Goal: Task Accomplishment & Management: Contribute content

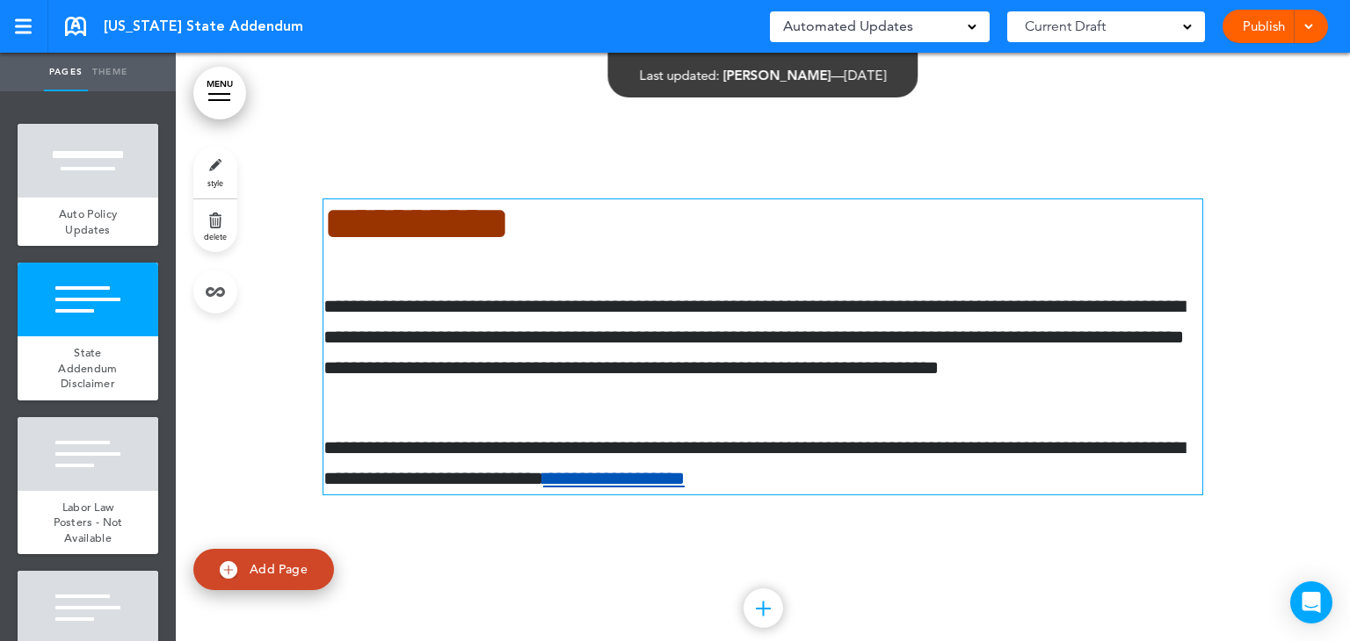
click at [605, 478] on p "**********" at bounding box center [762, 464] width 879 height 62
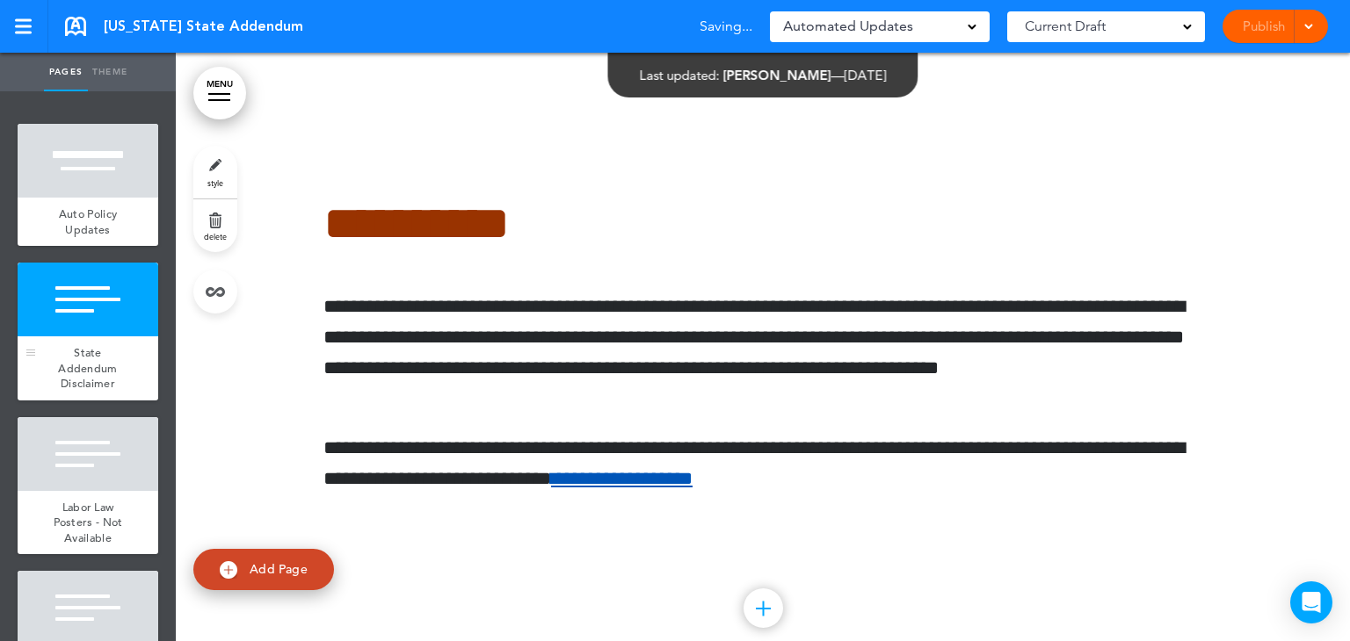
click at [98, 344] on div "State Addendum Disclaimer" at bounding box center [88, 369] width 141 height 64
click at [72, 468] on div at bounding box center [88, 454] width 141 height 74
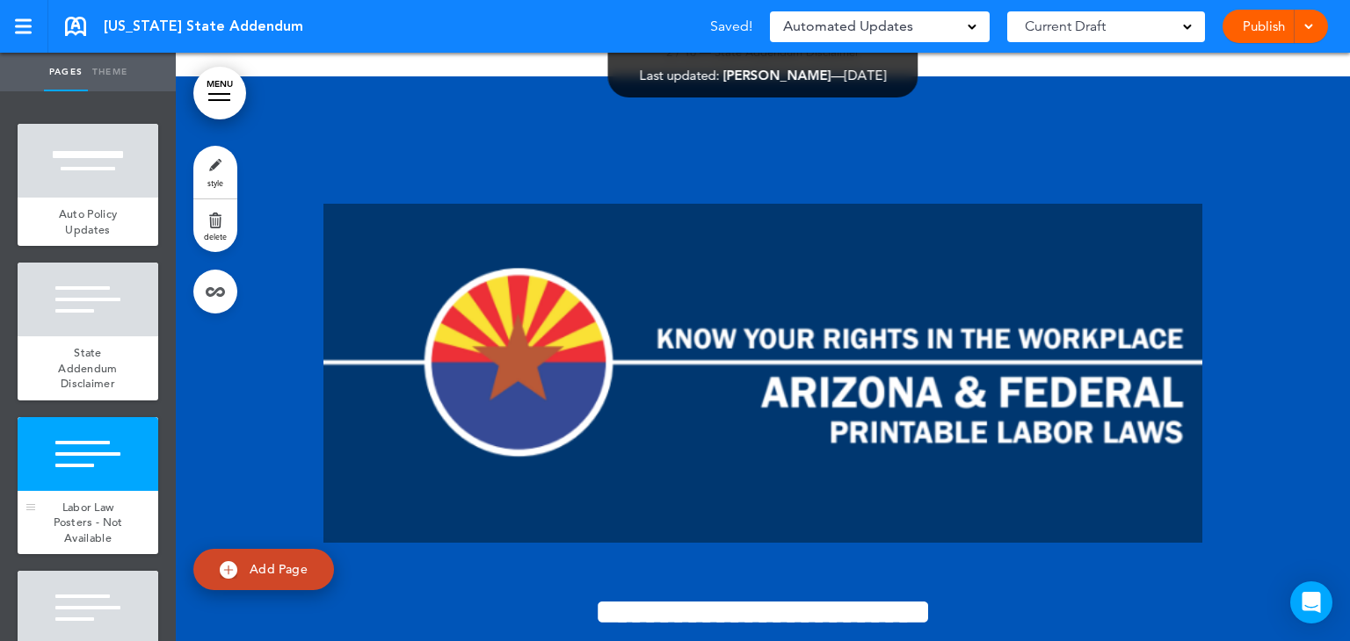
scroll to position [1265, 0]
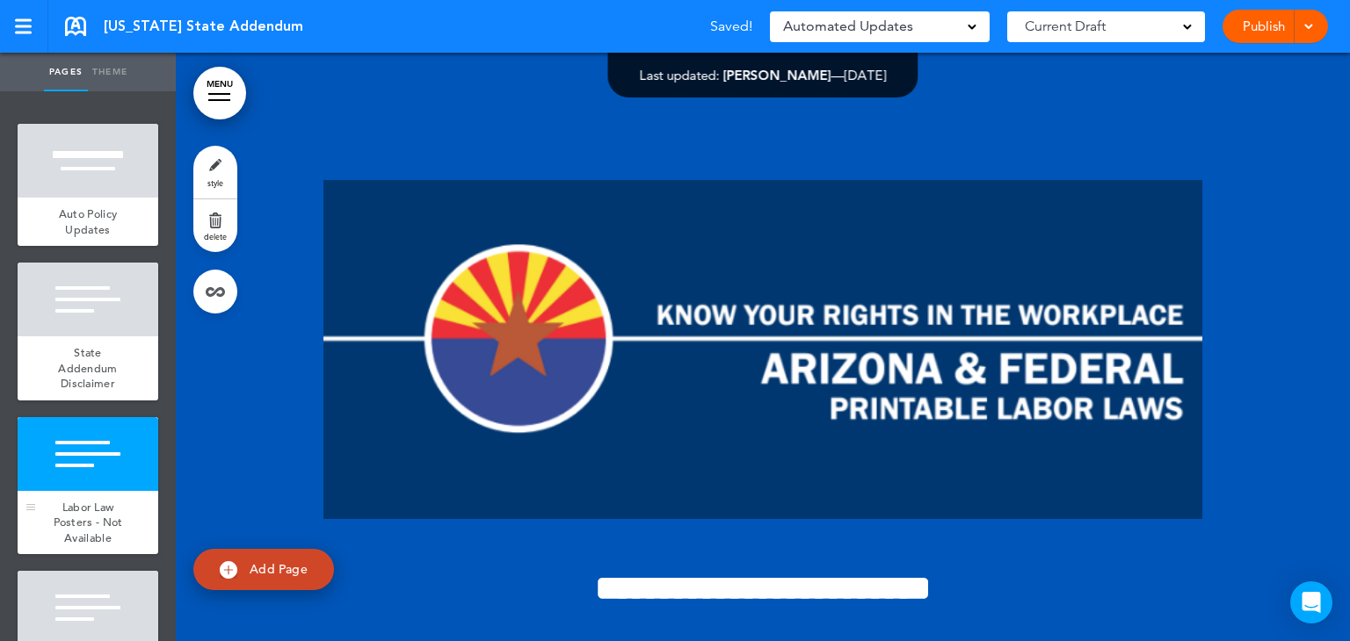
click at [80, 461] on div at bounding box center [88, 454] width 141 height 74
click at [54, 598] on div at bounding box center [88, 608] width 141 height 74
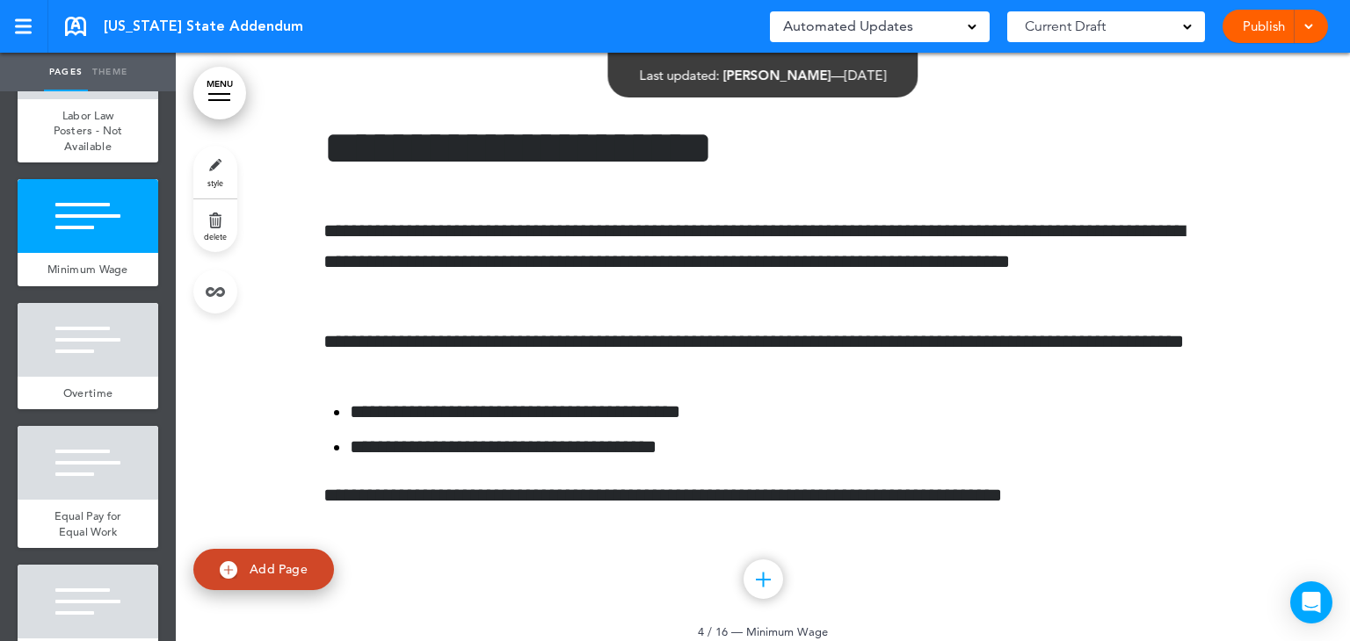
scroll to position [413, 0]
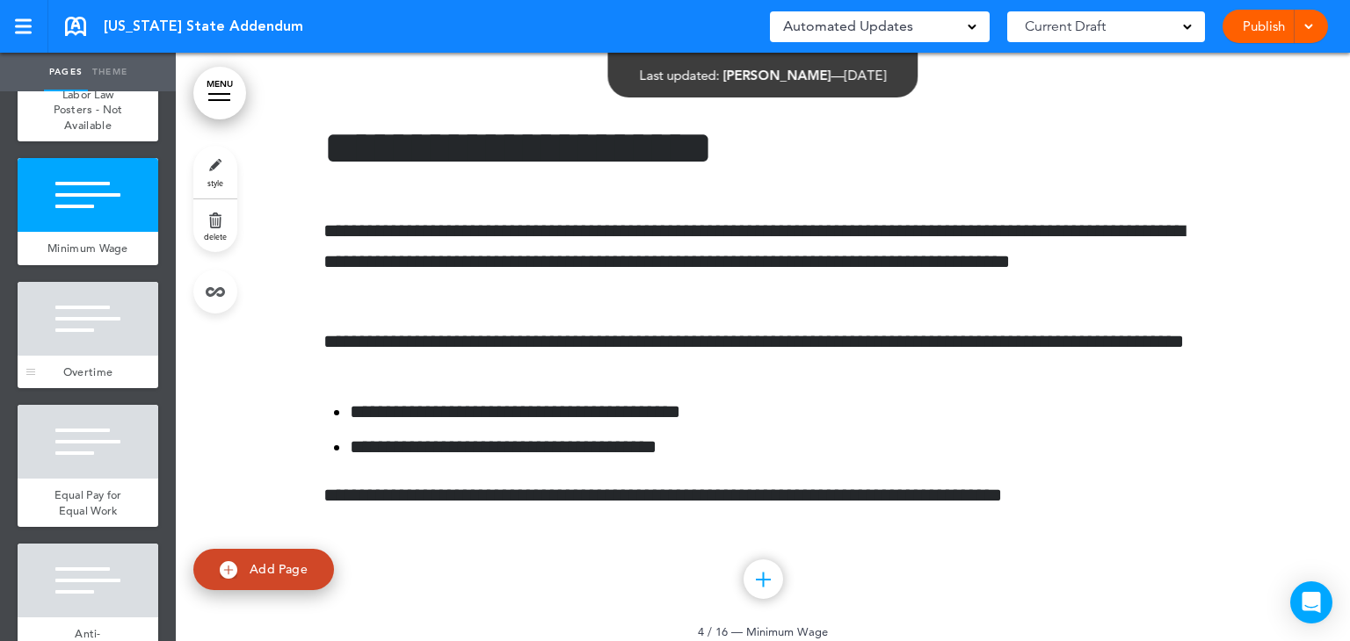
click at [92, 343] on div at bounding box center [88, 319] width 141 height 74
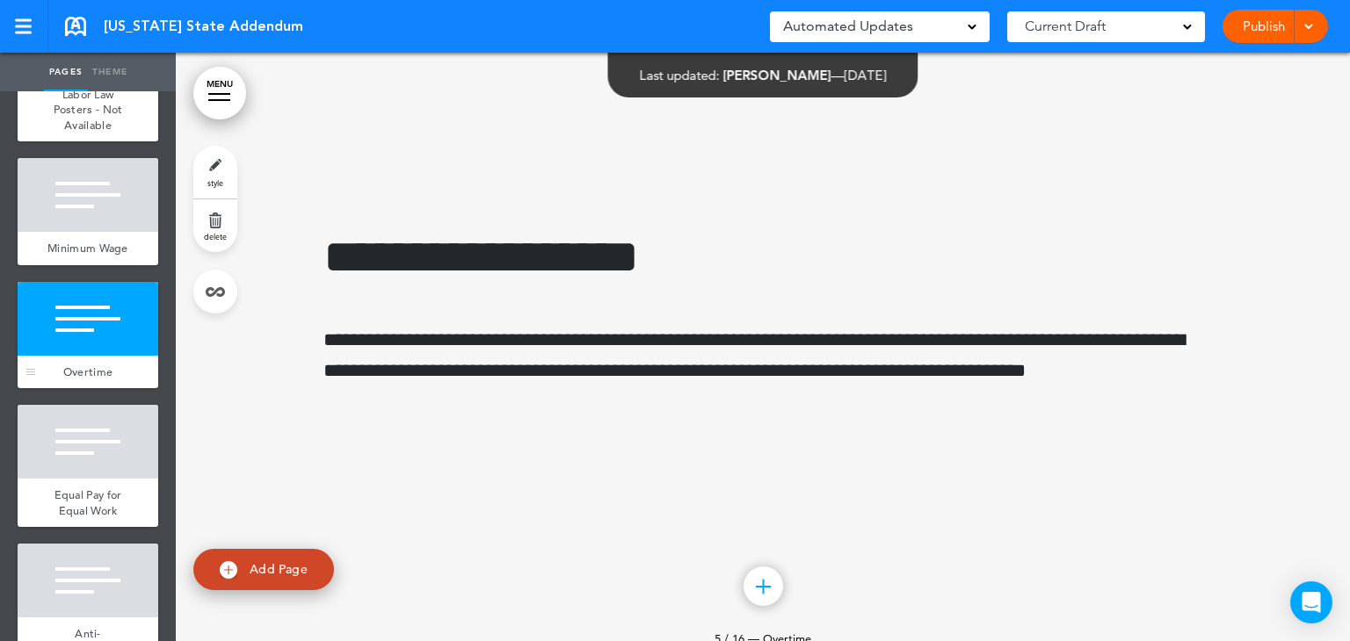
scroll to position [2755, 0]
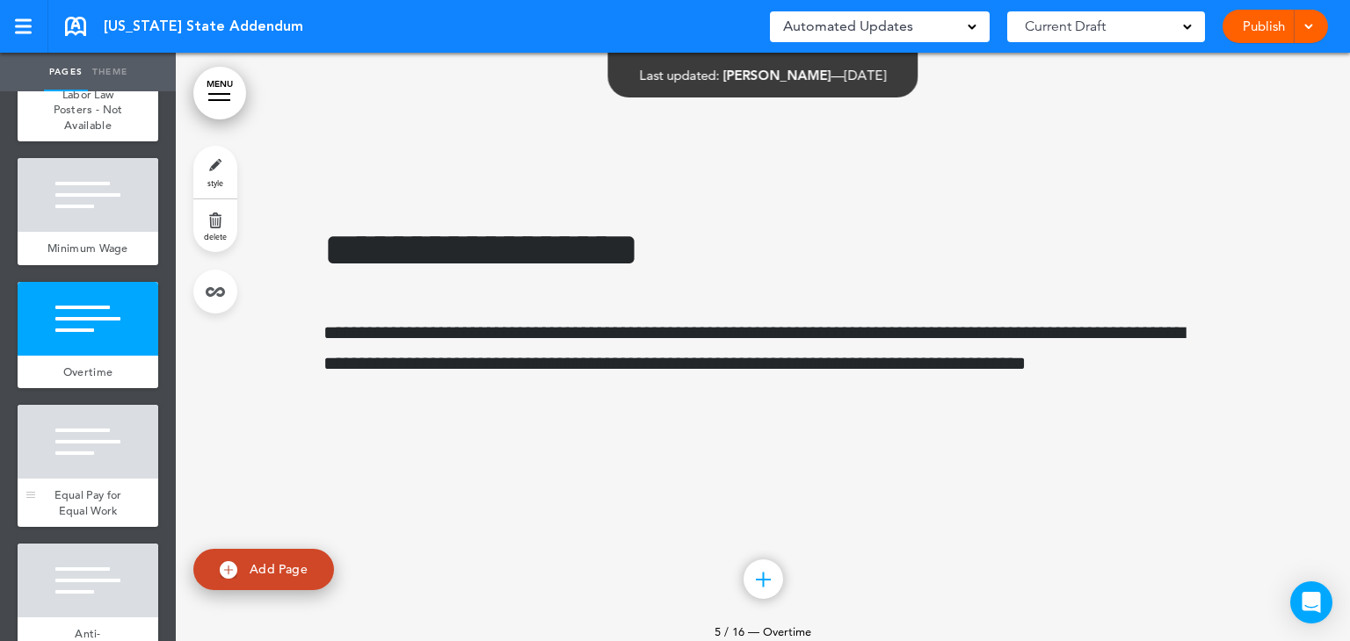
click at [54, 465] on div at bounding box center [88, 442] width 141 height 74
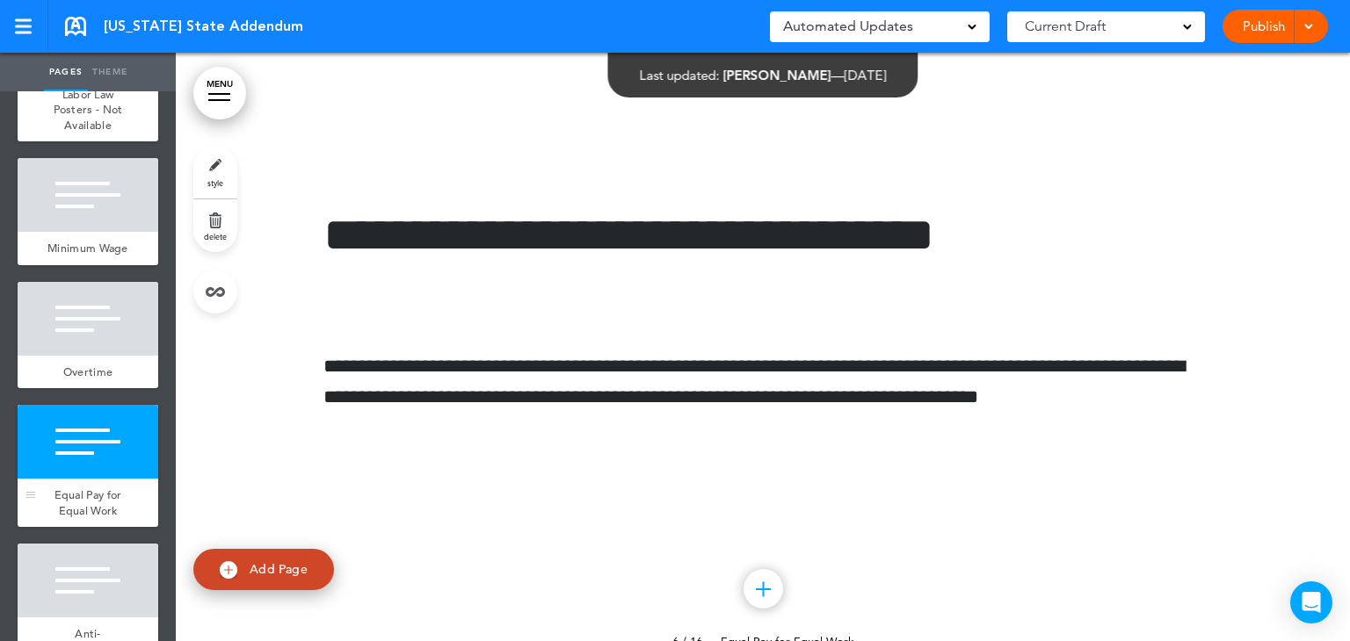
scroll to position [3388, 0]
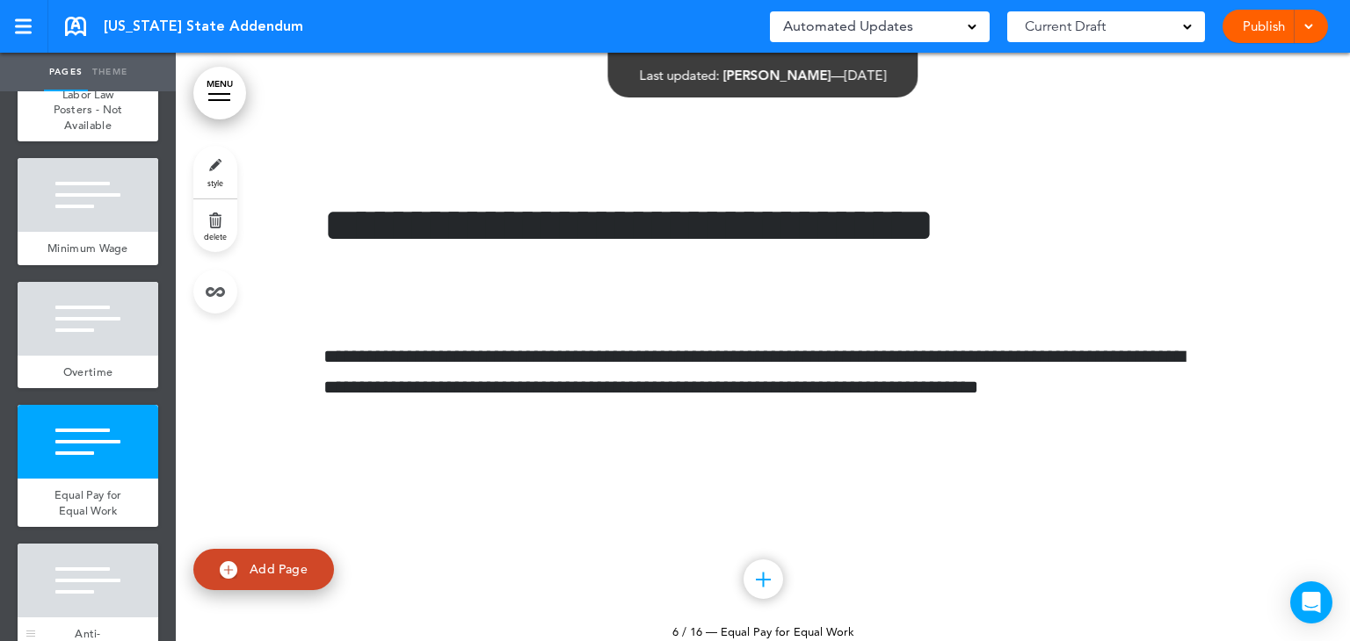
click at [49, 574] on div at bounding box center [88, 581] width 141 height 74
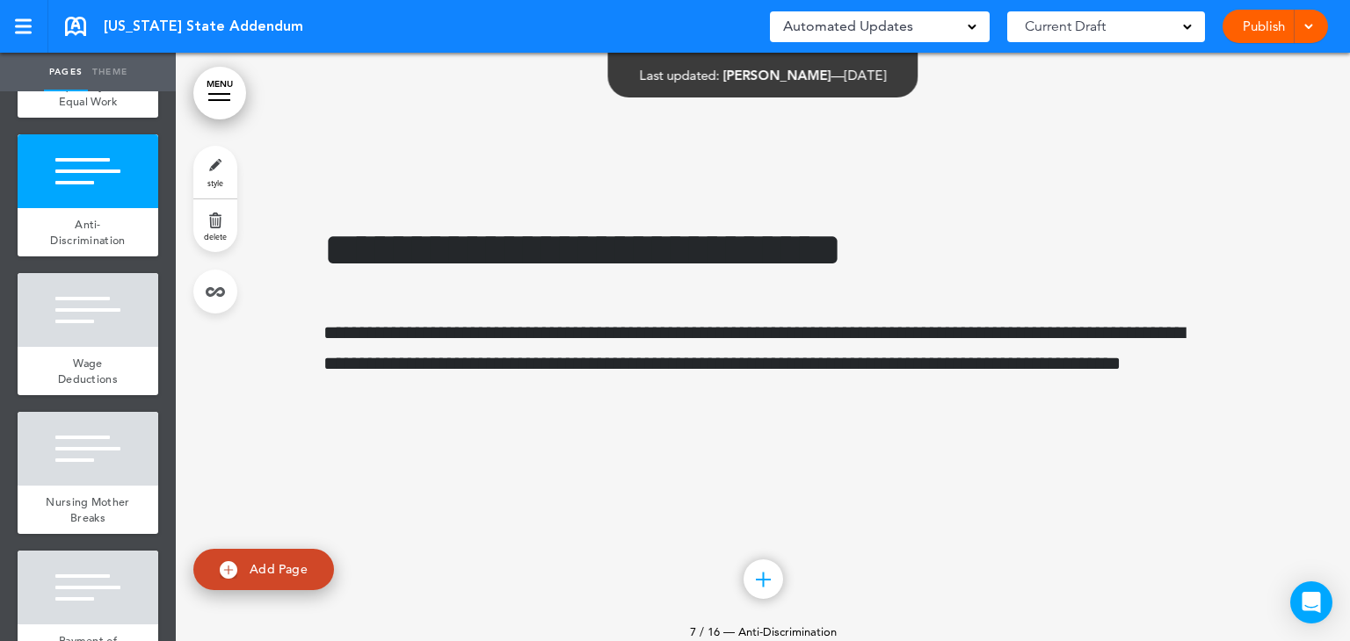
scroll to position [860, 0]
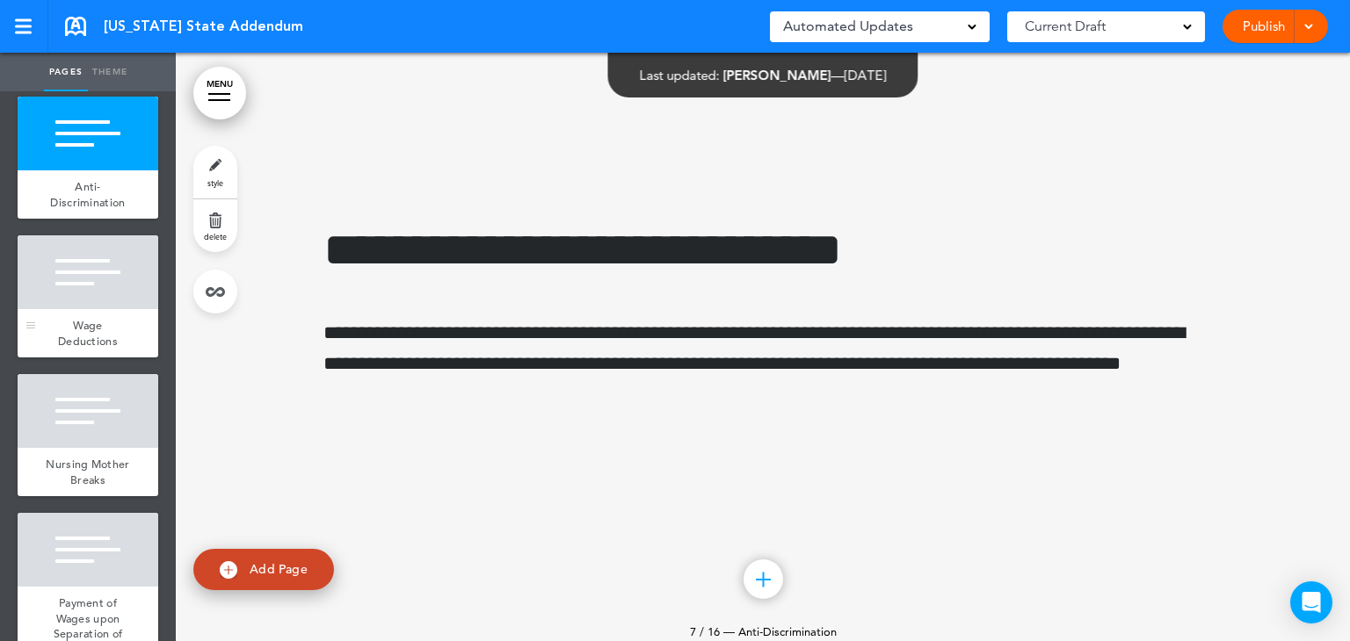
click at [74, 333] on span "Wage Deductions" at bounding box center [88, 333] width 60 height 31
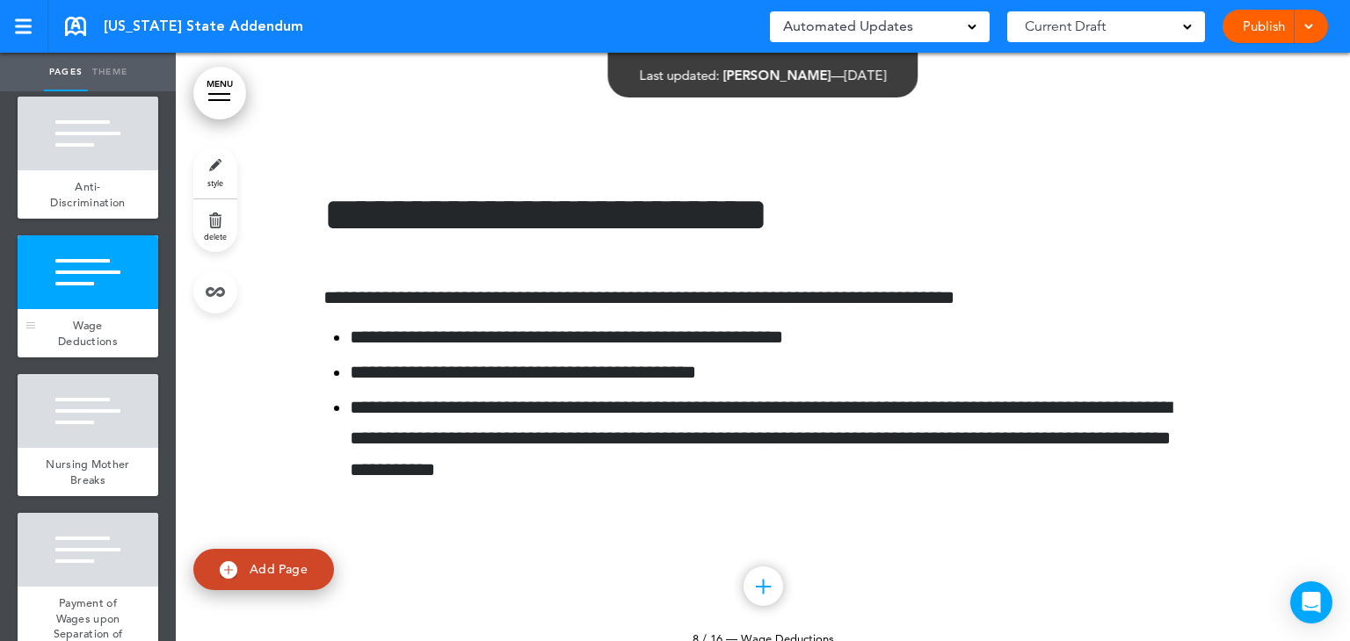
scroll to position [4653, 0]
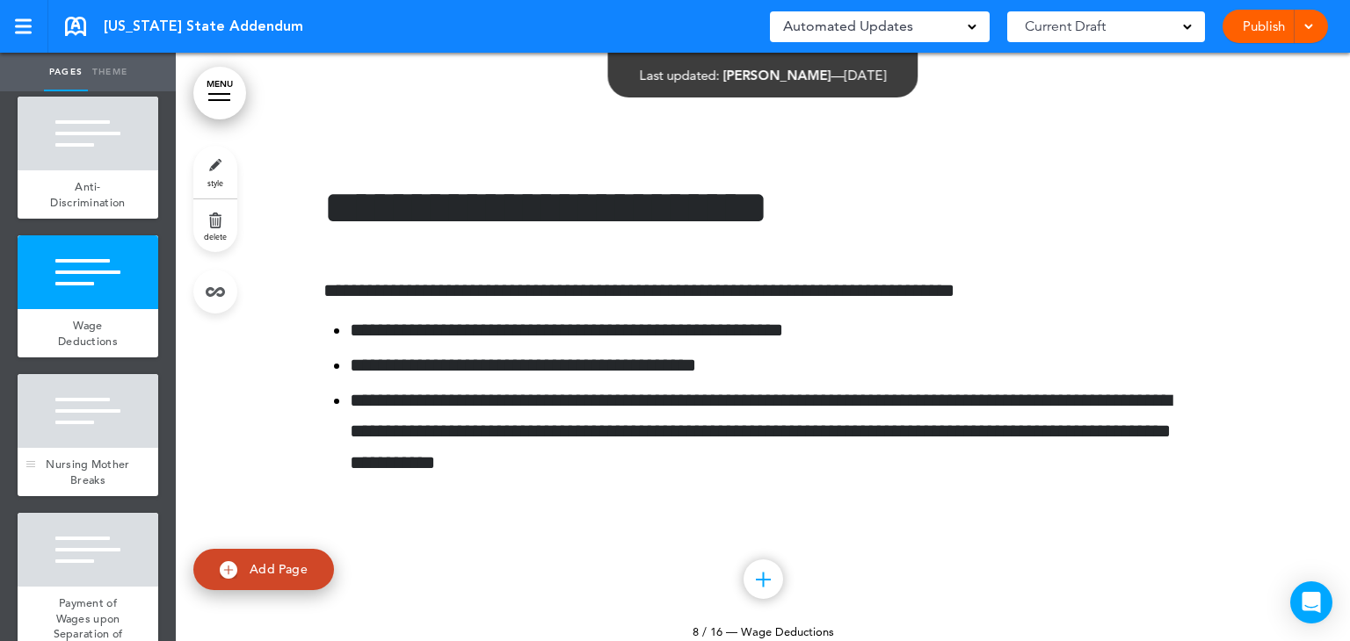
click at [46, 467] on div "Nursing Mother Breaks" at bounding box center [88, 472] width 141 height 48
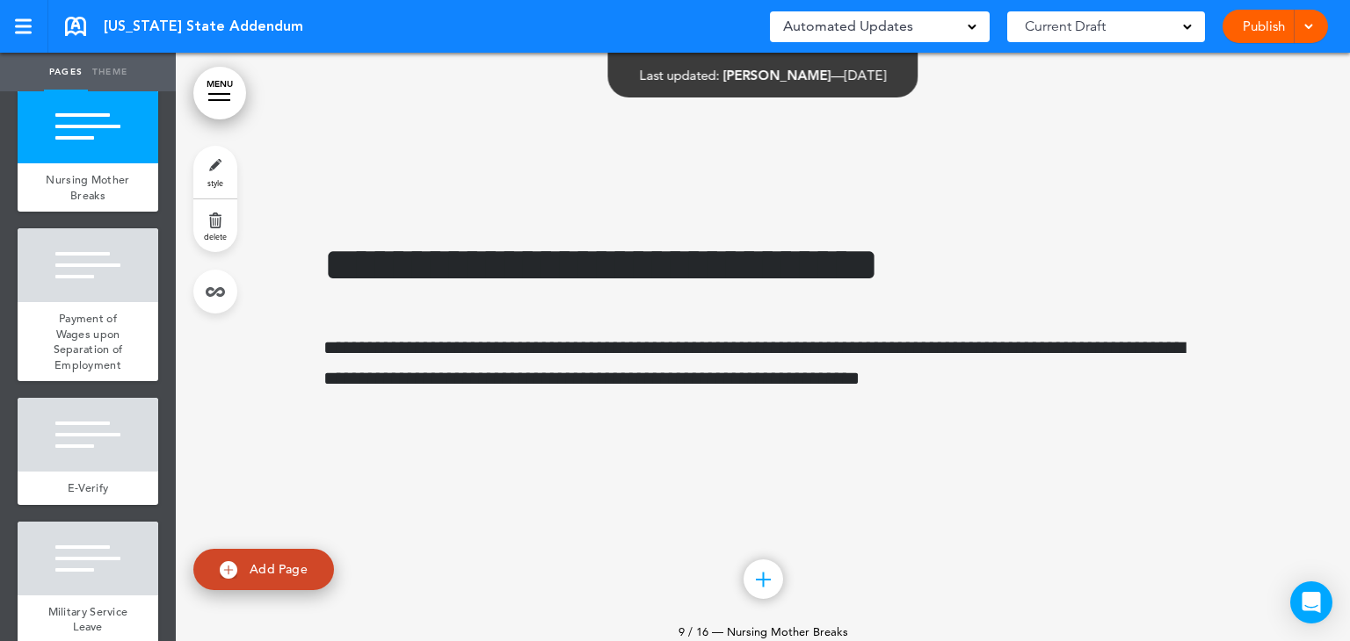
scroll to position [1225, 0]
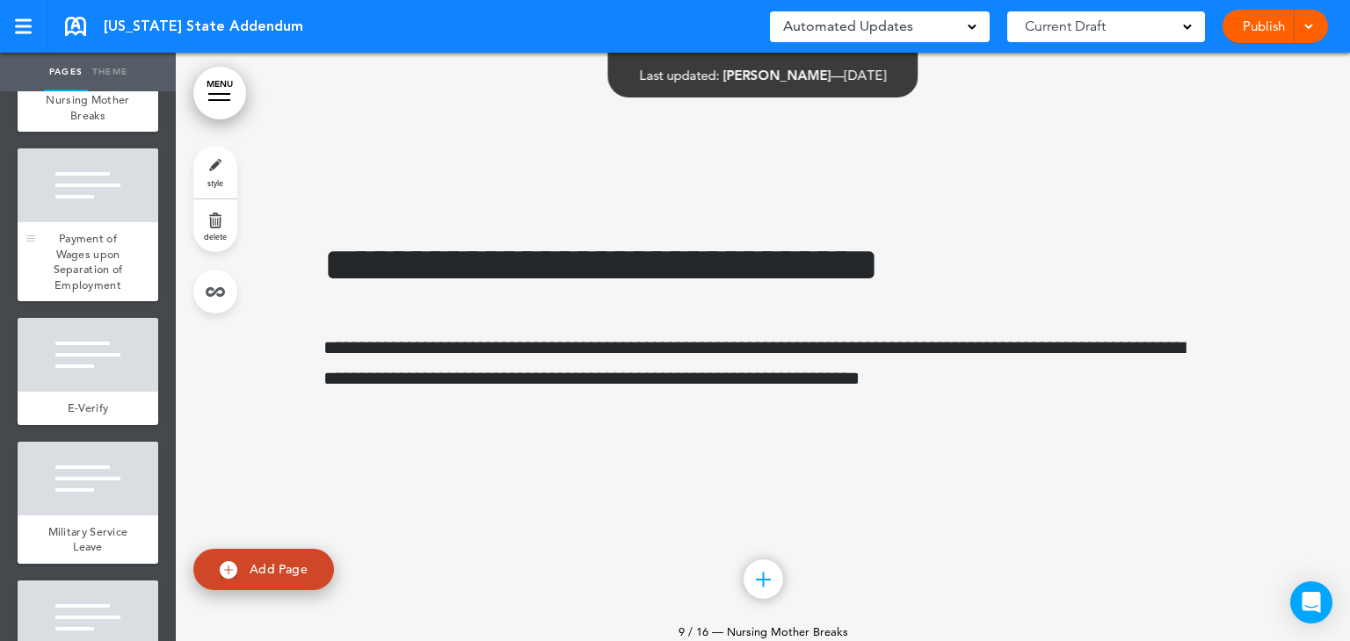
click at [66, 280] on span "Payment of Wages upon Separation of Employment" at bounding box center [88, 262] width 69 height 62
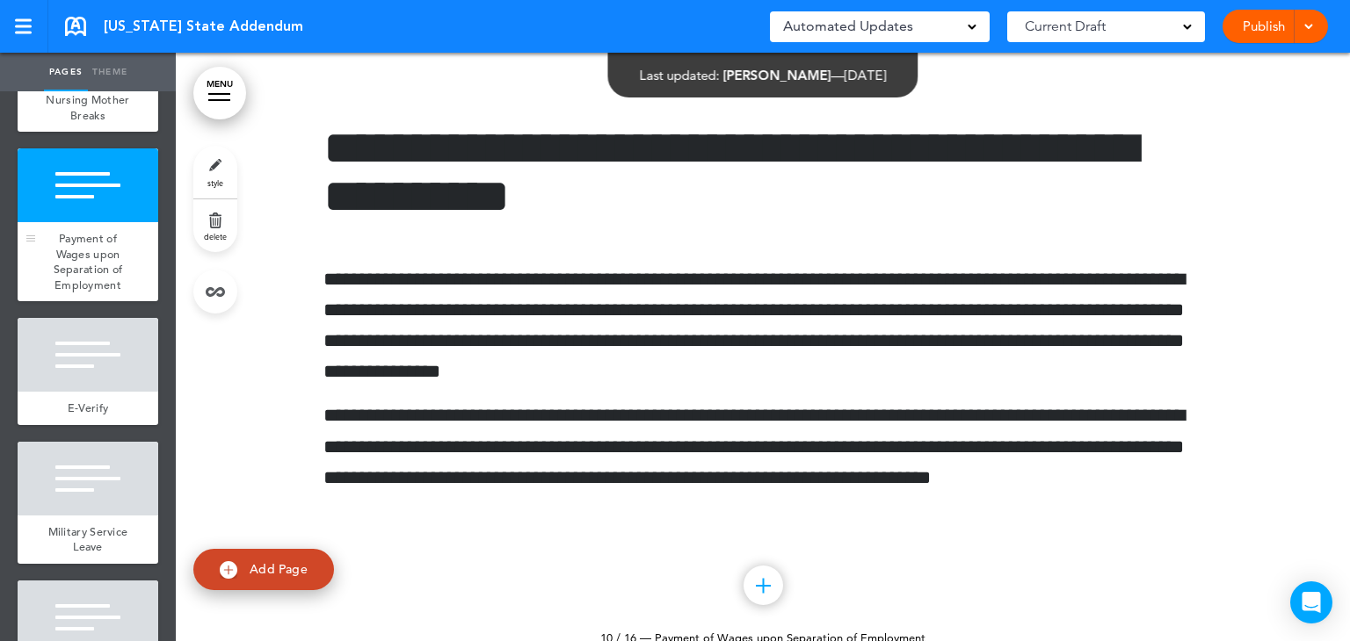
scroll to position [5918, 0]
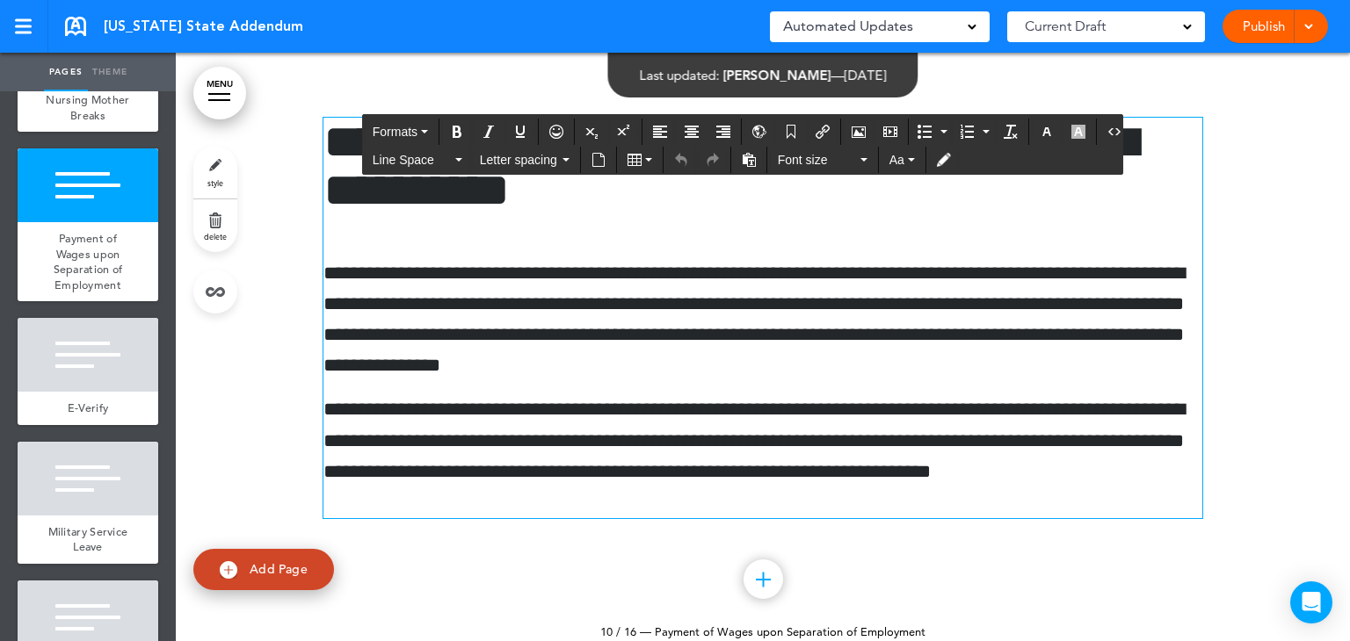
click at [696, 467] on p "**********" at bounding box center [762, 457] width 879 height 124
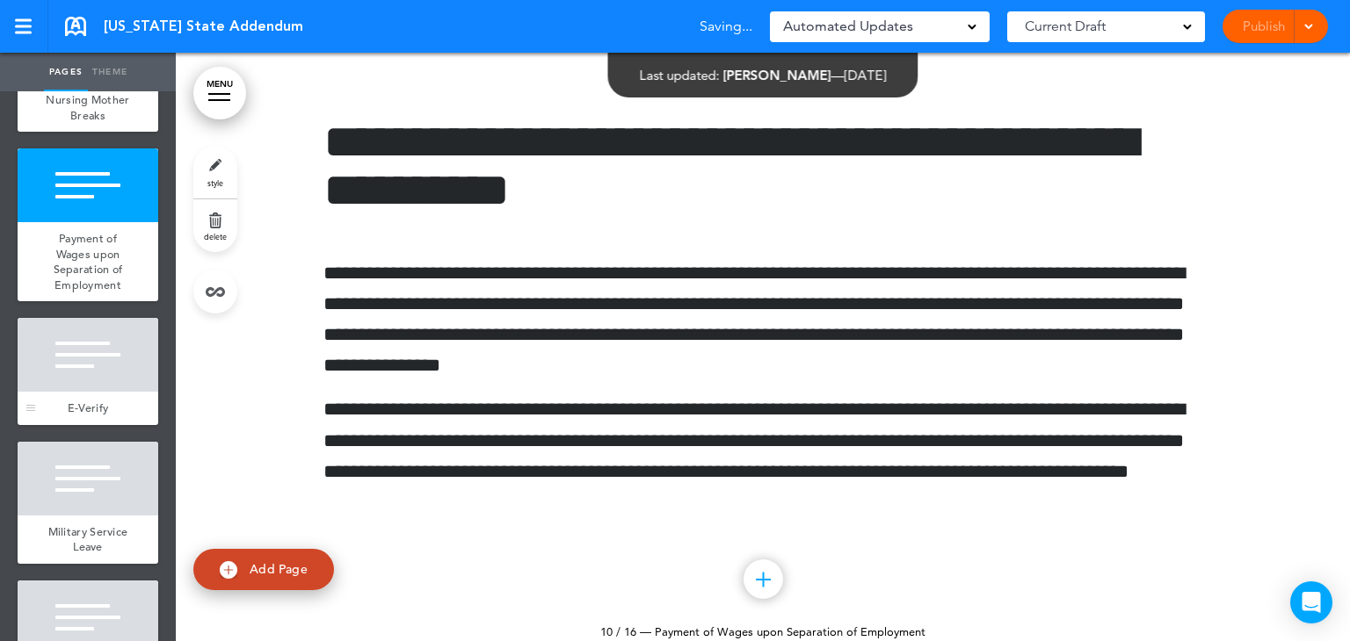
click at [89, 383] on div at bounding box center [88, 355] width 141 height 74
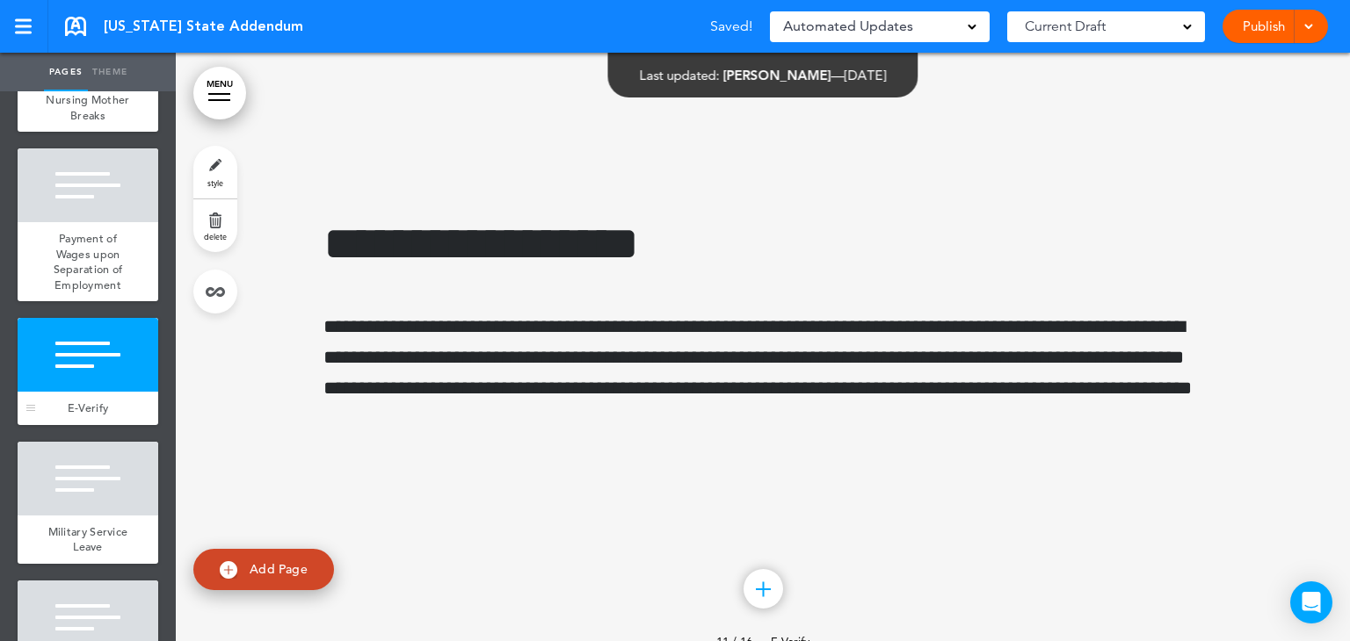
scroll to position [6551, 0]
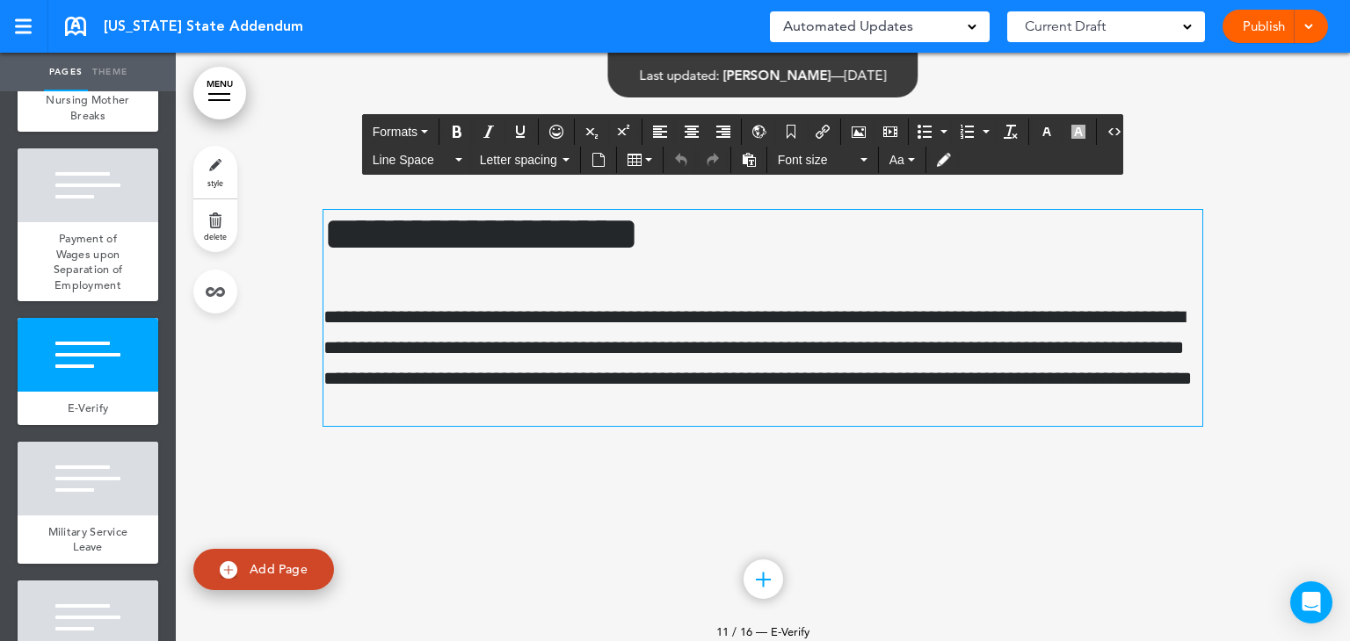
click at [816, 344] on p "**********" at bounding box center [762, 364] width 879 height 124
click at [41, 560] on div at bounding box center [31, 503] width 26 height 122
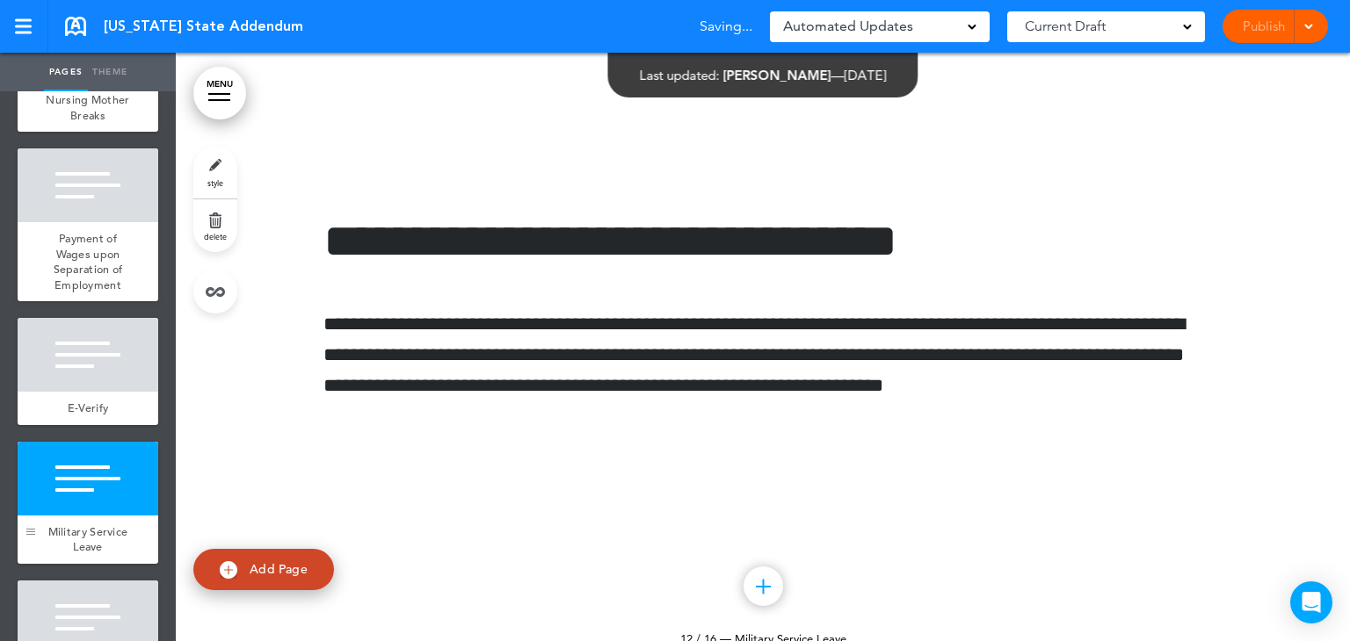
scroll to position [7184, 0]
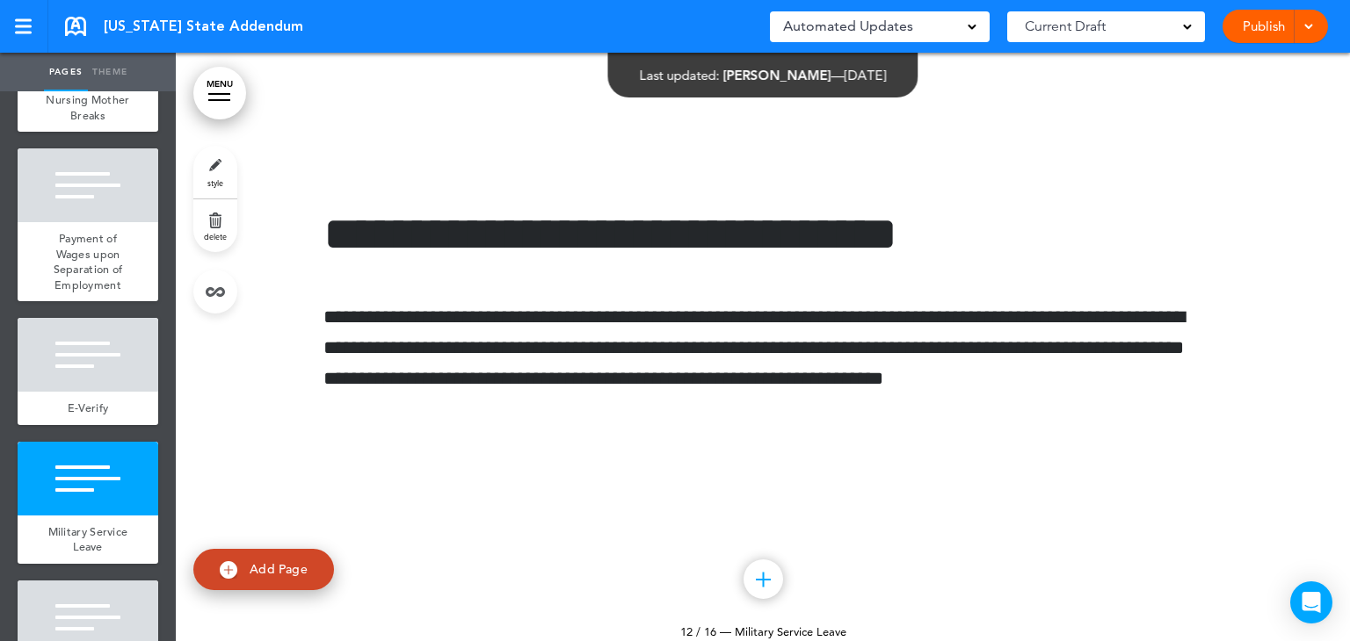
click at [45, 623] on div at bounding box center [88, 618] width 141 height 74
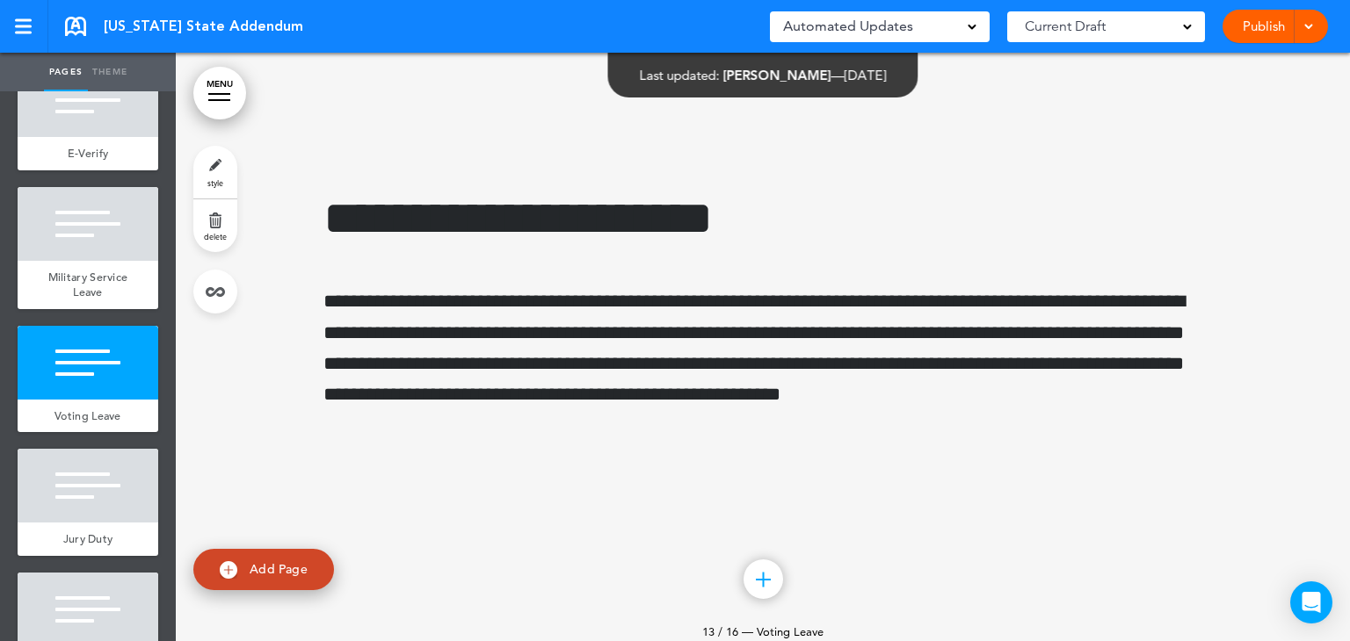
scroll to position [1589, 0]
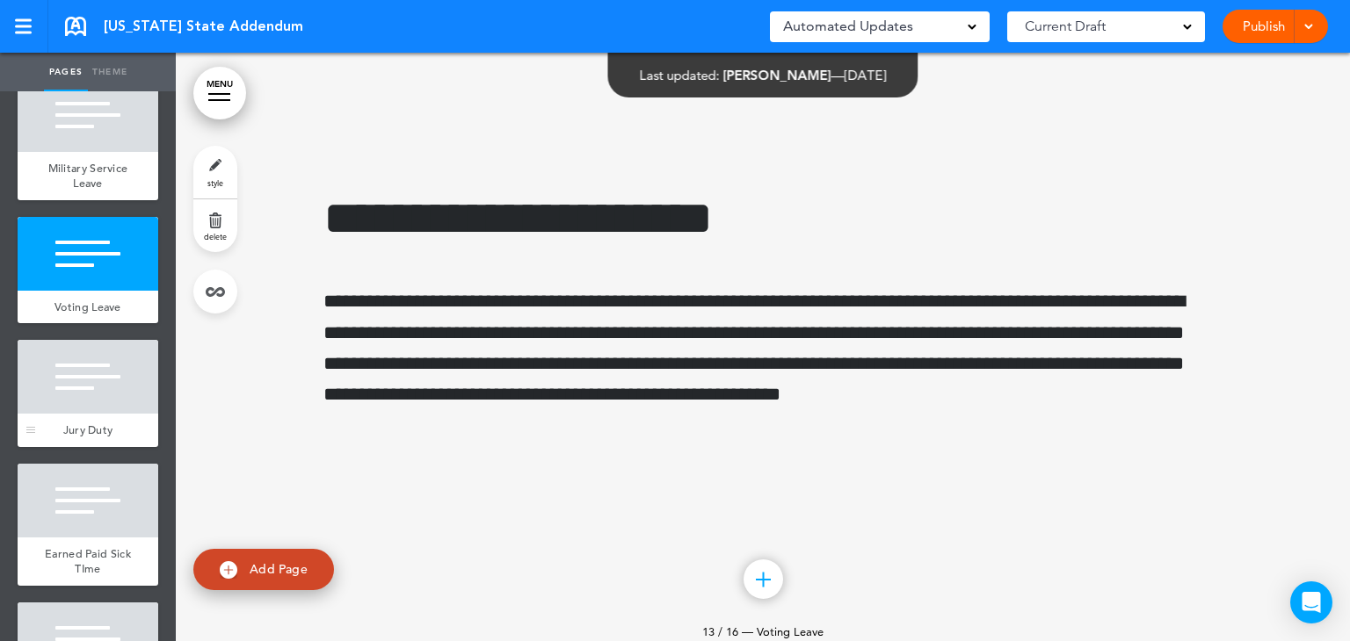
click at [95, 438] on span "Jury Duty" at bounding box center [88, 430] width 50 height 15
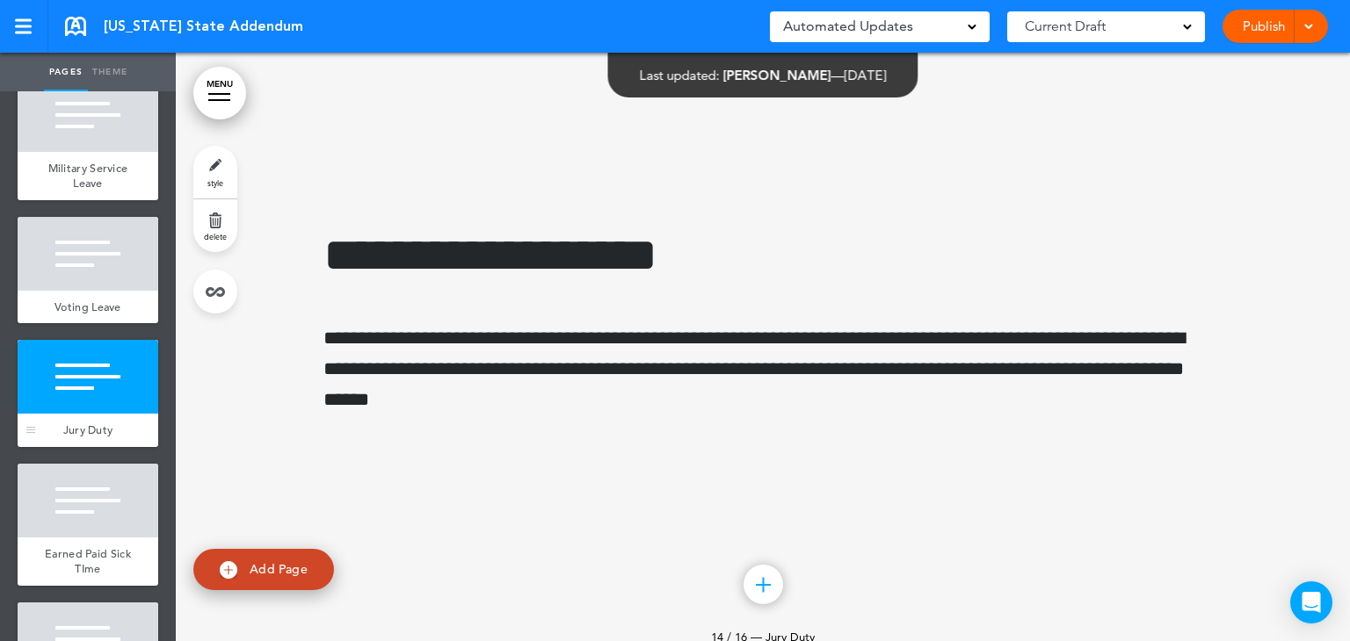
scroll to position [8449, 0]
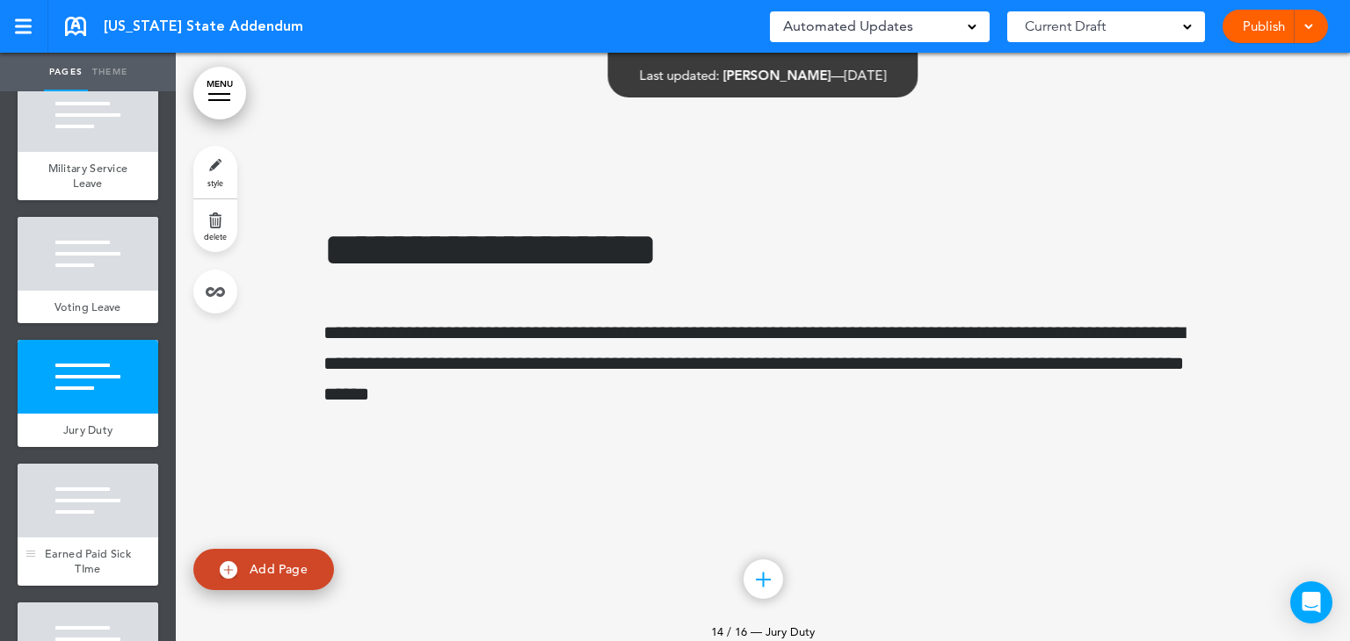
click at [93, 538] on div at bounding box center [88, 501] width 141 height 74
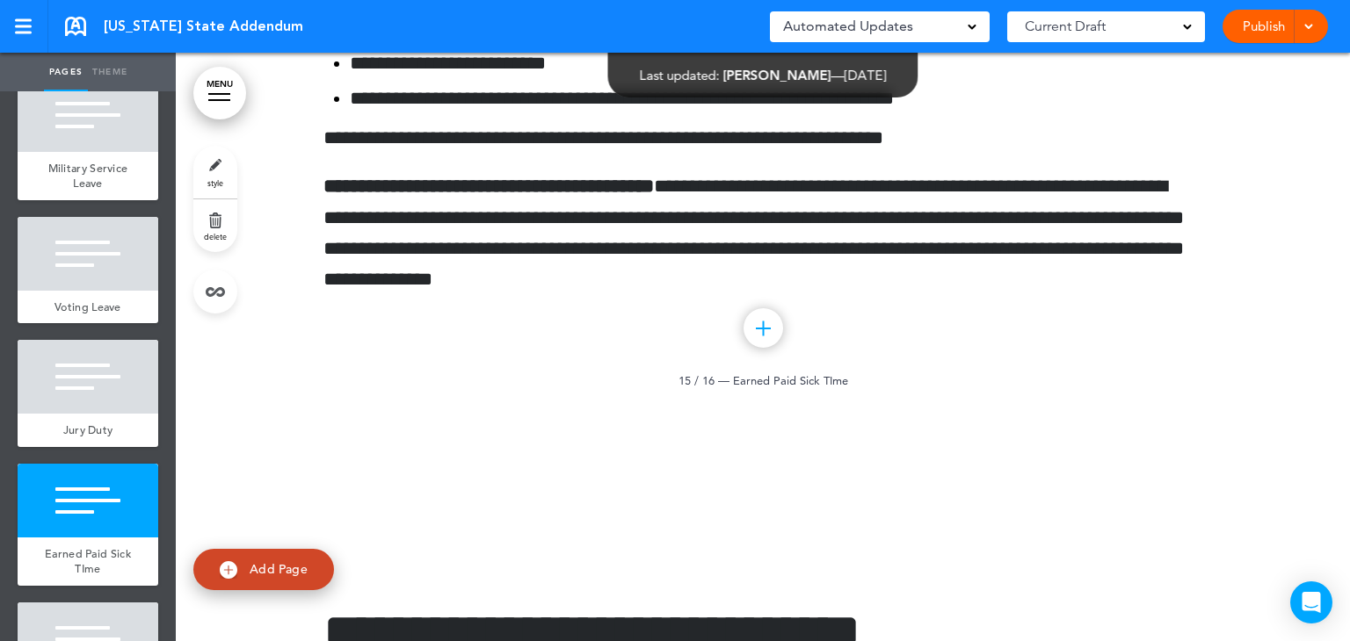
scroll to position [9270, 0]
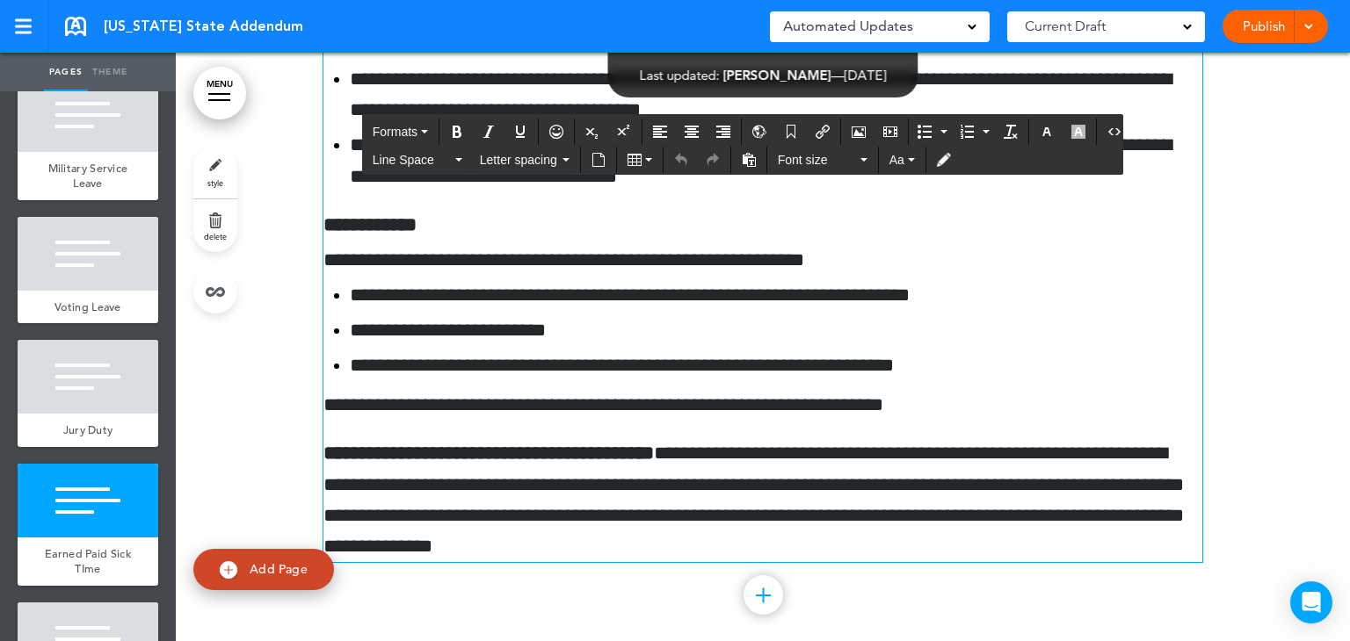
click at [949, 562] on p "**********" at bounding box center [762, 500] width 879 height 124
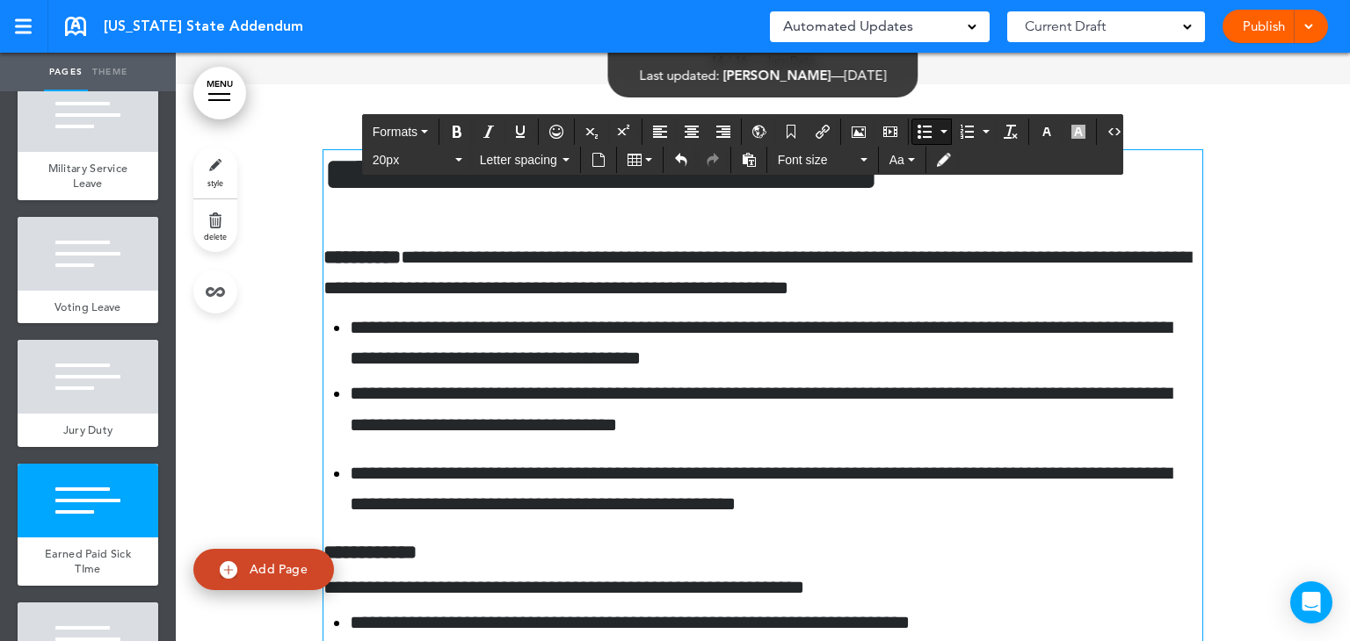
scroll to position [9035, 0]
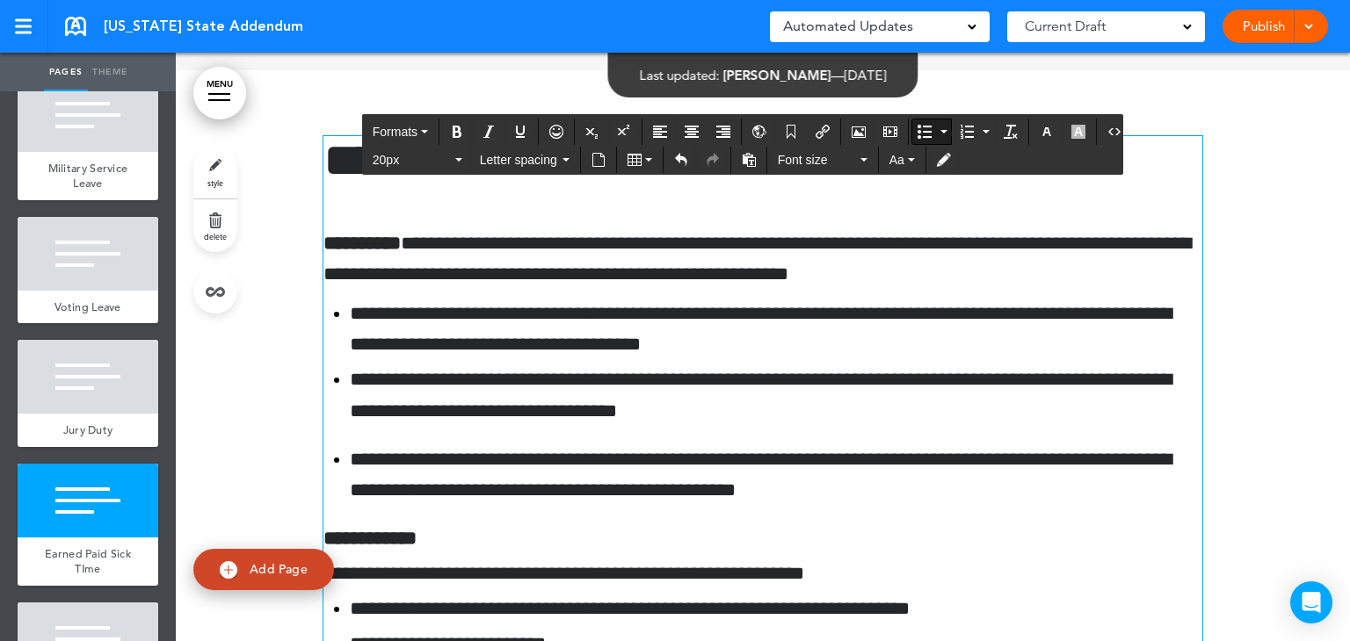
click at [984, 426] on li "**********" at bounding box center [776, 396] width 852 height 62
click at [377, 163] on span "20px" at bounding box center [412, 160] width 79 height 18
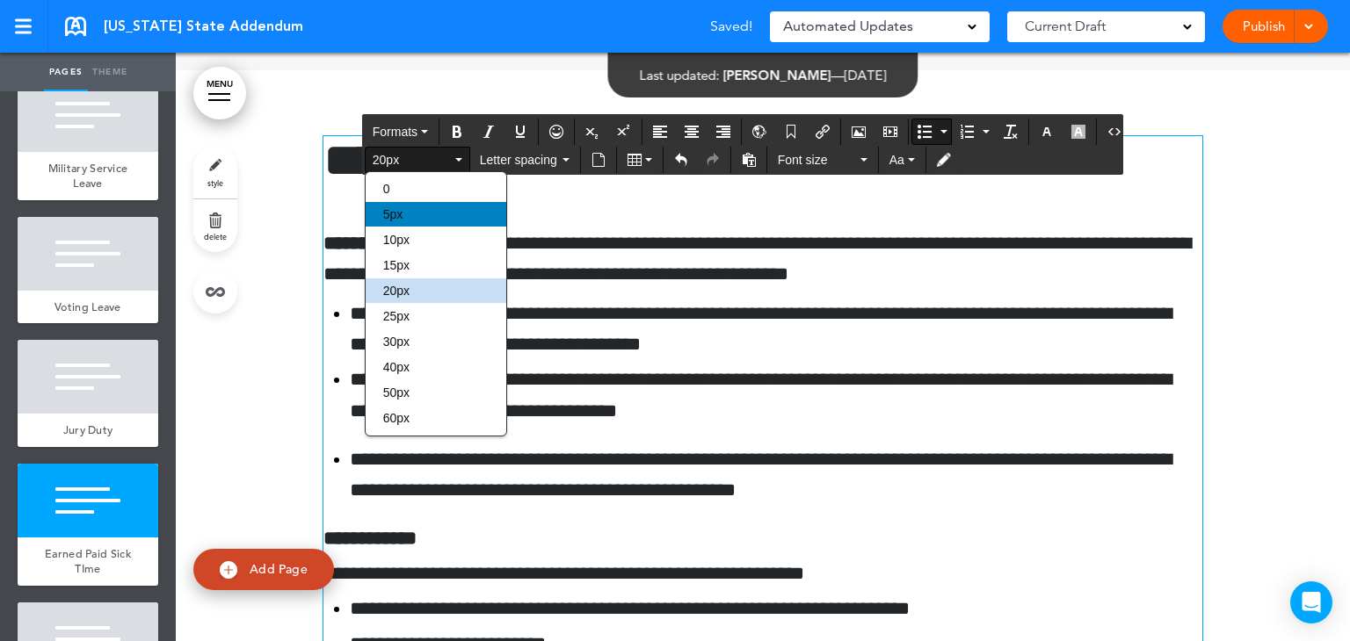
click at [383, 220] on span "5px" at bounding box center [393, 214] width 20 height 14
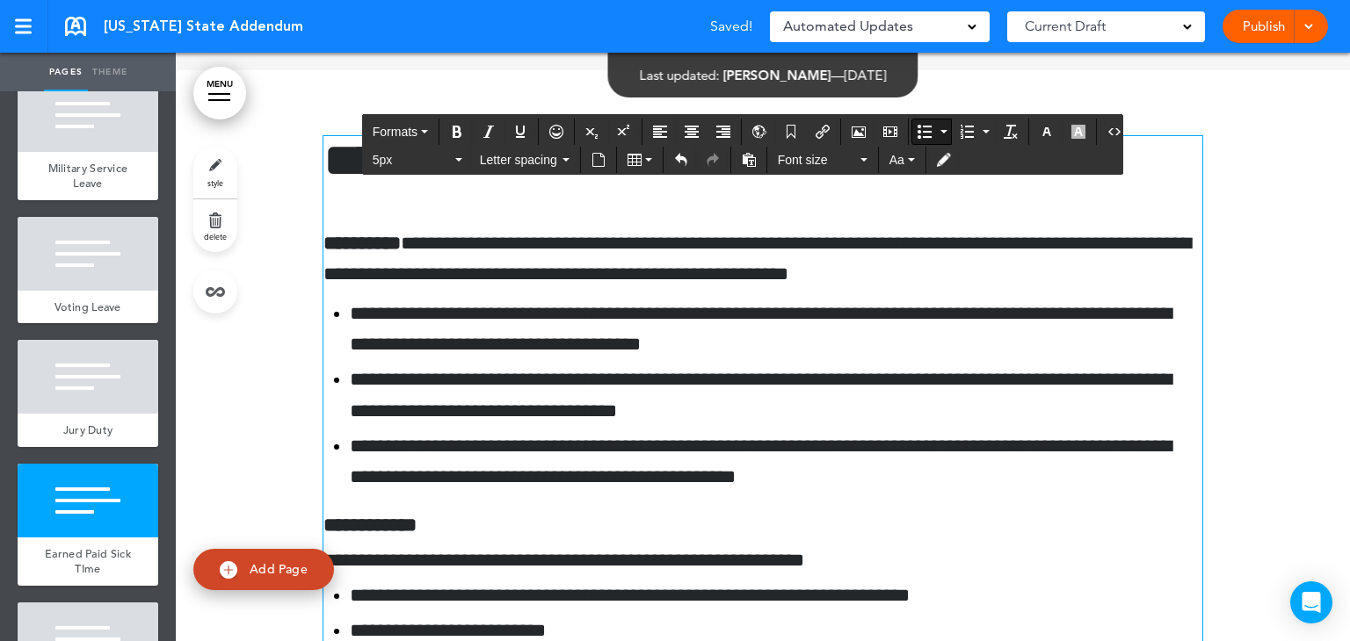
click at [510, 391] on ul "**********" at bounding box center [762, 396] width 879 height 194
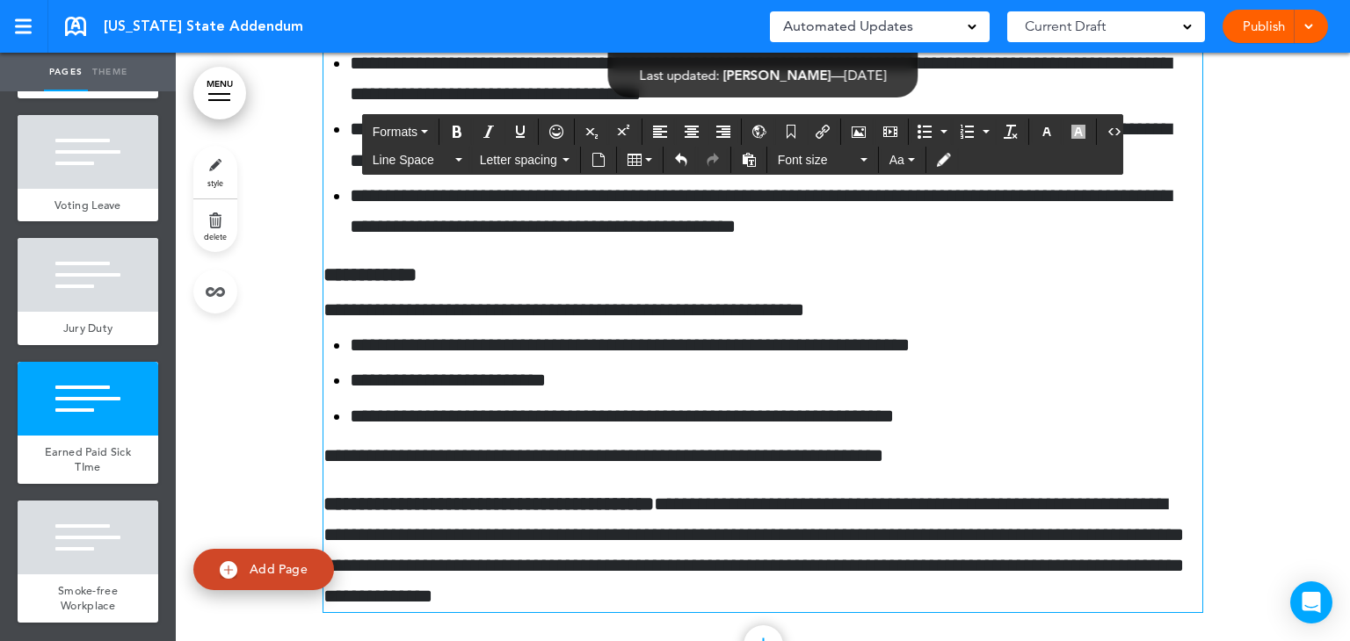
scroll to position [1722, 0]
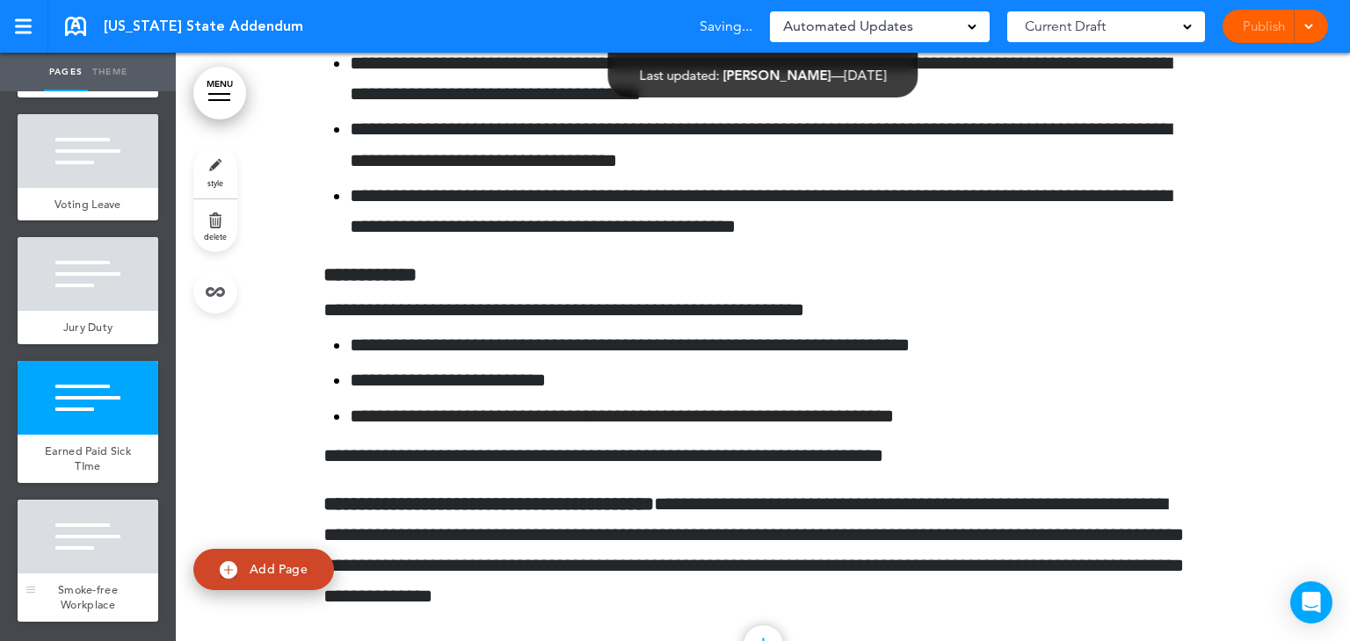
click at [104, 584] on span "Smoke-free Workplace" at bounding box center [88, 598] width 60 height 31
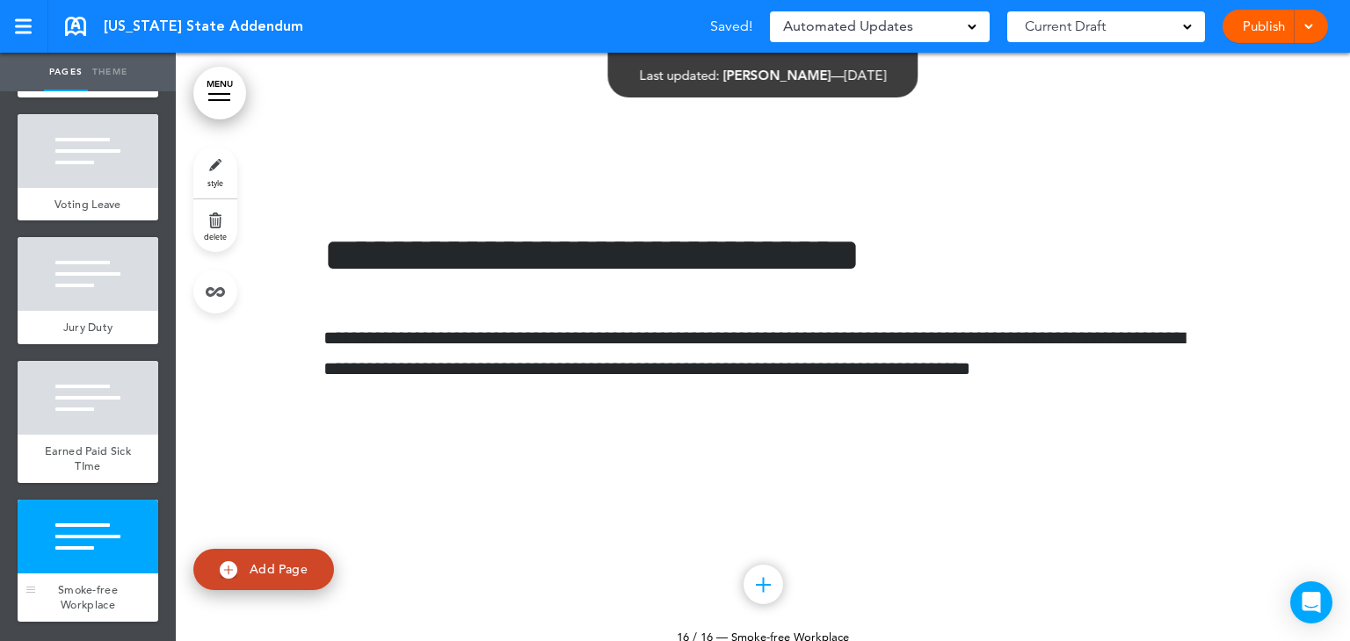
scroll to position [9985, 0]
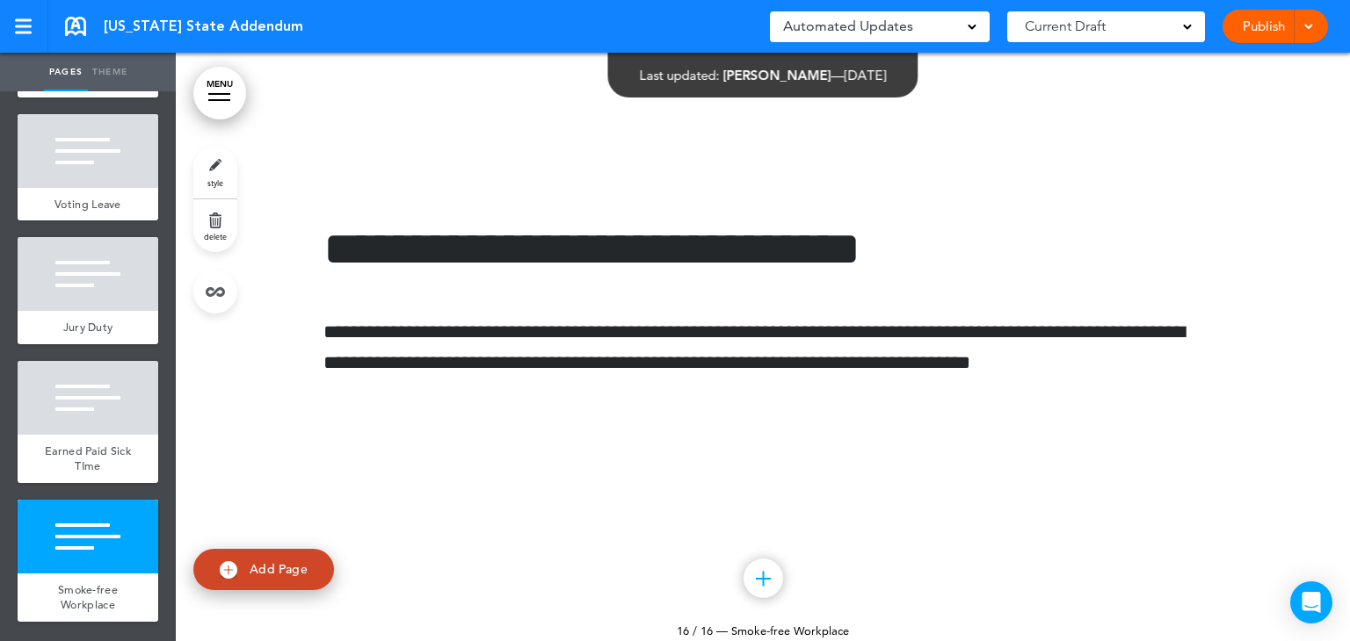
click at [1151, 18] on div "Current Draft" at bounding box center [1106, 26] width 198 height 31
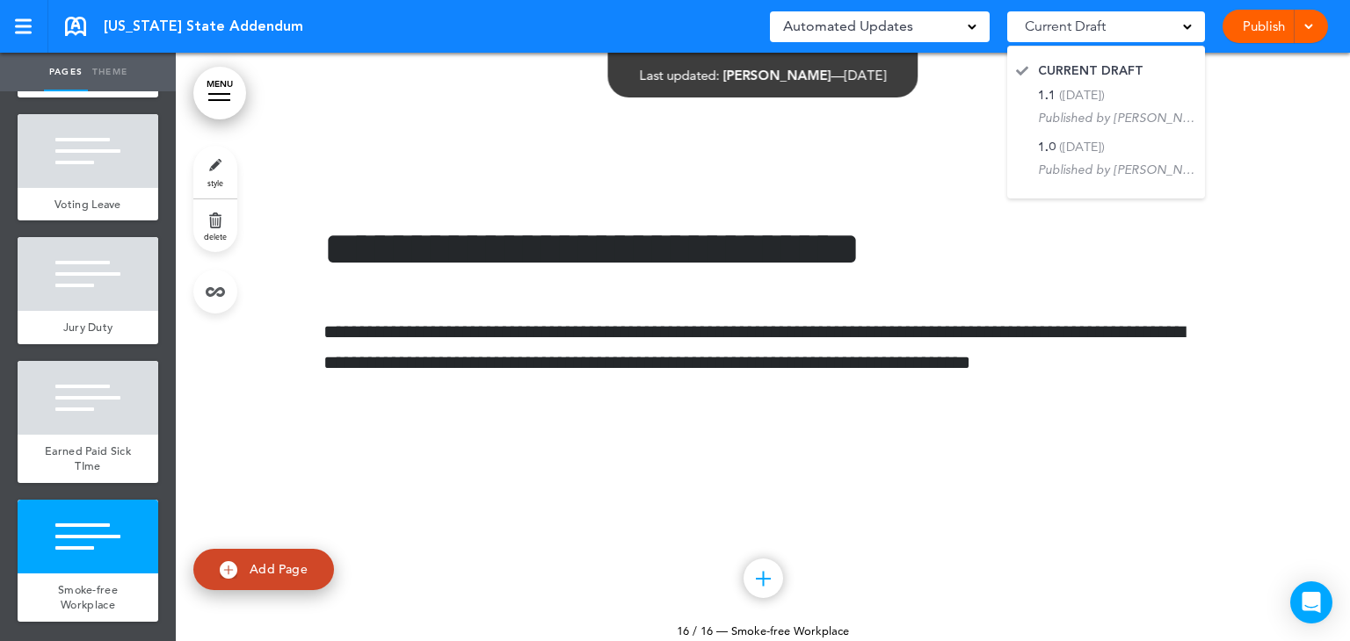
click at [633, 50] on div "[US_STATE] State Addendum Saved! Automated Updates 0 Auto policy updates AirMas…" at bounding box center [675, 26] width 1350 height 53
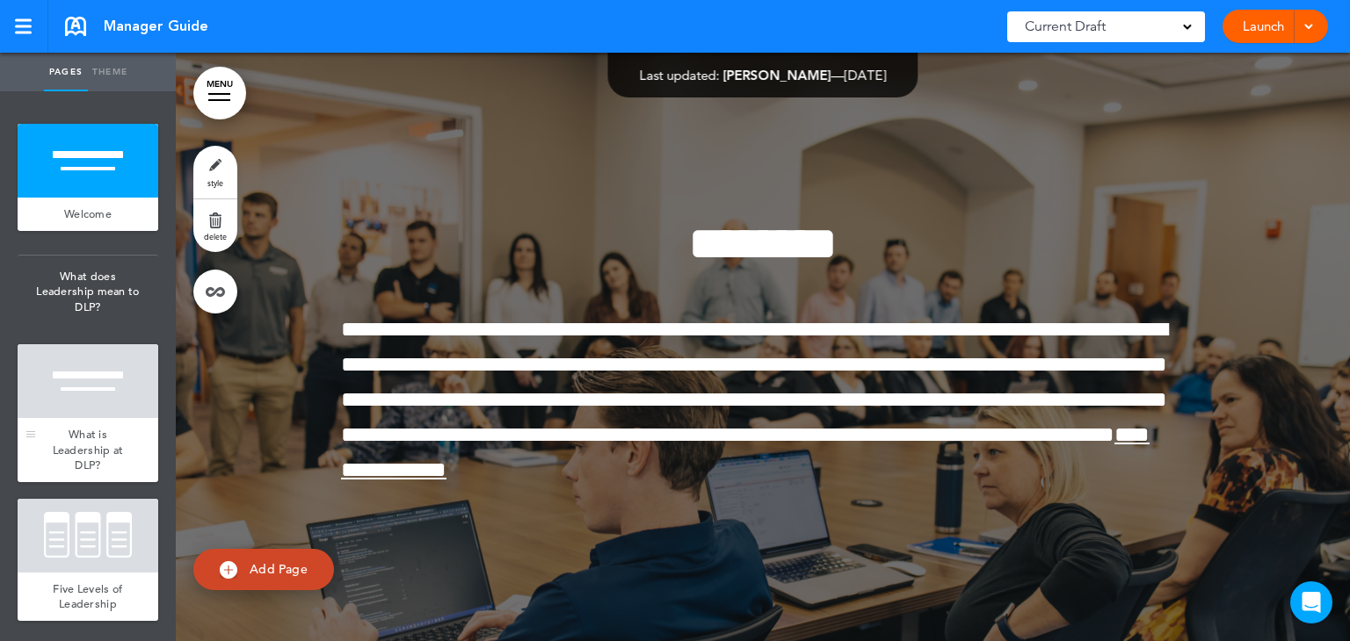
click at [63, 410] on div at bounding box center [88, 381] width 141 height 74
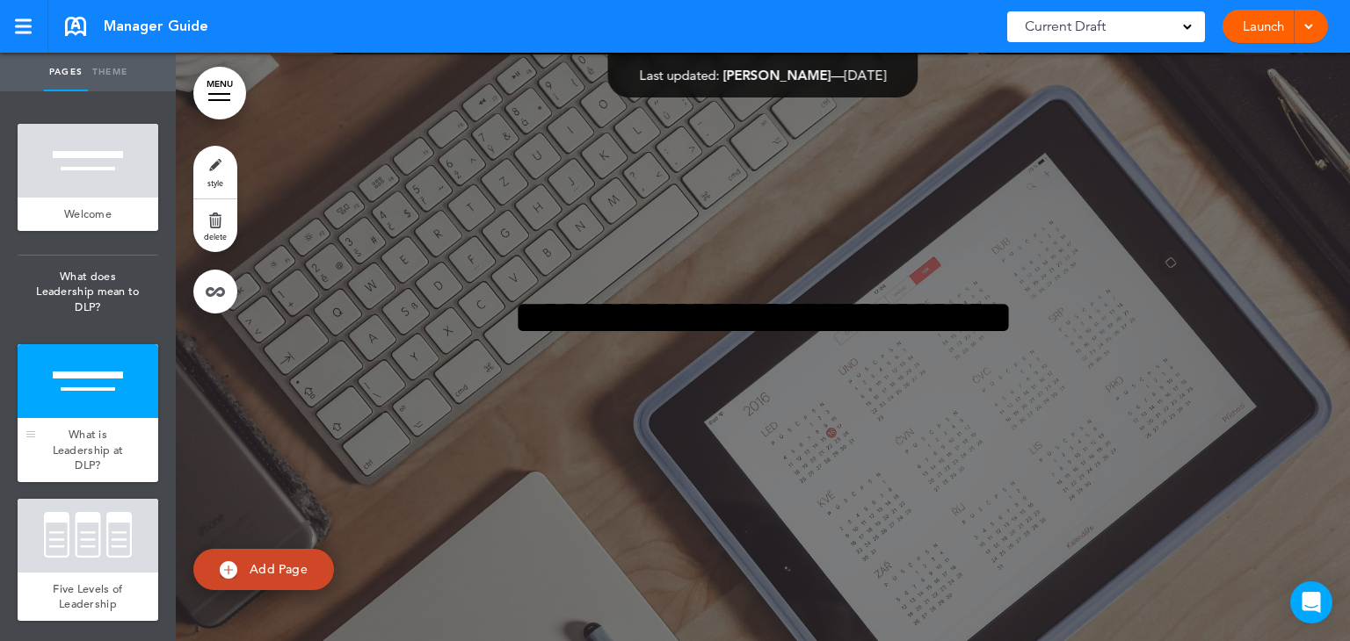
scroll to position [633, 0]
click at [62, 534] on div at bounding box center [88, 536] width 141 height 74
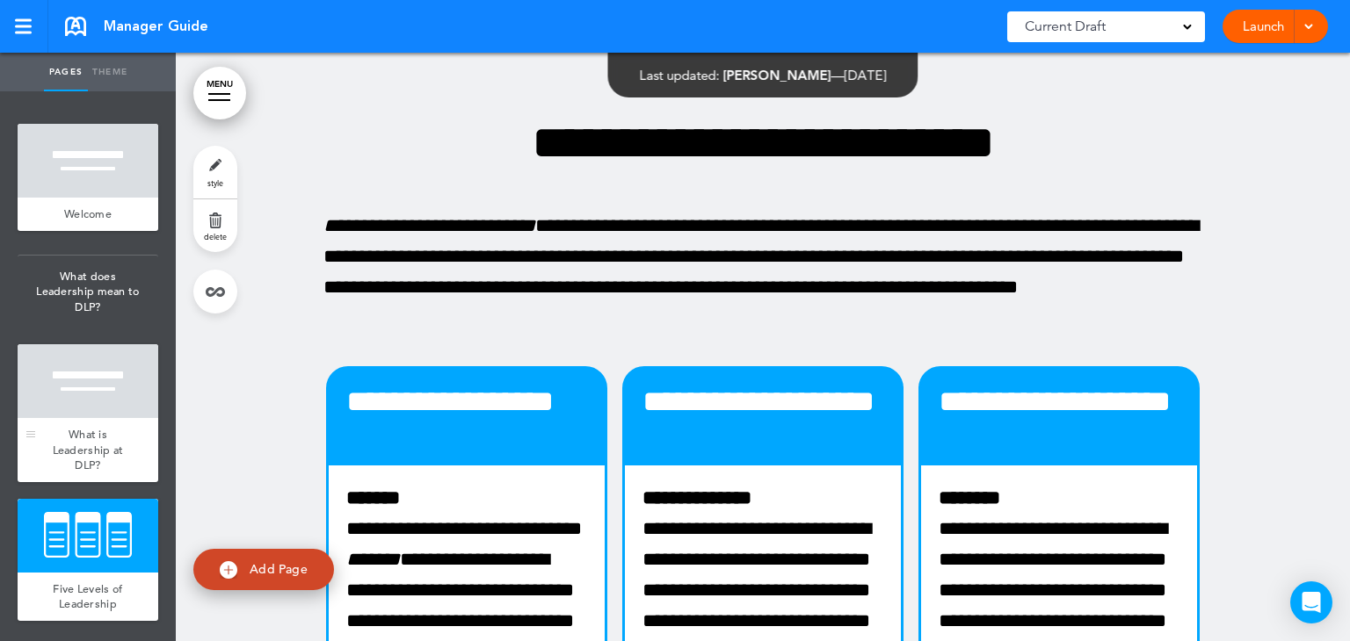
click at [58, 436] on div "What is Leadership at DLP?" at bounding box center [88, 450] width 141 height 64
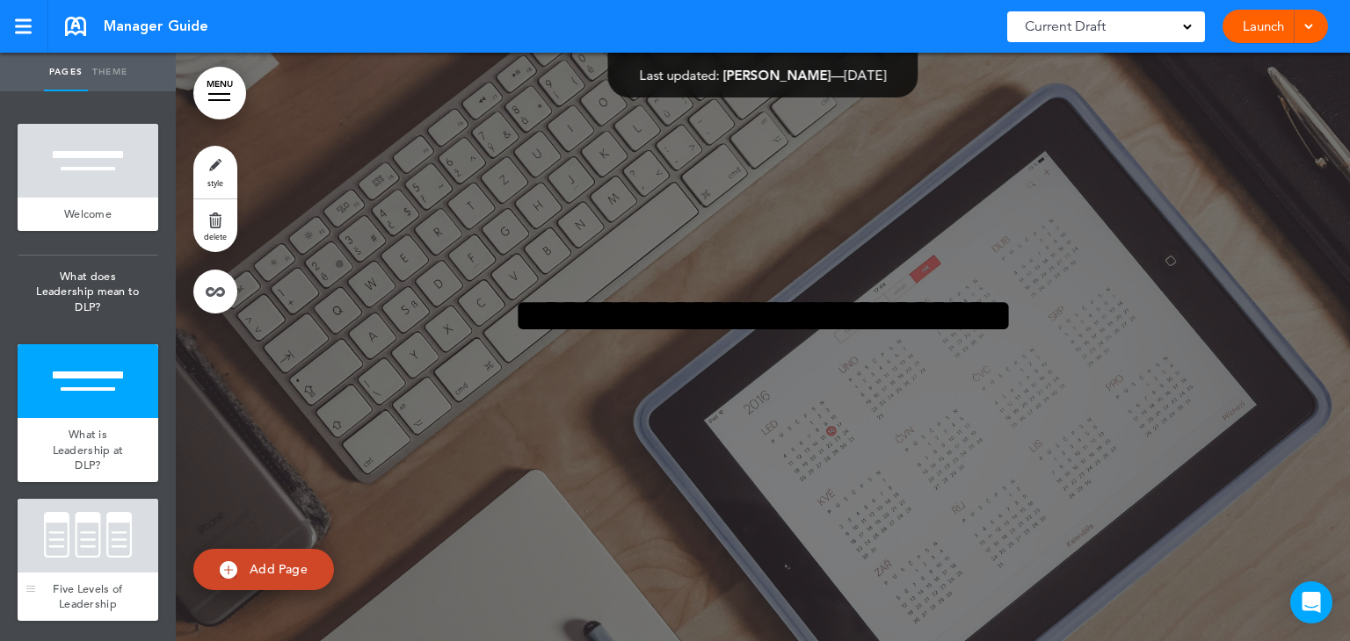
click at [60, 574] on div "Five Levels of Leadership" at bounding box center [88, 597] width 141 height 48
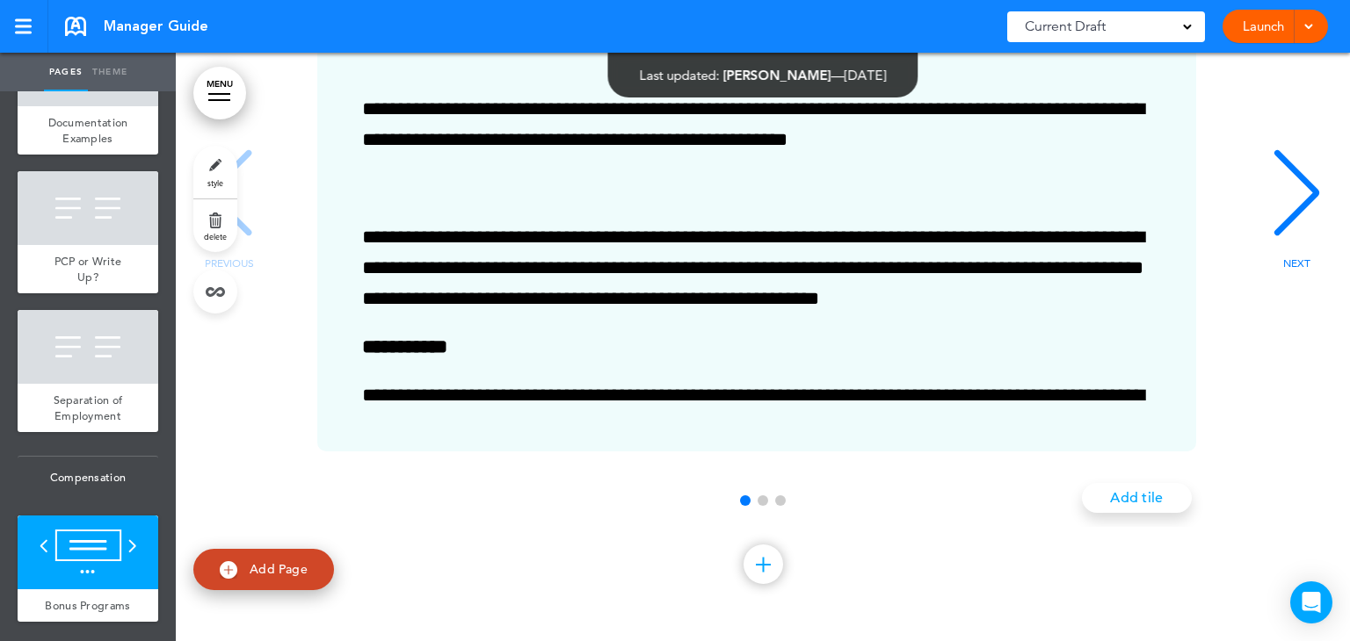
scroll to position [2233, 0]
click at [127, 462] on link at bounding box center [144, 469] width 35 height 35
type input "**********"
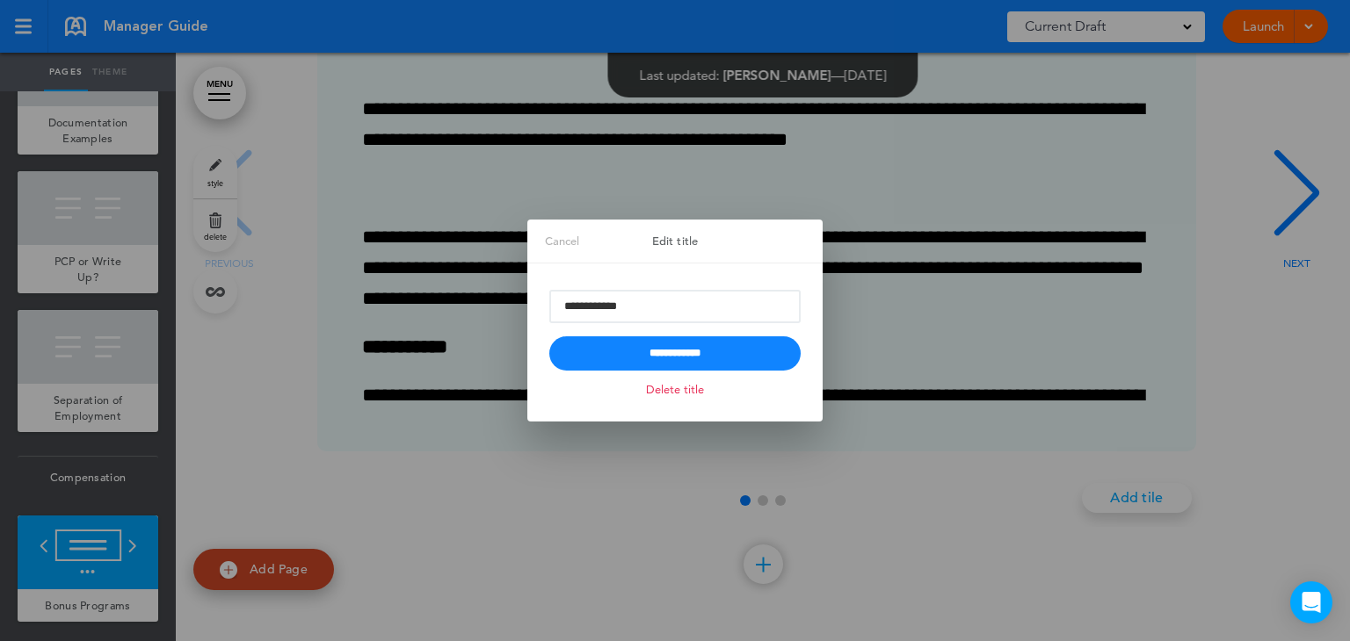
click at [675, 384] on link "Delete title" at bounding box center [674, 390] width 67 height 20
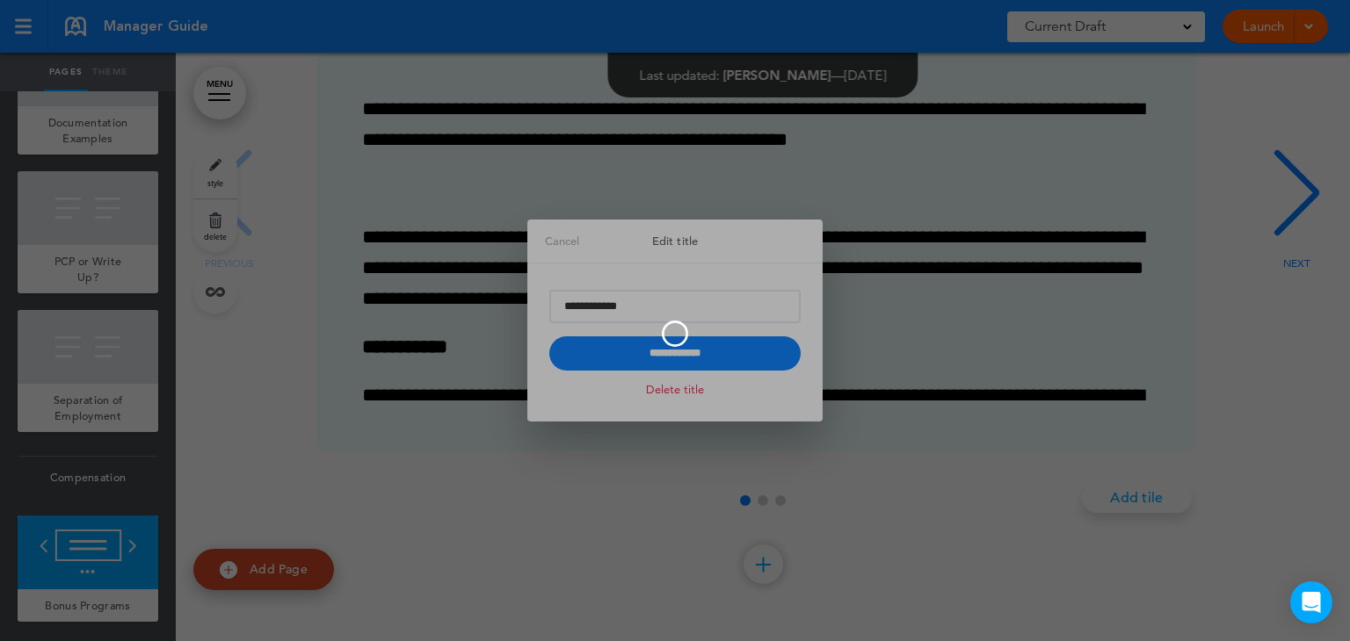
scroll to position [2167, 0]
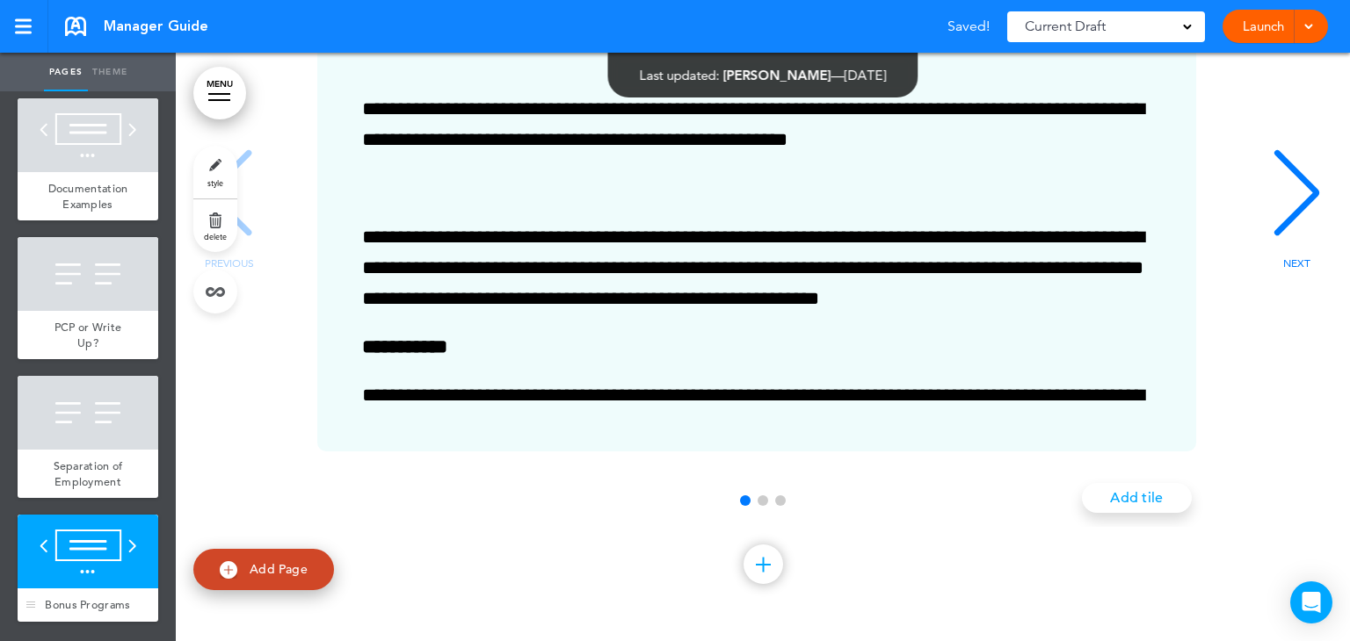
click at [123, 539] on div at bounding box center [88, 552] width 141 height 74
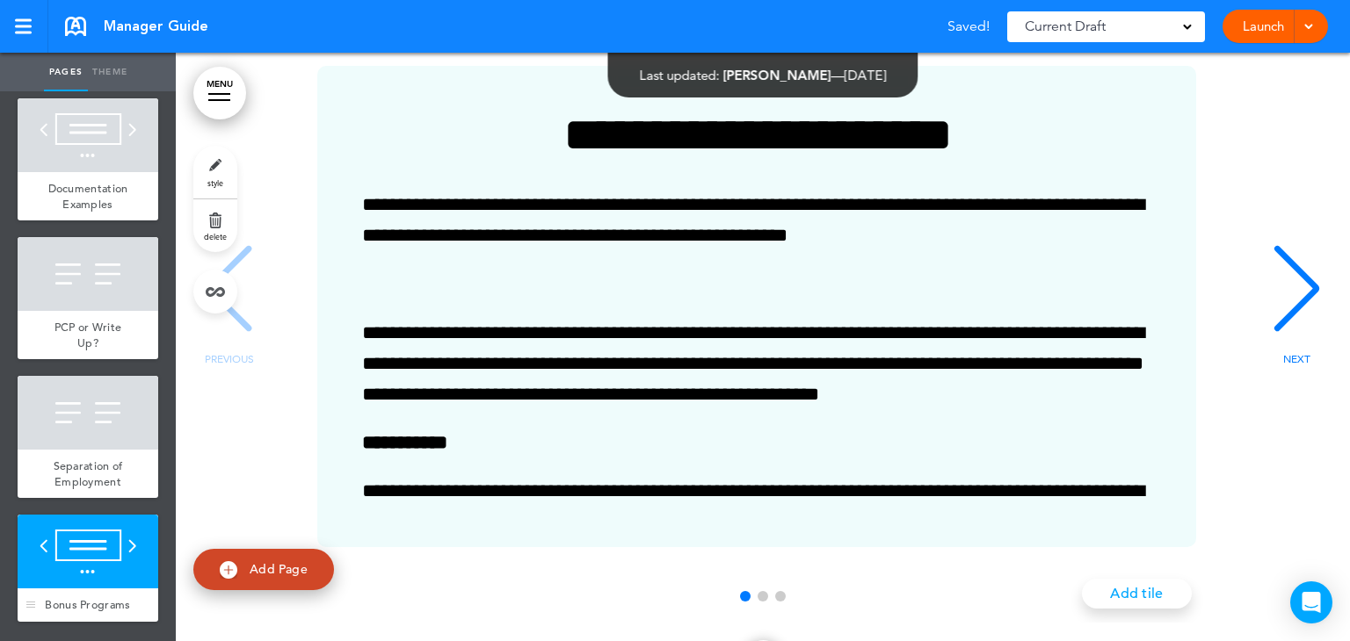
scroll to position [14782, 0]
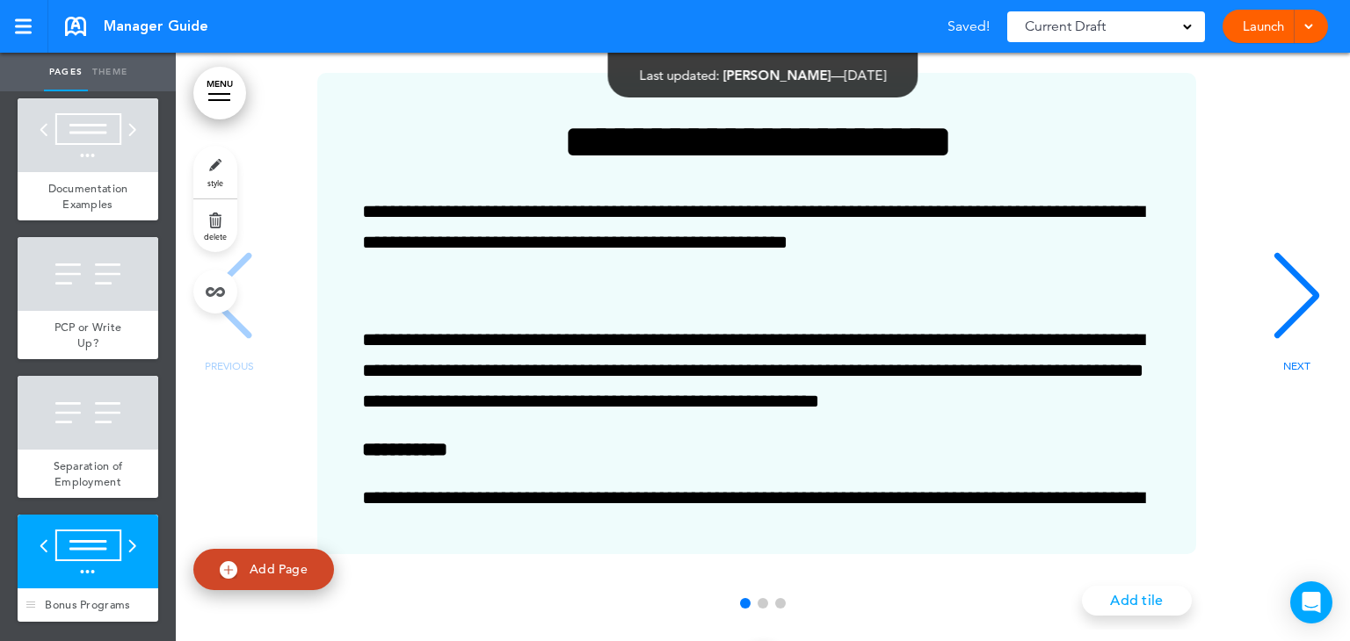
click at [123, 539] on div at bounding box center [88, 552] width 141 height 74
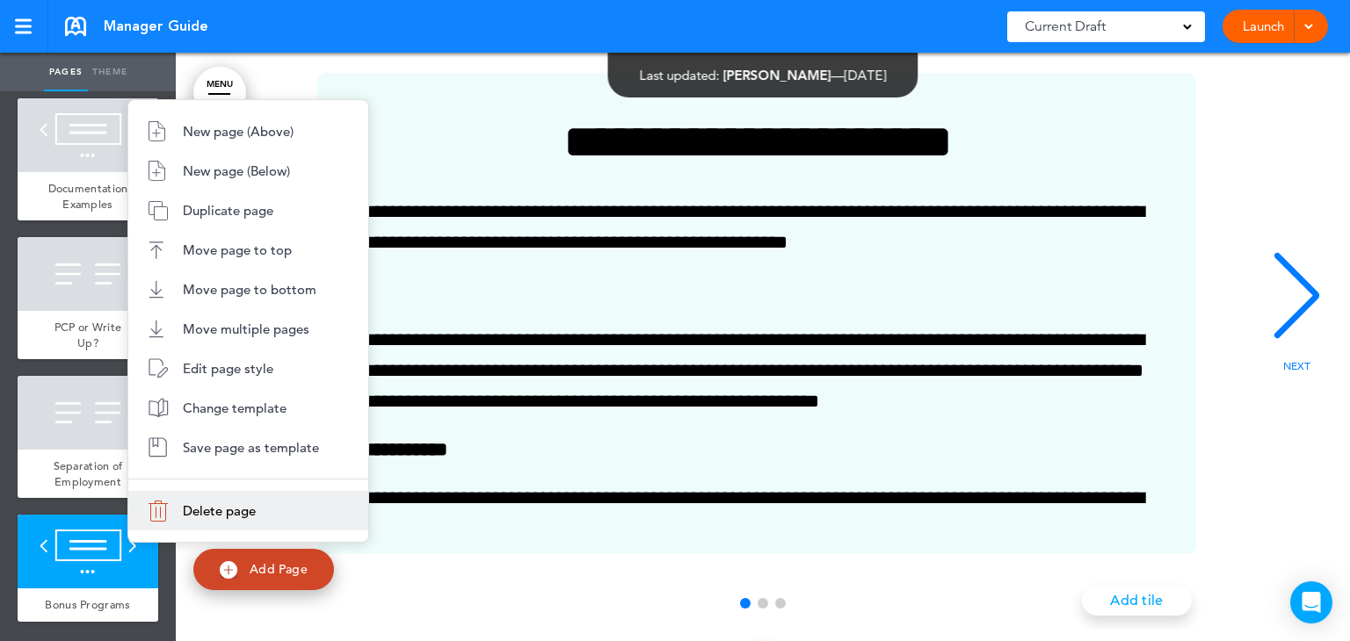
click at [222, 514] on span "Delete page" at bounding box center [219, 511] width 73 height 17
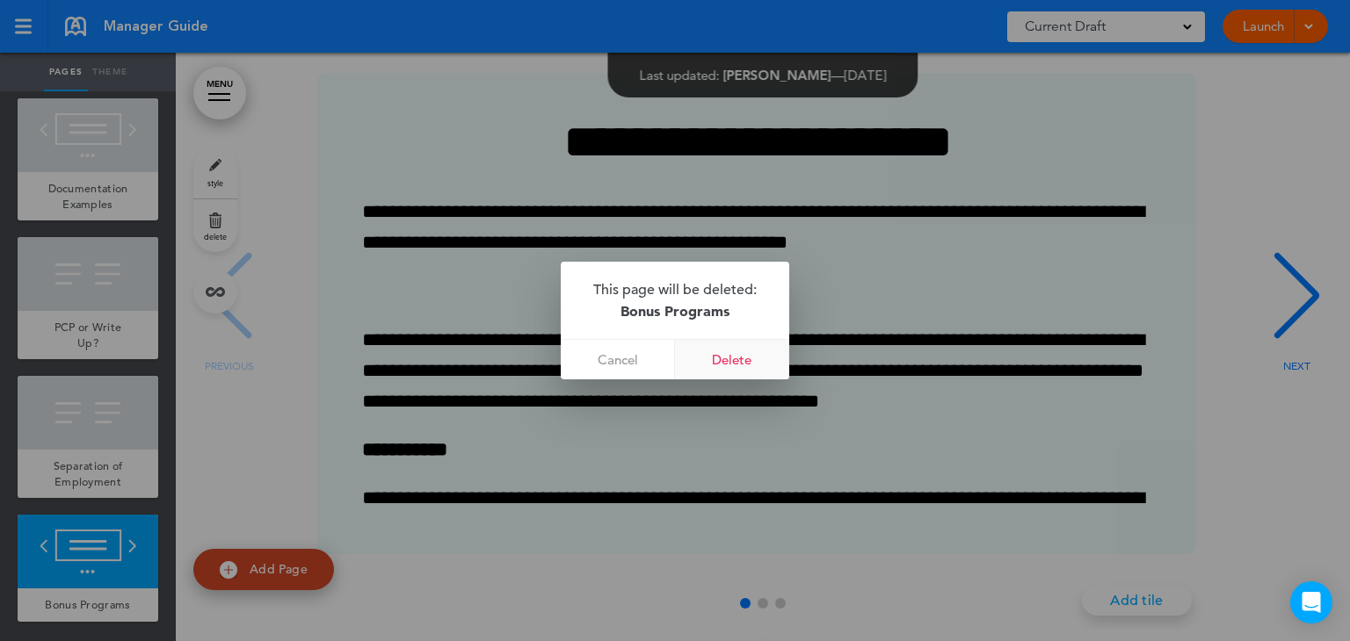
click at [758, 371] on link "Delete" at bounding box center [732, 360] width 114 height 40
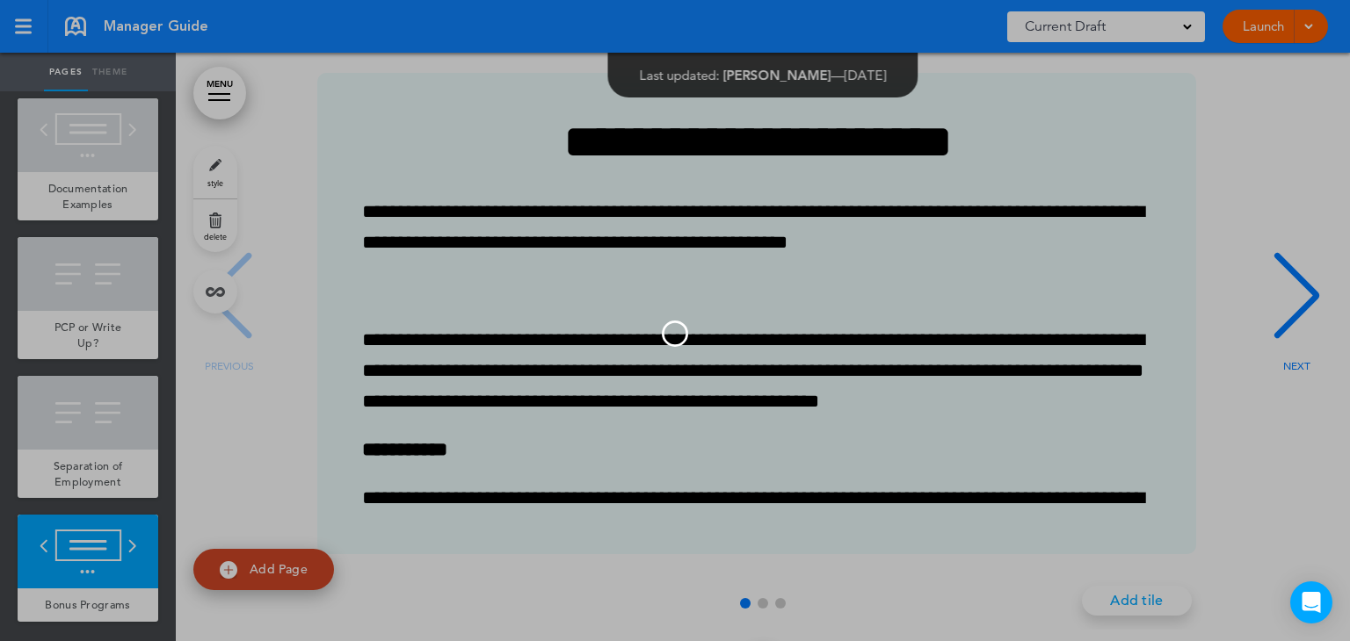
scroll to position [2028, 0]
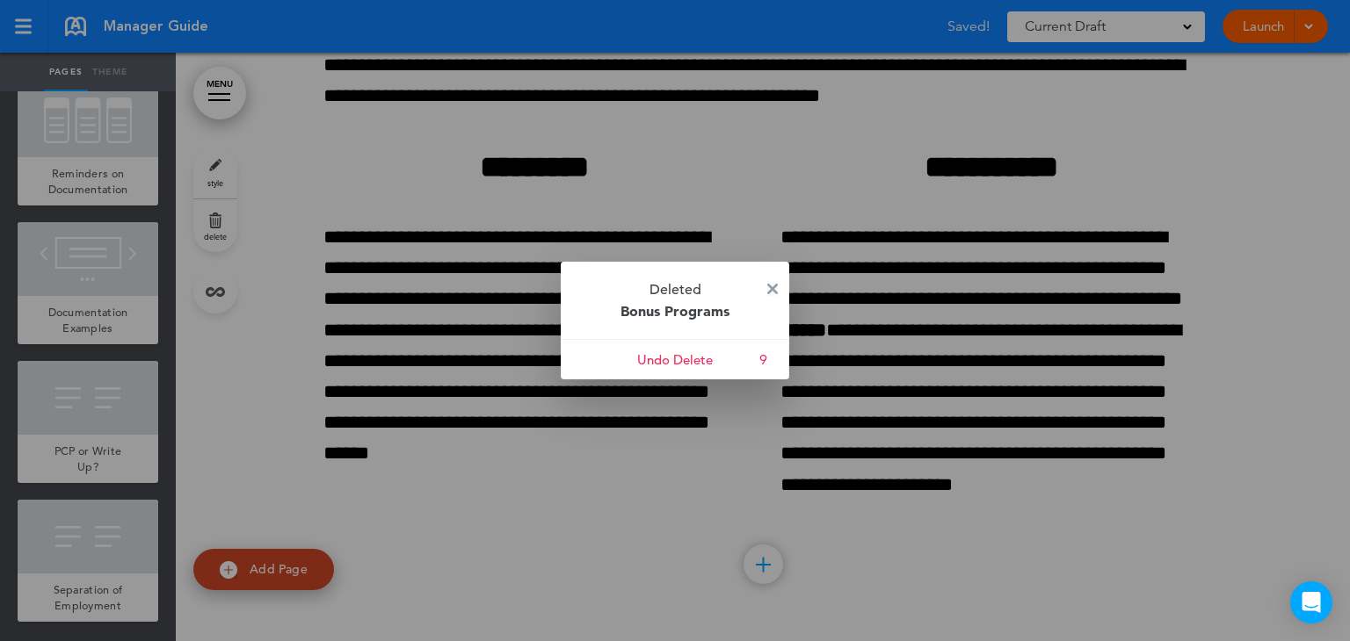
click at [773, 286] on img at bounding box center [772, 289] width 11 height 11
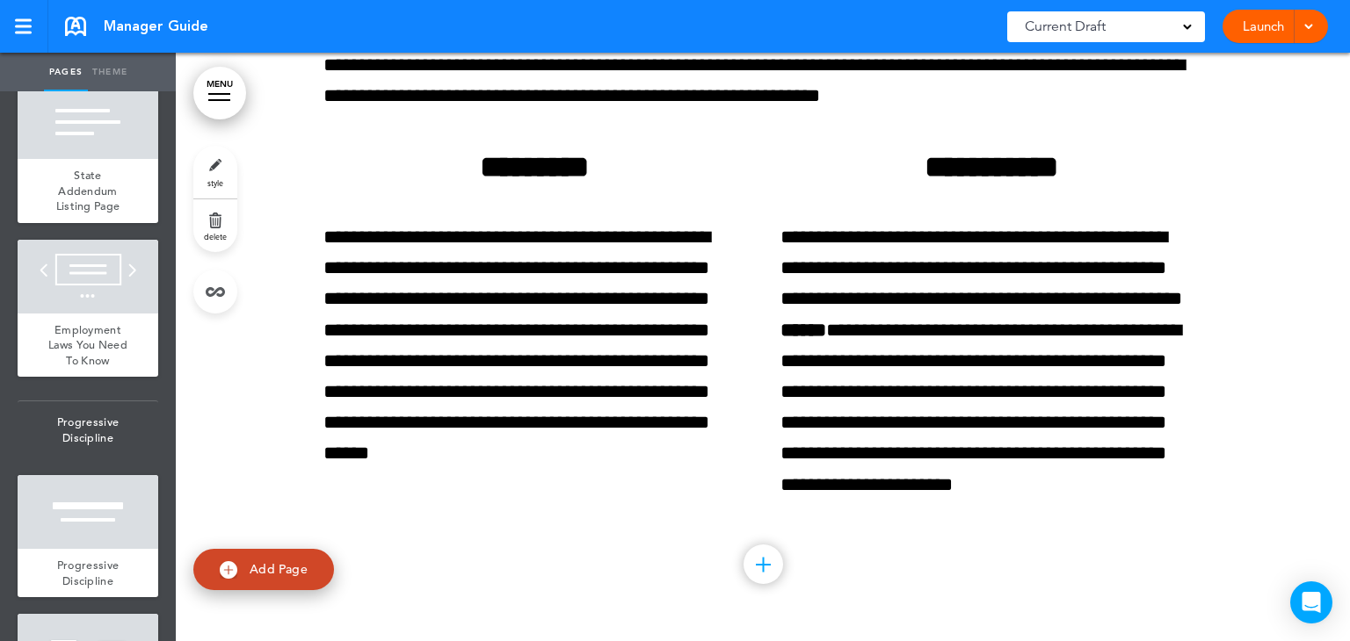
scroll to position [640, 0]
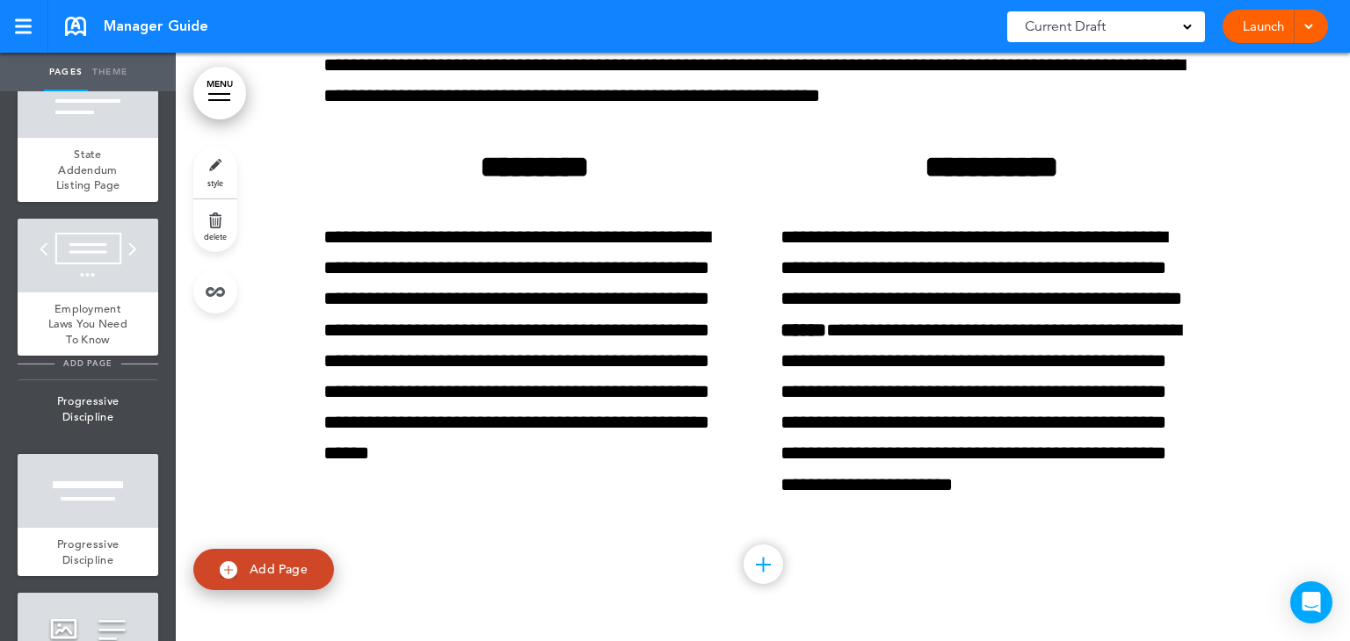
click at [70, 369] on span "add page" at bounding box center [87, 363] width 66 height 11
type input "********"
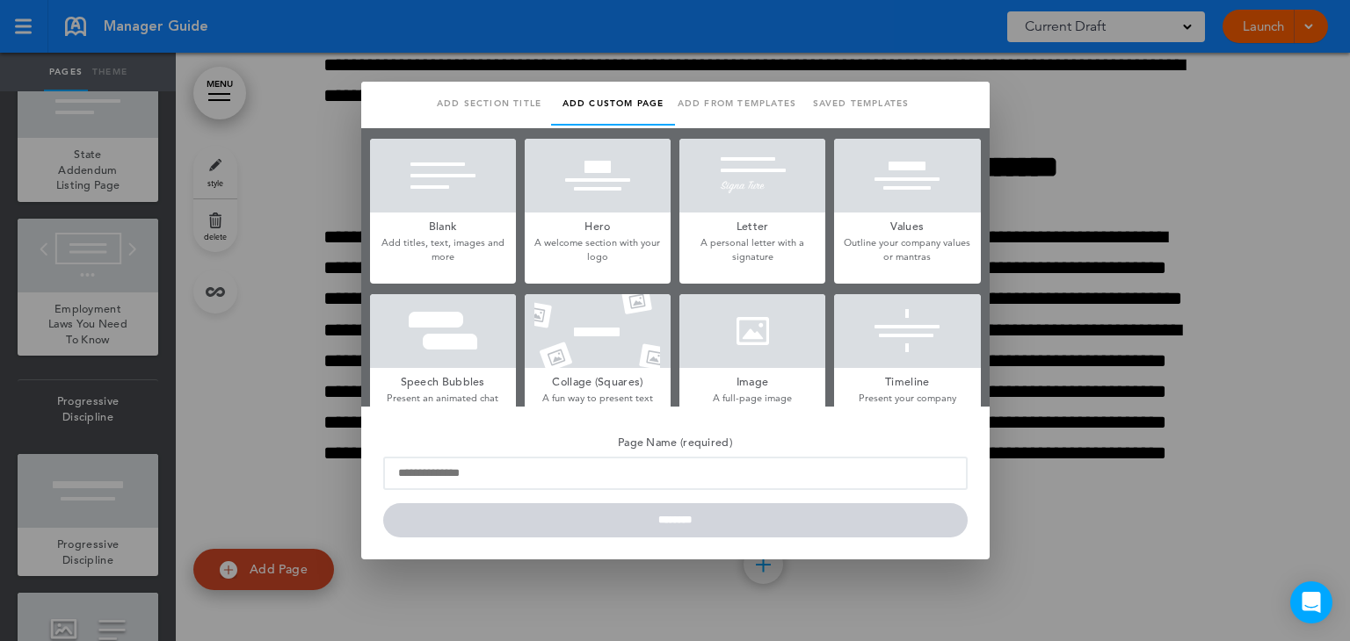
scroll to position [0, 0]
click at [500, 102] on link "Add section title" at bounding box center [489, 104] width 124 height 44
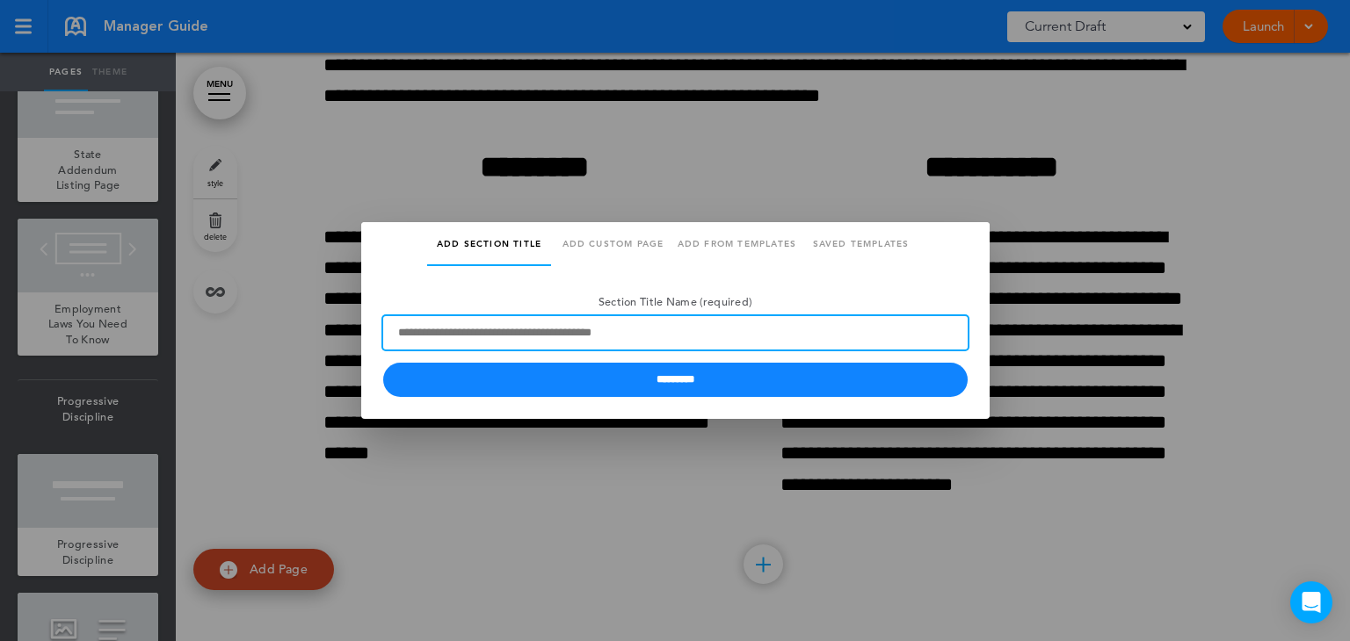
click at [439, 338] on input "Section Title Name (required)" at bounding box center [675, 332] width 584 height 33
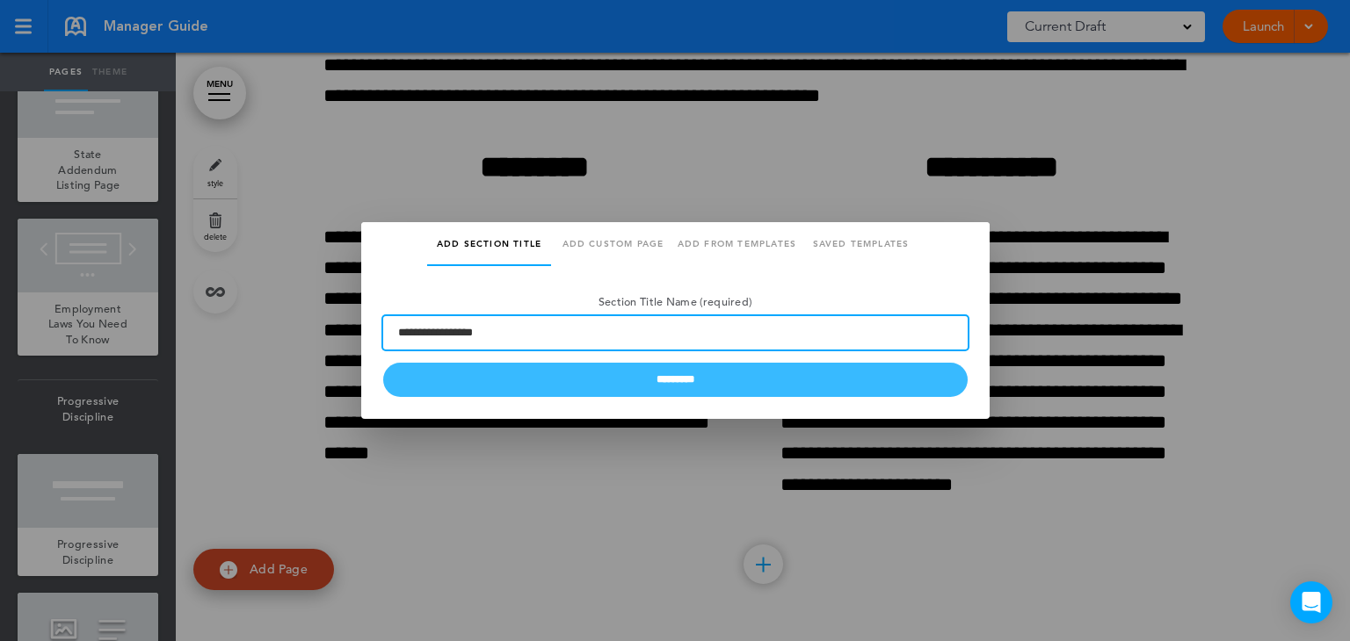
type input "**********"
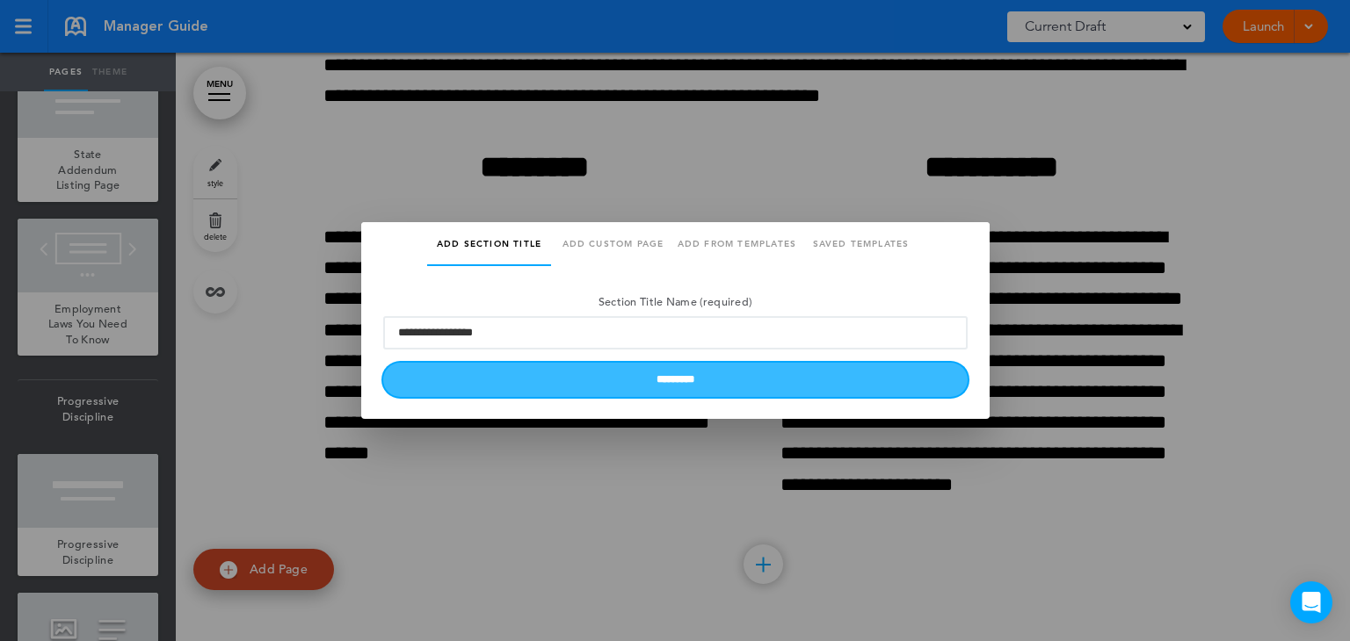
click at [457, 371] on input "*********" at bounding box center [675, 380] width 584 height 34
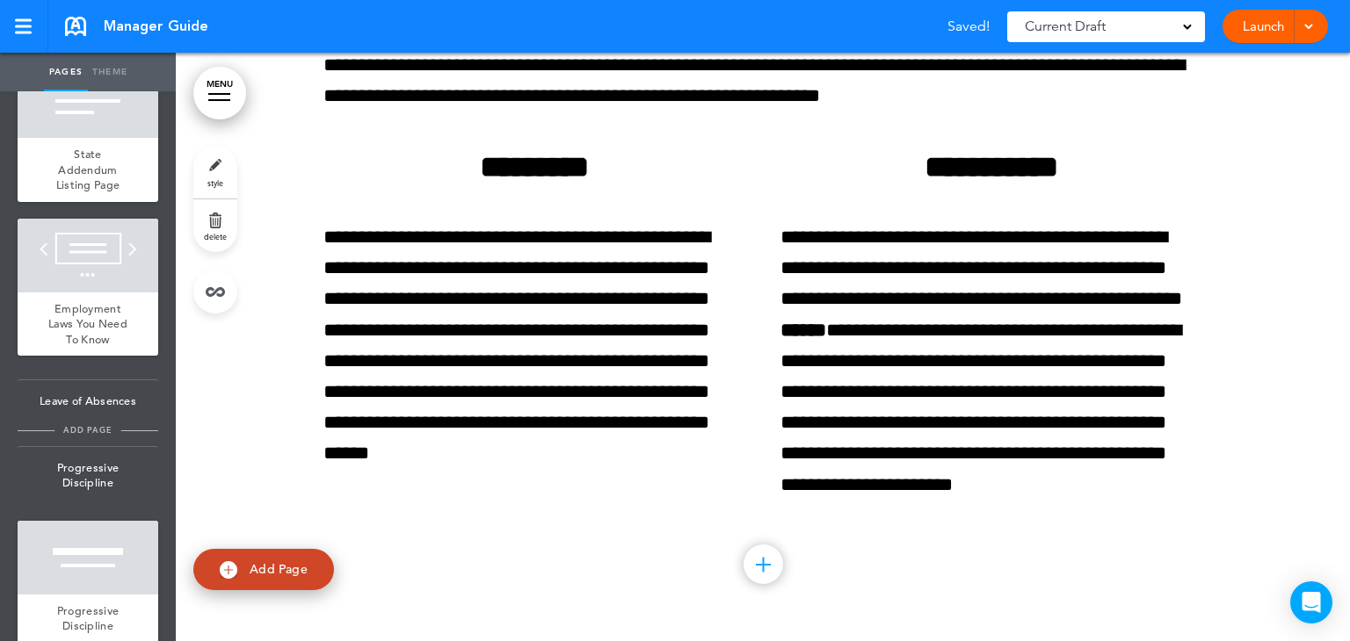
click at [68, 436] on span "add page" at bounding box center [87, 429] width 66 height 11
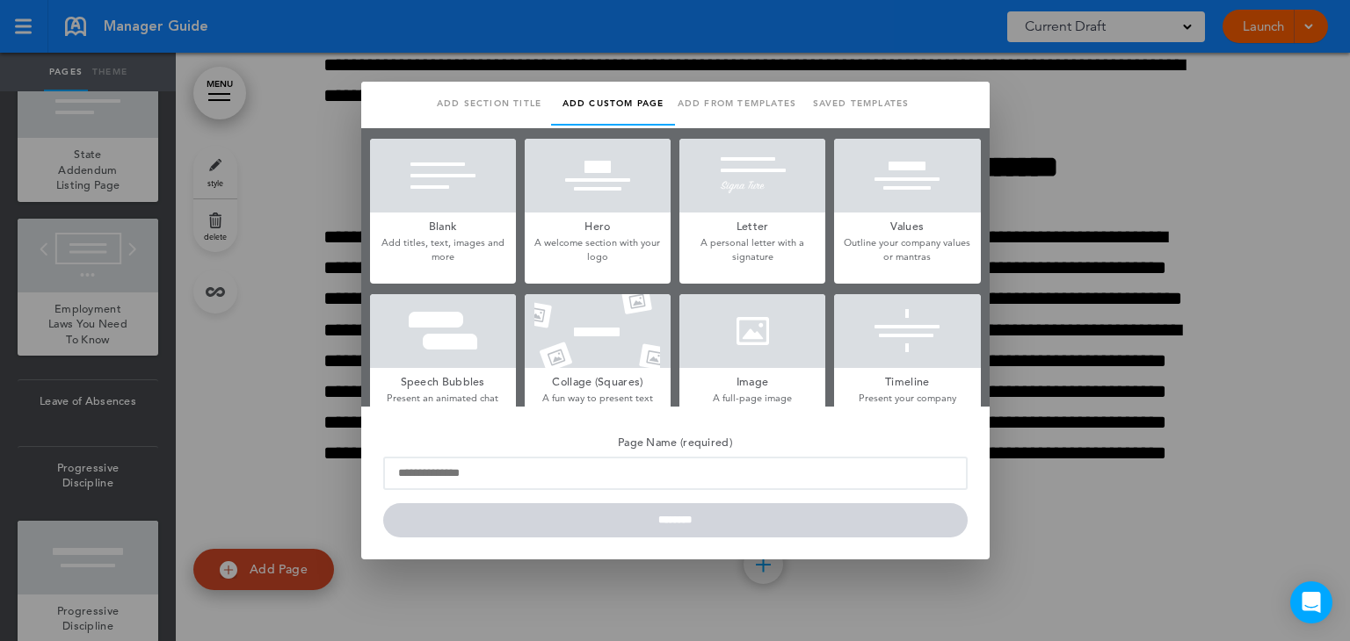
click at [501, 107] on link "Add section title" at bounding box center [489, 104] width 124 height 44
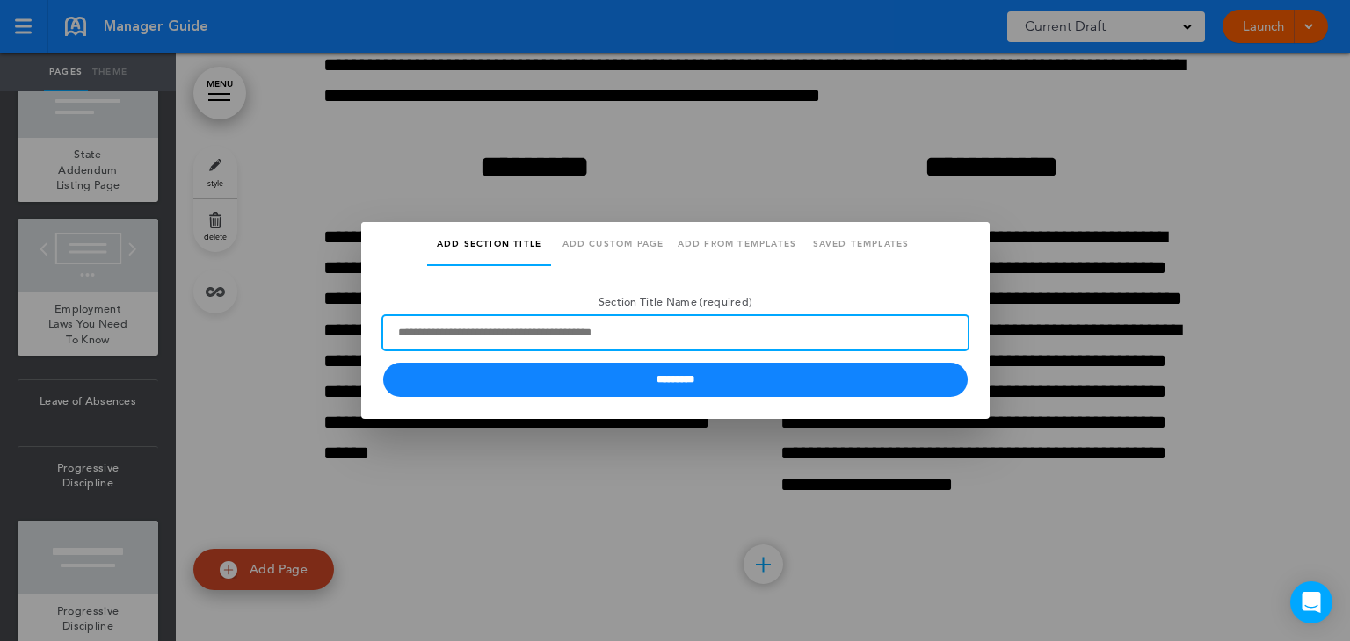
click at [459, 331] on input "Section Title Name (required)" at bounding box center [675, 332] width 584 height 33
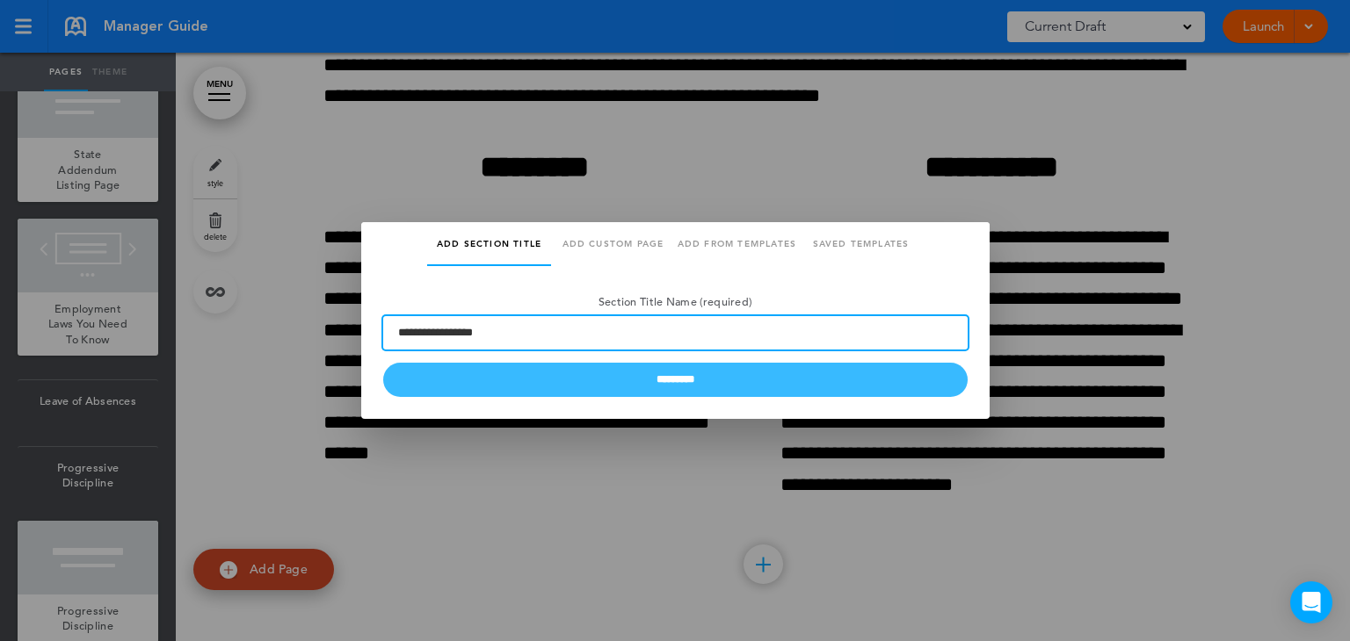
type input "**********"
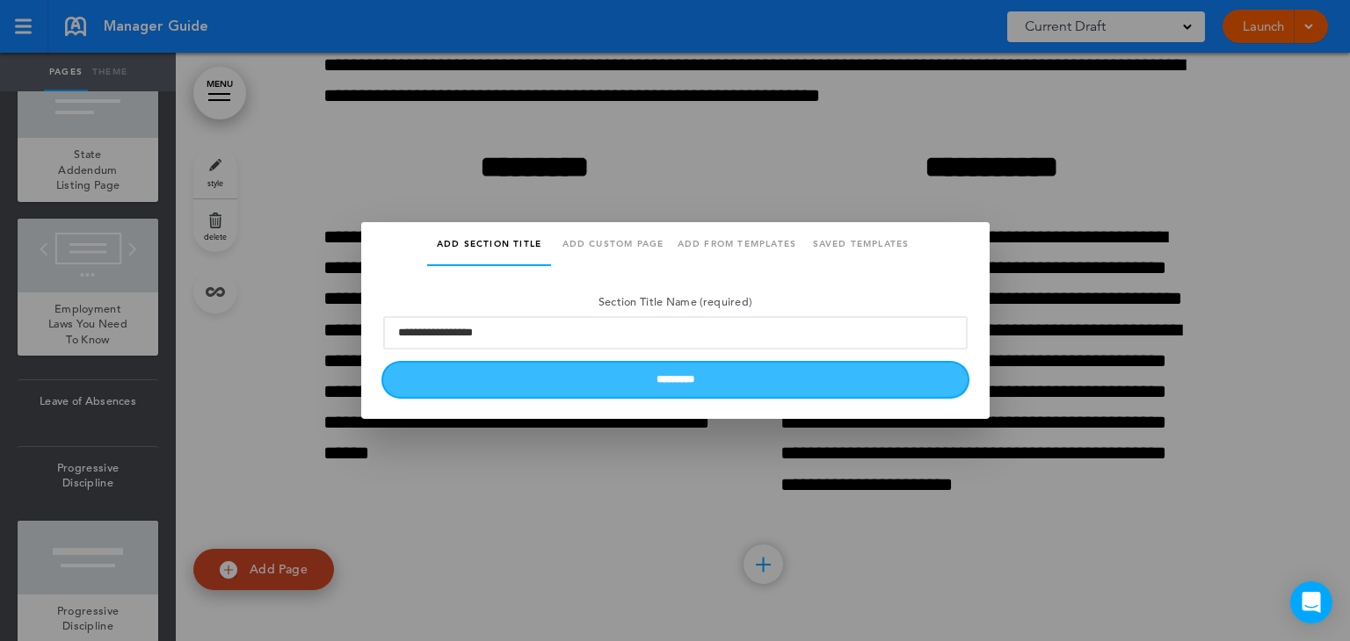
click at [442, 380] on input "*********" at bounding box center [675, 380] width 584 height 34
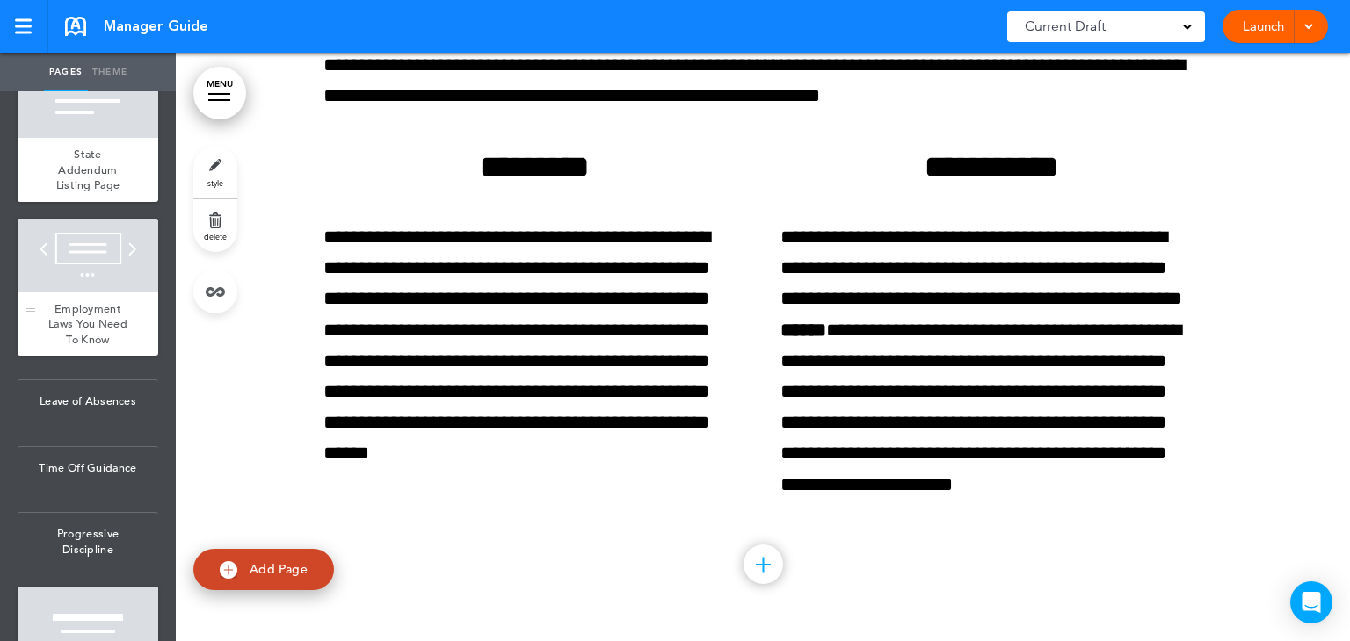
click at [83, 307] on span "Employment Laws You Need To Know" at bounding box center [87, 324] width 79 height 46
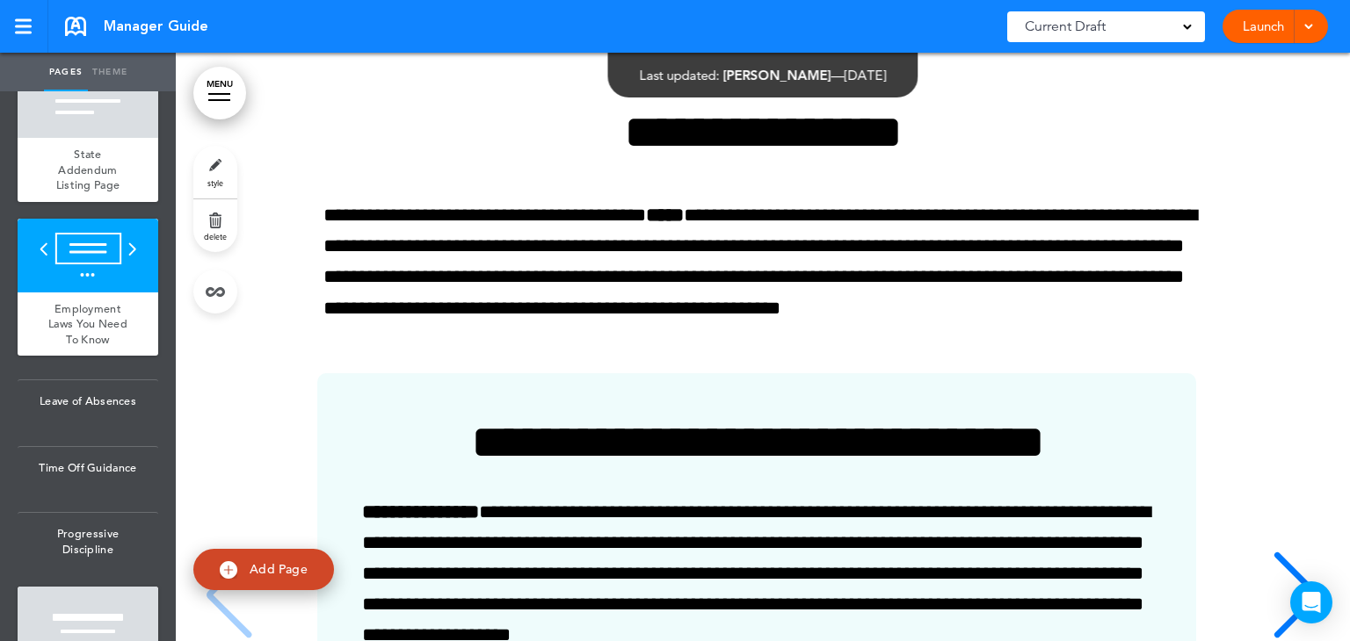
click at [1270, 584] on div "NEXT" at bounding box center [1297, 612] width 54 height 88
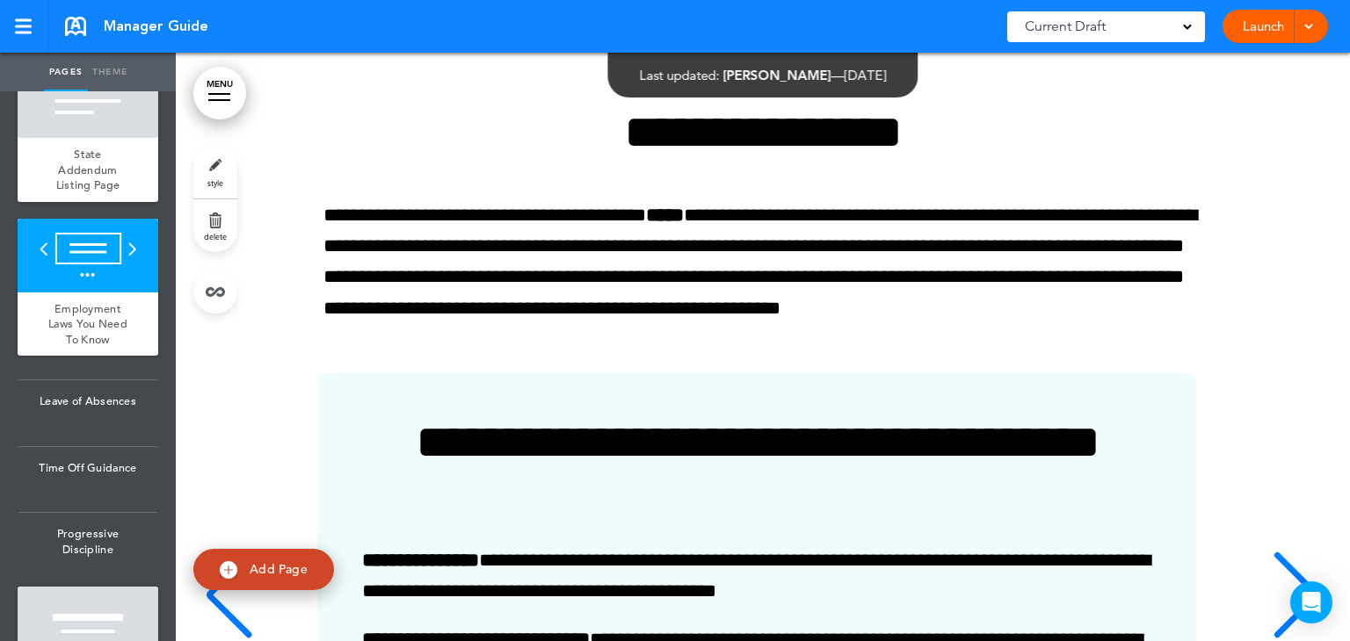
click at [1270, 584] on div "NEXT" at bounding box center [1297, 612] width 54 height 88
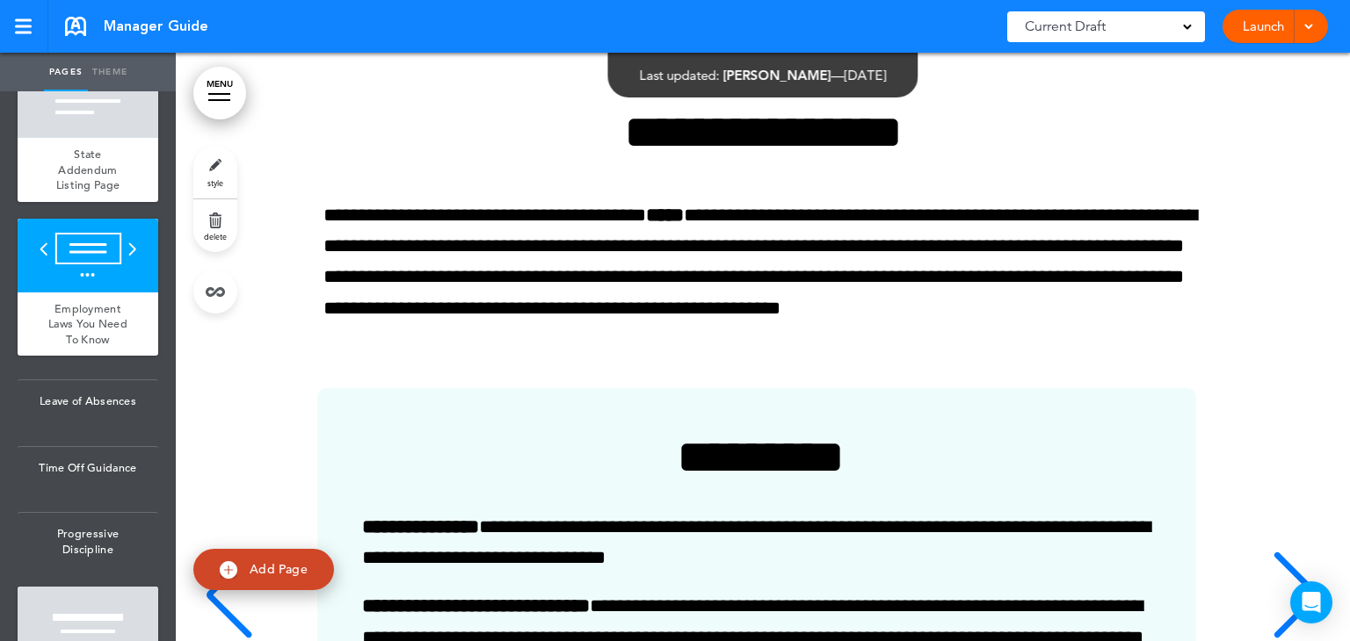
click at [1270, 584] on div "NEXT" at bounding box center [1297, 612] width 54 height 88
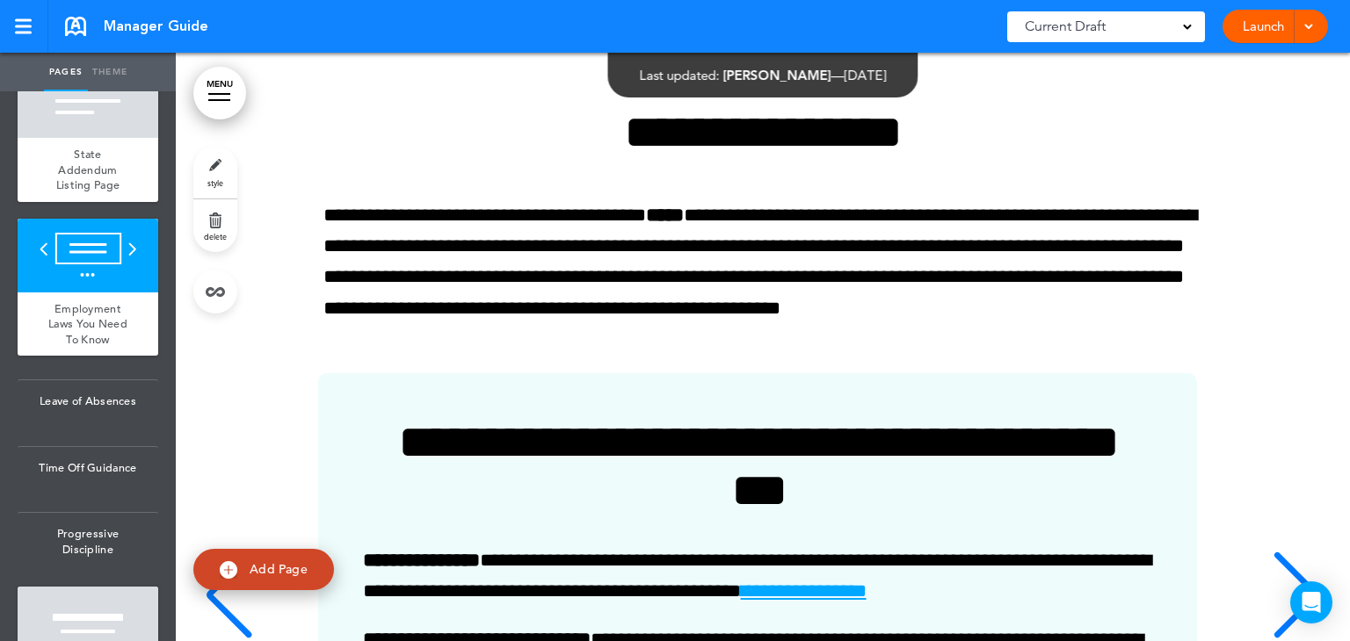
click at [1270, 584] on div "NEXT" at bounding box center [1297, 612] width 54 height 88
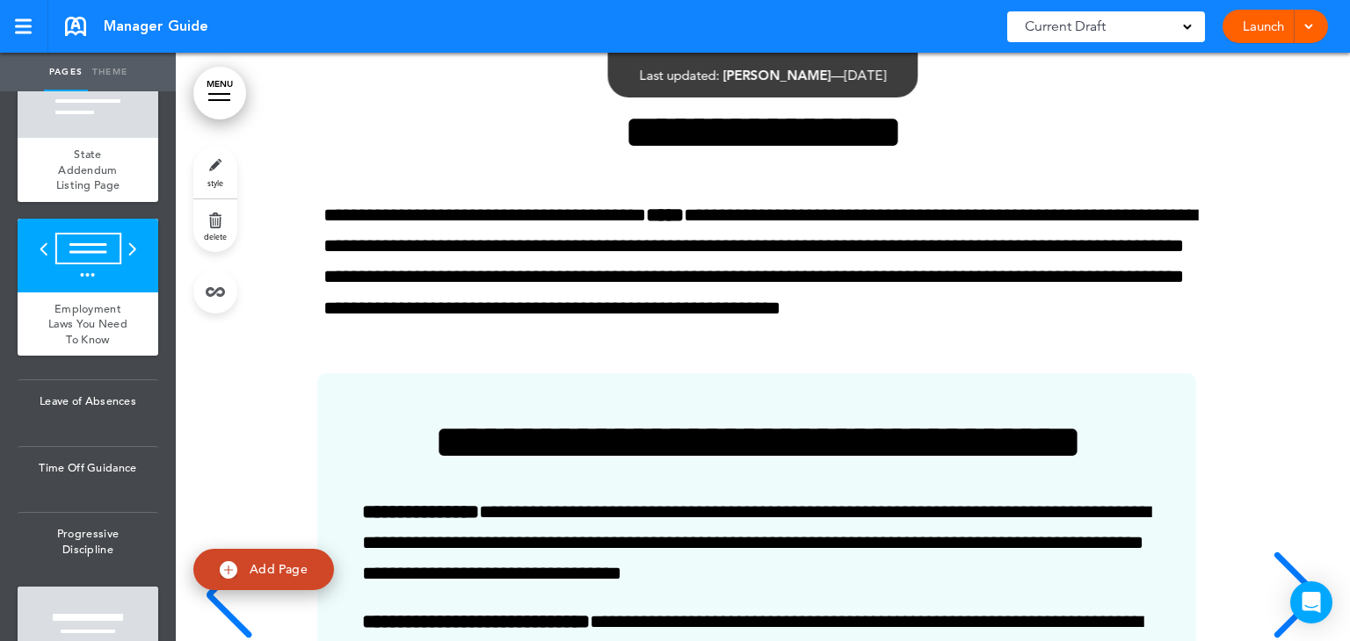
click at [1270, 584] on div "NEXT" at bounding box center [1297, 612] width 54 height 88
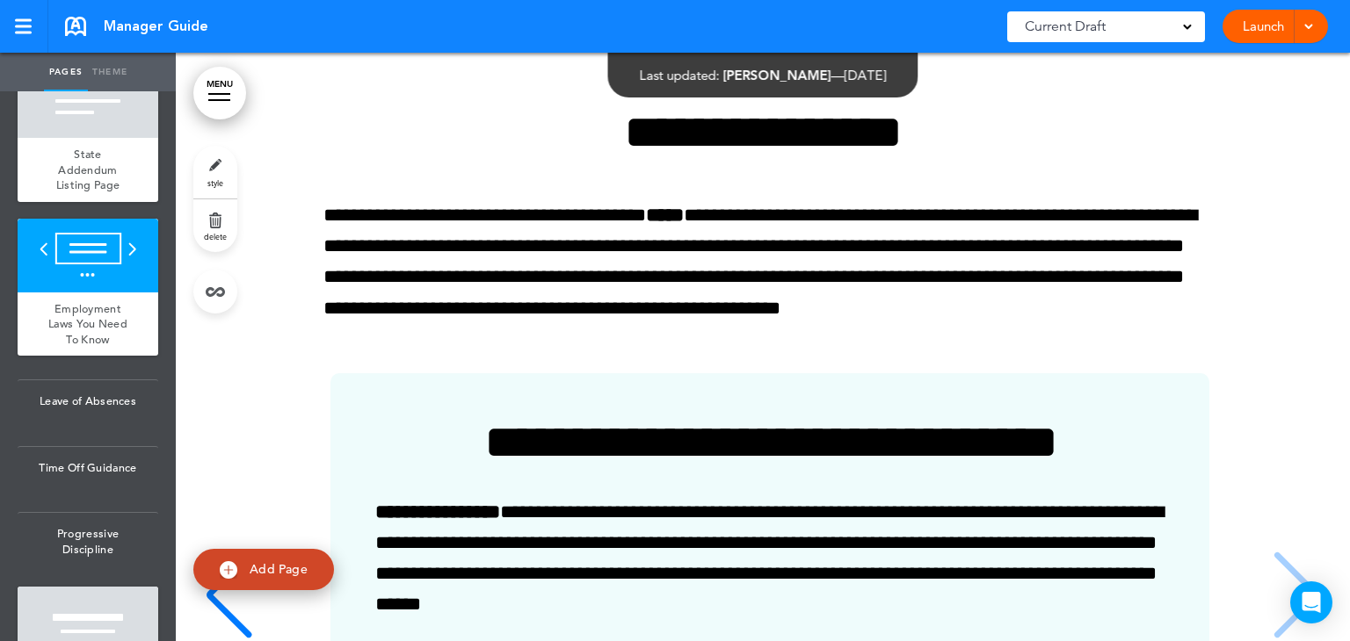
click at [1263, 584] on div "**********" at bounding box center [769, 613] width 1126 height 481
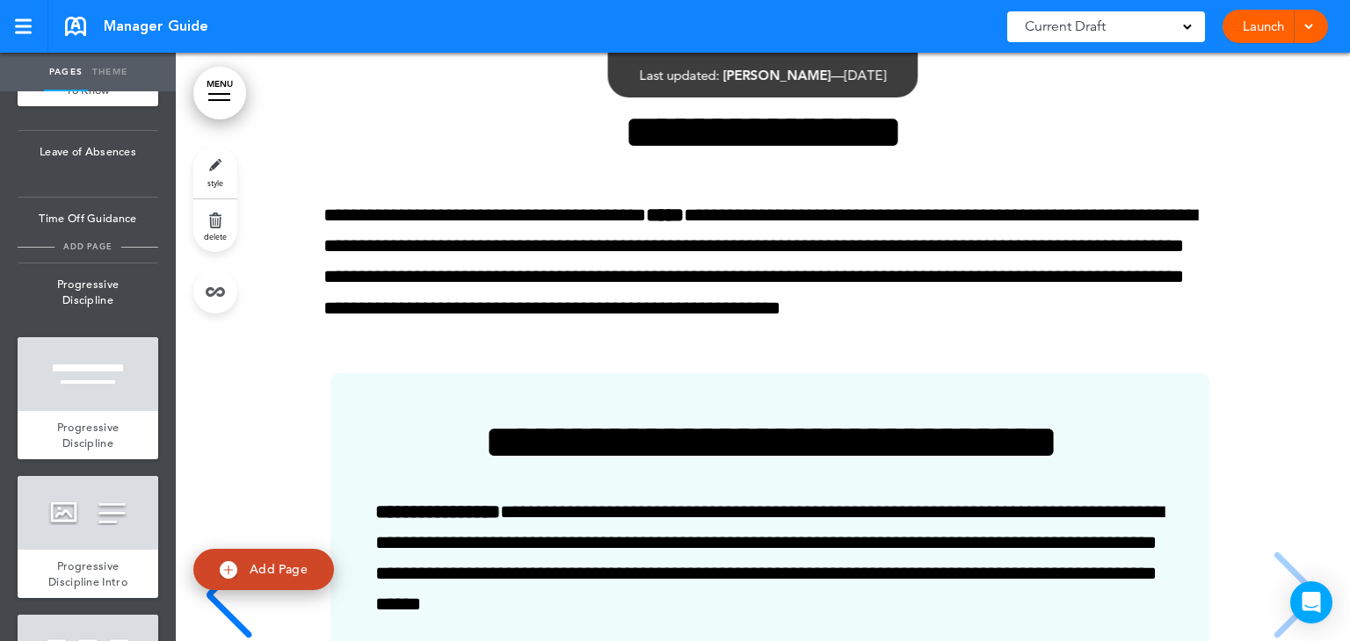
click at [90, 252] on span "add page" at bounding box center [87, 246] width 66 height 11
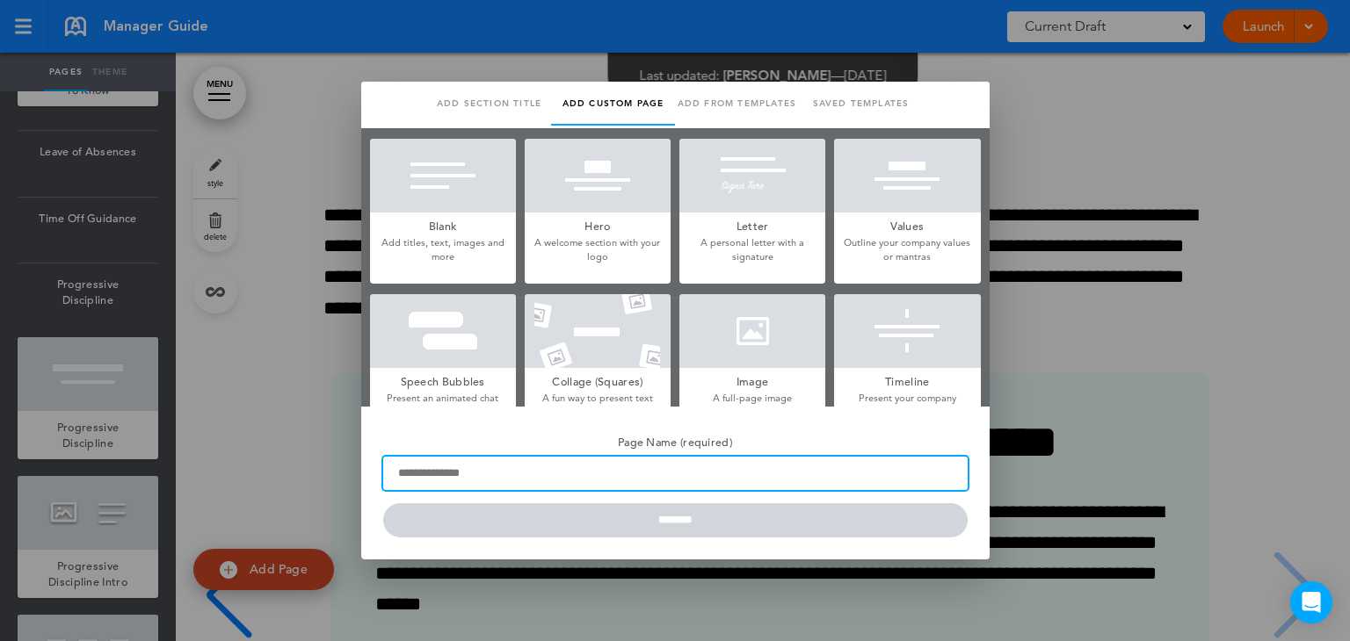
click at [438, 467] on input "Page Name (required)" at bounding box center [675, 473] width 584 height 33
type input "**********"
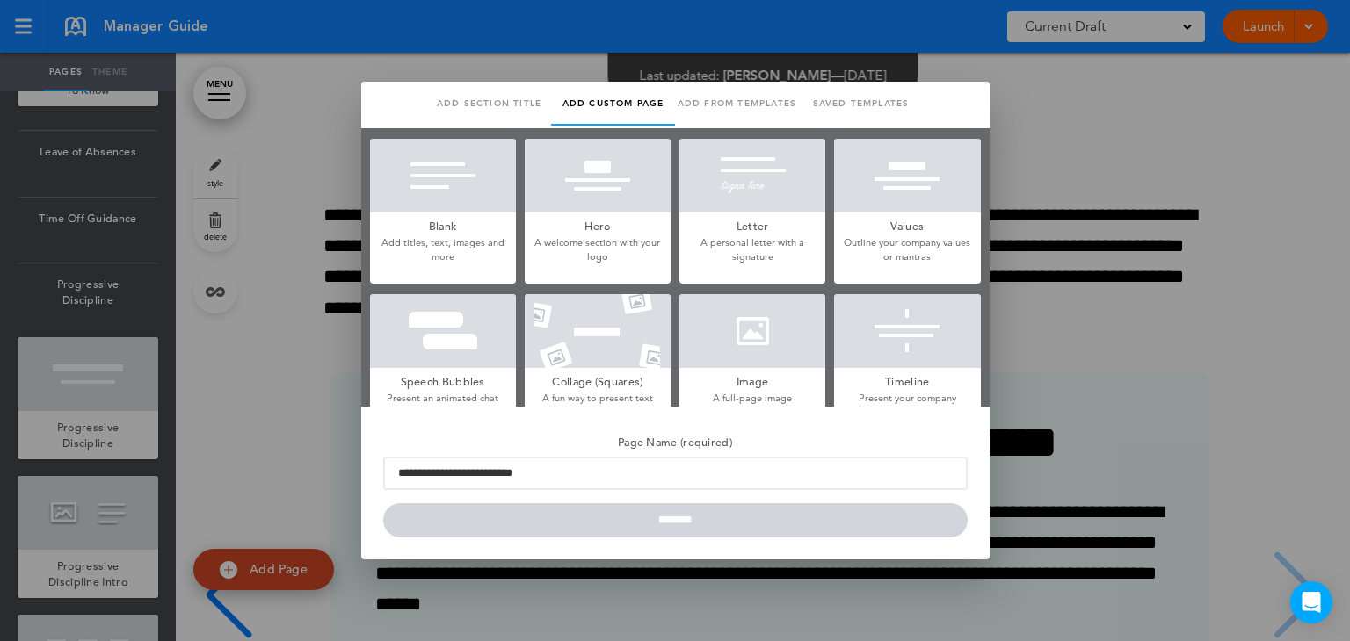
click at [476, 99] on link "Add section title" at bounding box center [489, 104] width 124 height 44
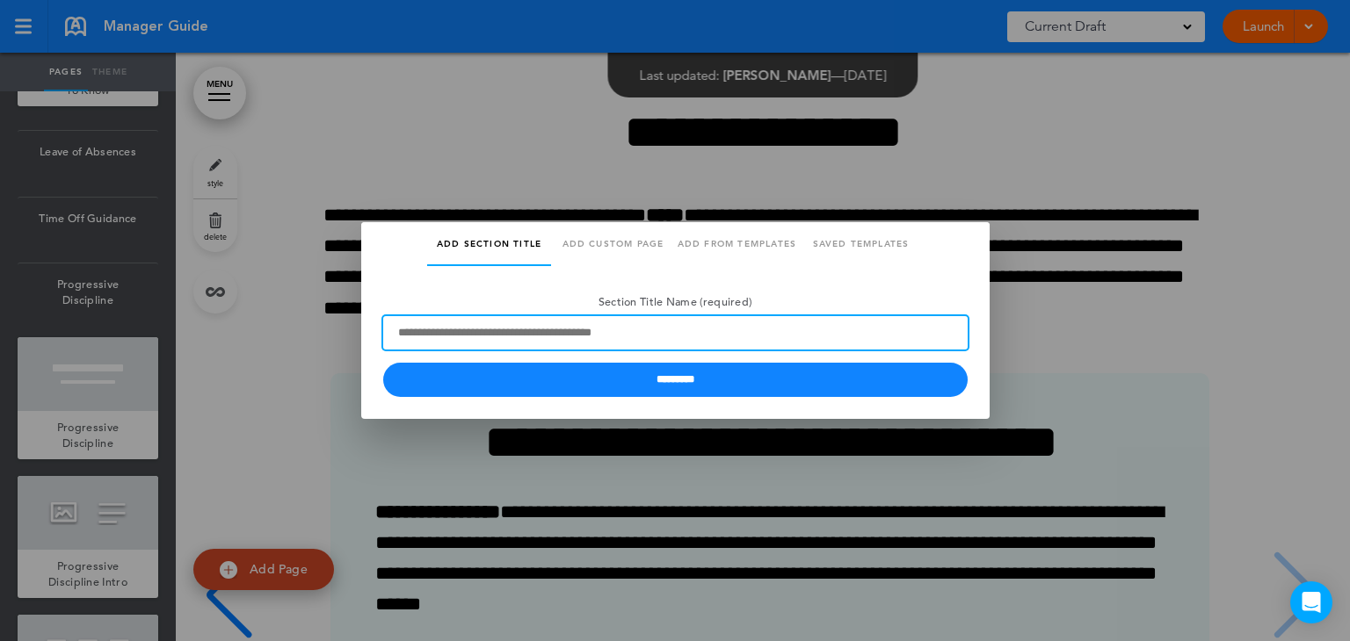
click at [442, 337] on input "Section Title Name (required)" at bounding box center [675, 332] width 584 height 33
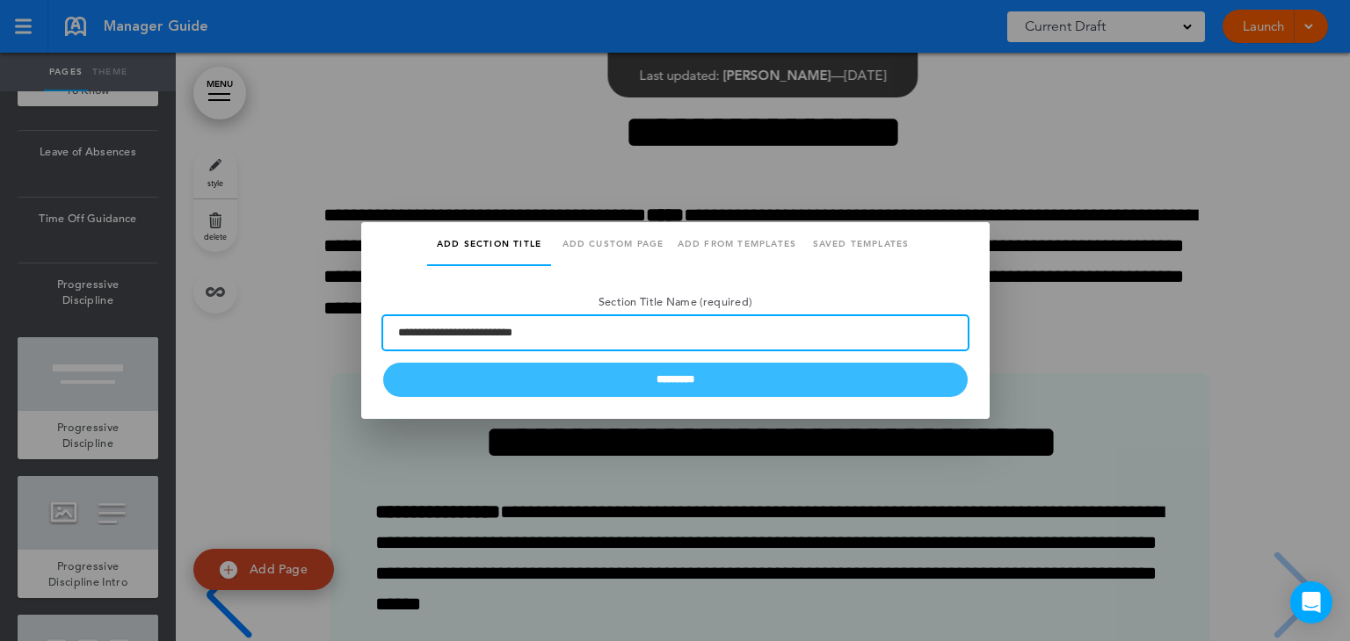
type input "**********"
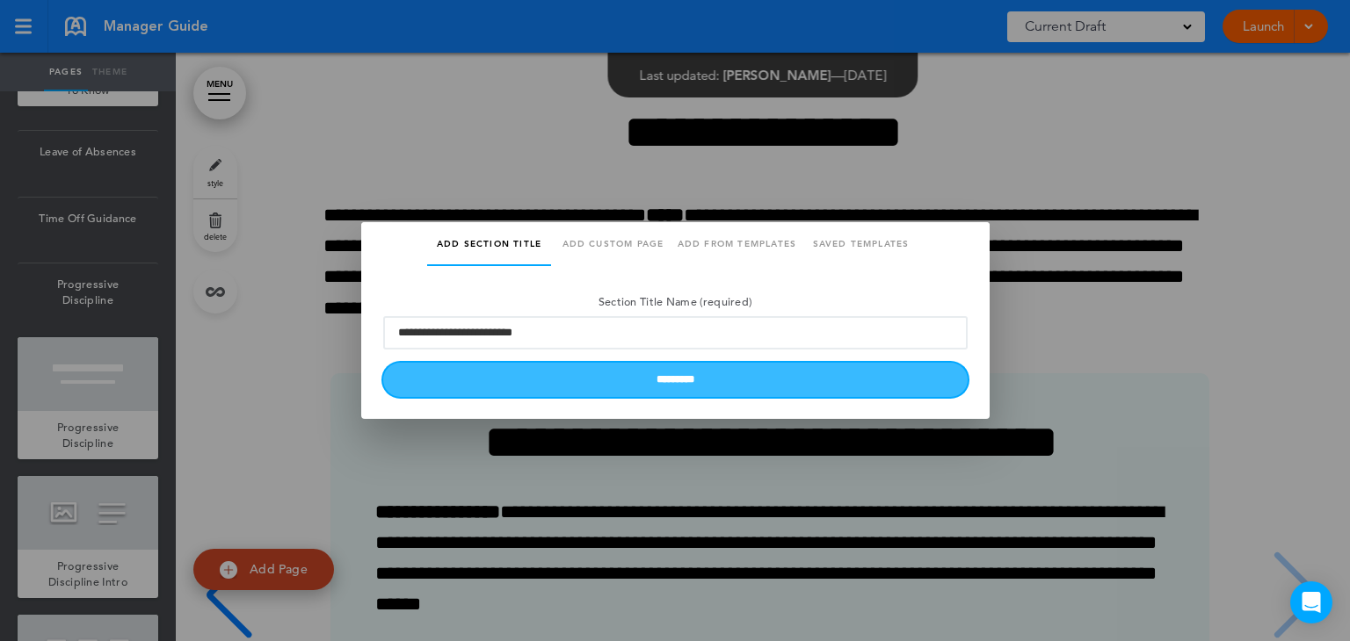
click at [481, 377] on input "*********" at bounding box center [675, 380] width 584 height 34
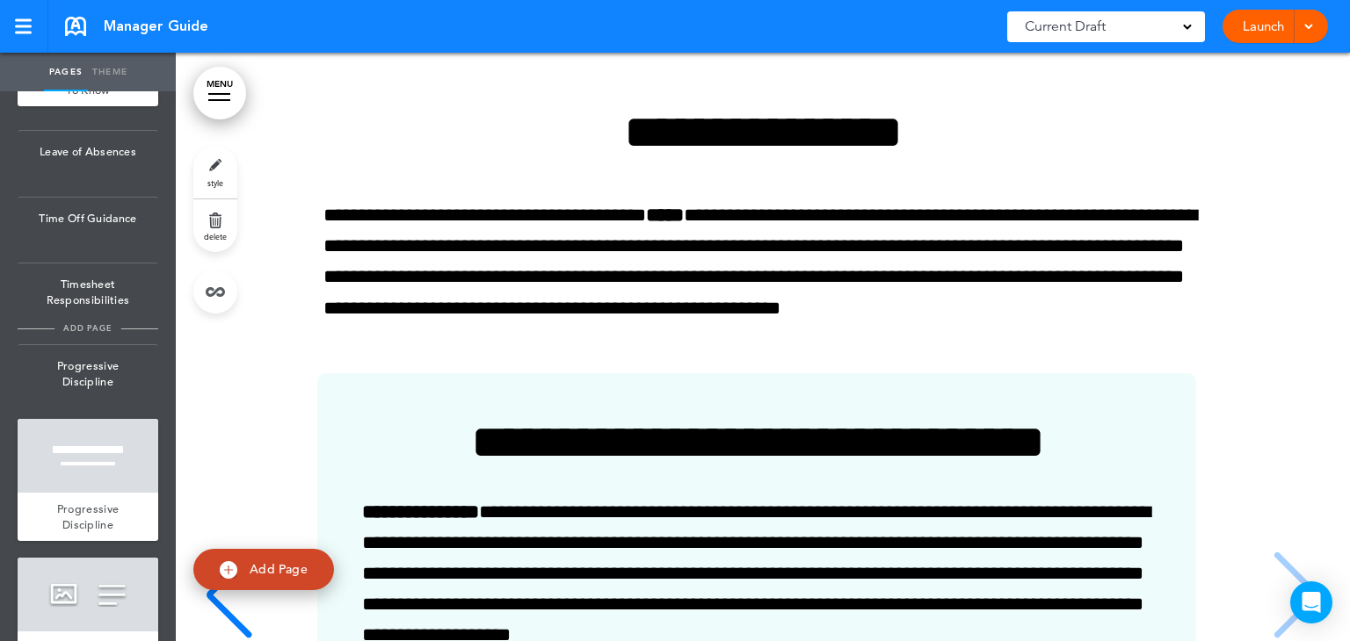
click at [55, 334] on span "add page" at bounding box center [87, 327] width 66 height 11
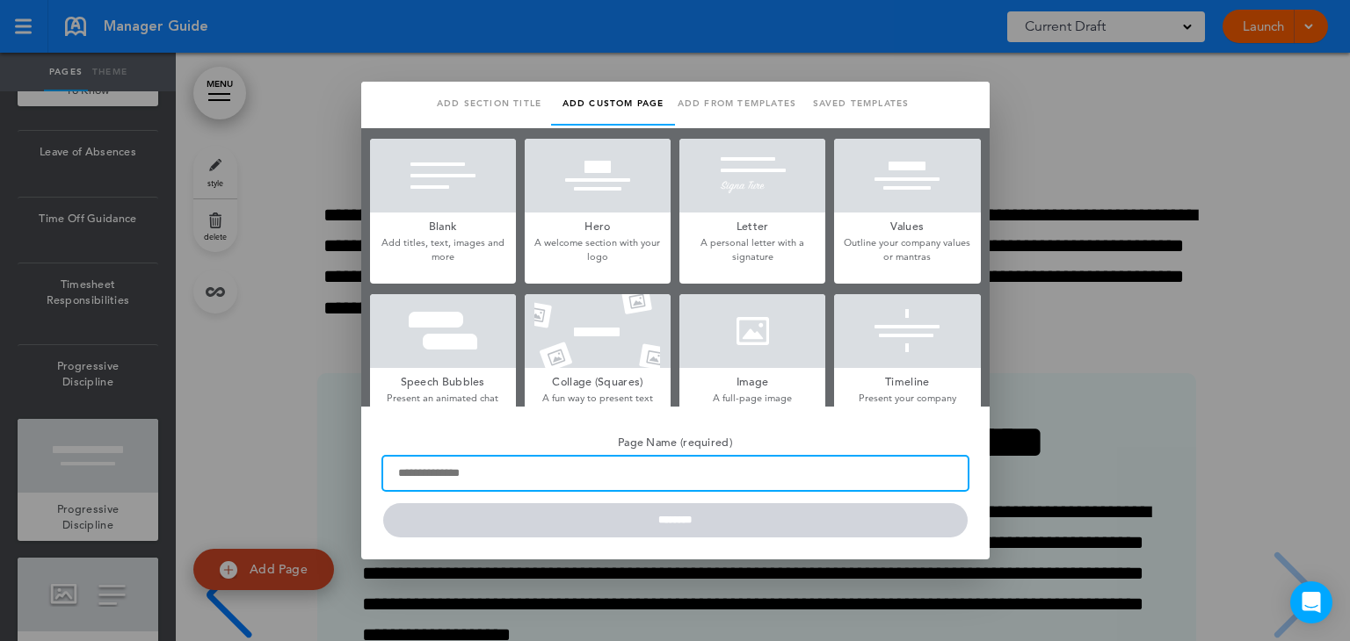
click at [431, 465] on input "Page Name (required)" at bounding box center [675, 473] width 584 height 33
type input "*"
type input "**********"
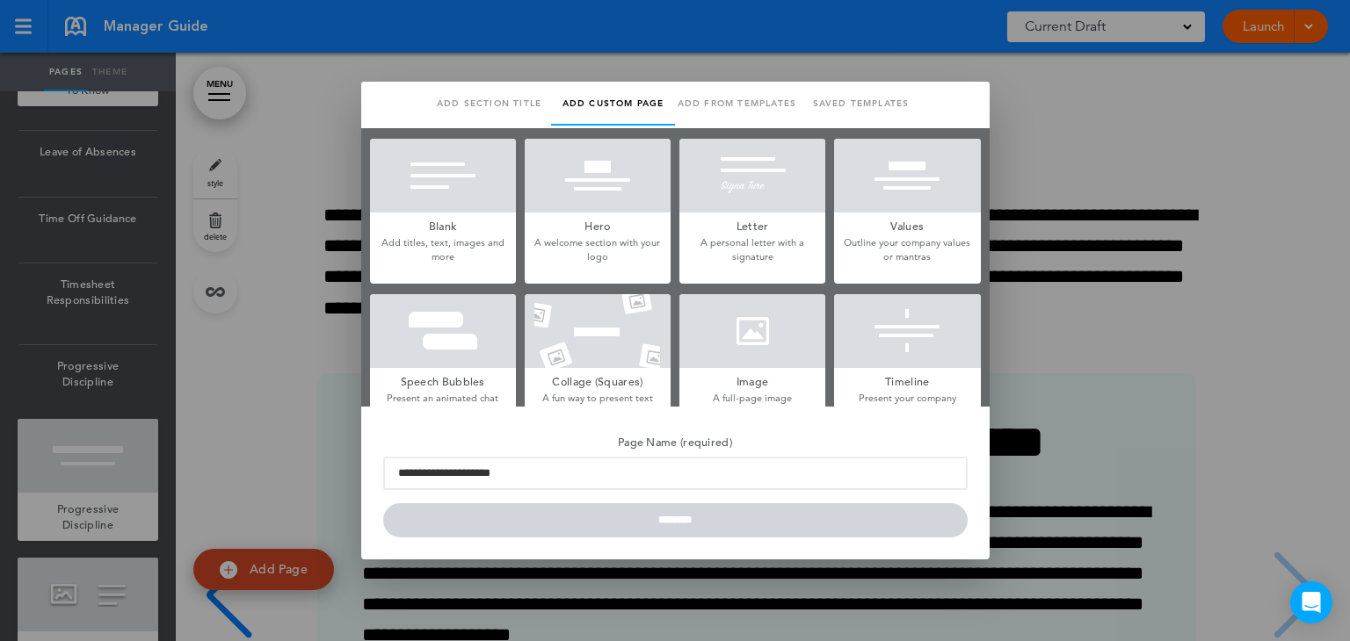
click at [440, 110] on link "Add section title" at bounding box center [489, 104] width 124 height 44
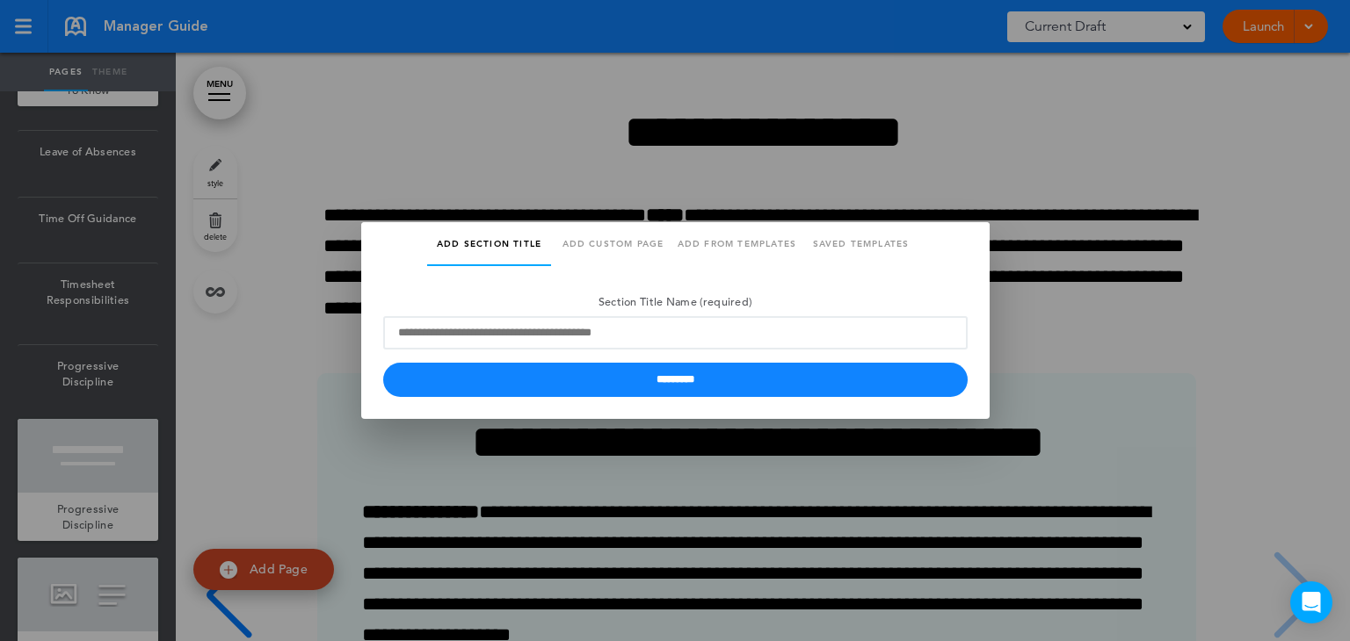
click at [466, 255] on link "Add section title" at bounding box center [489, 244] width 124 height 44
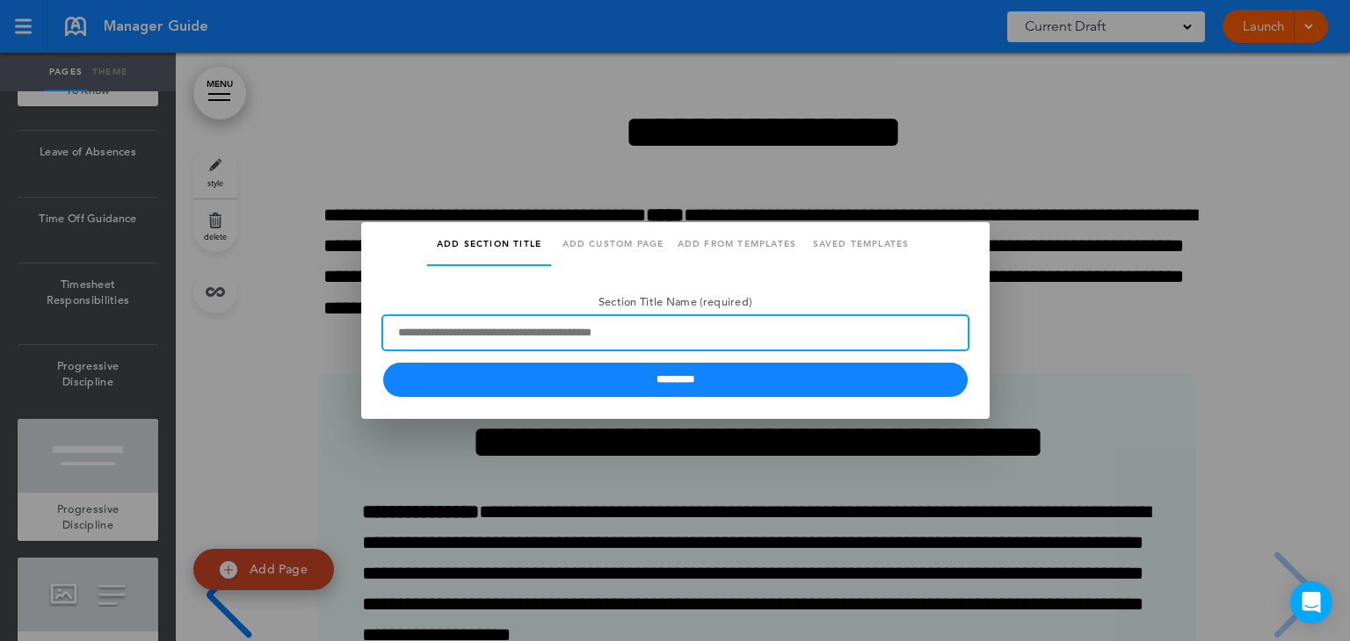
click at [445, 339] on input "Section Title Name (required)" at bounding box center [675, 332] width 584 height 33
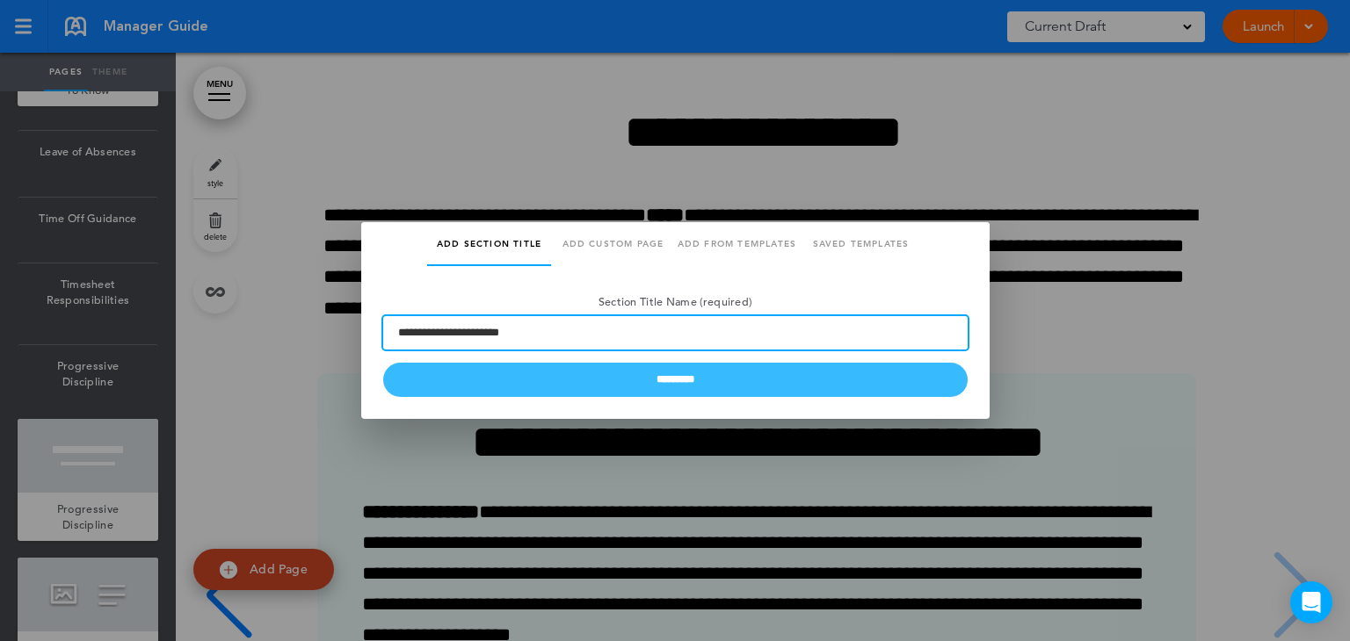
type input "**********"
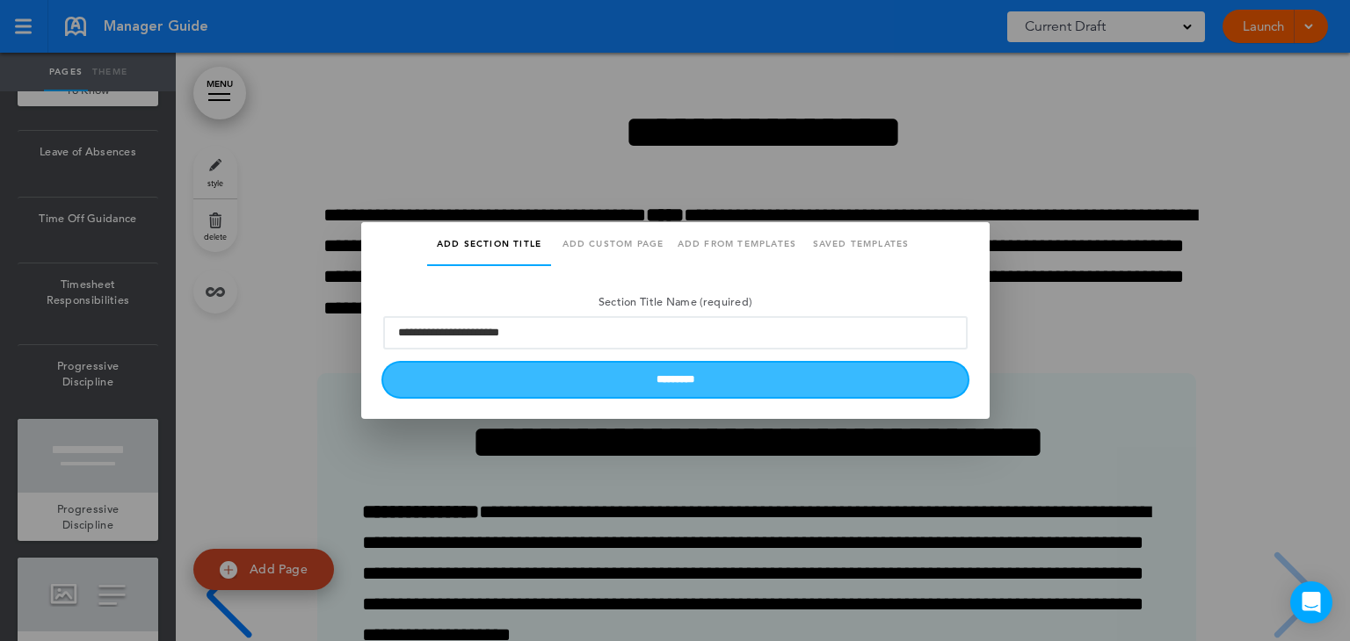
click at [472, 376] on input "*********" at bounding box center [675, 380] width 584 height 34
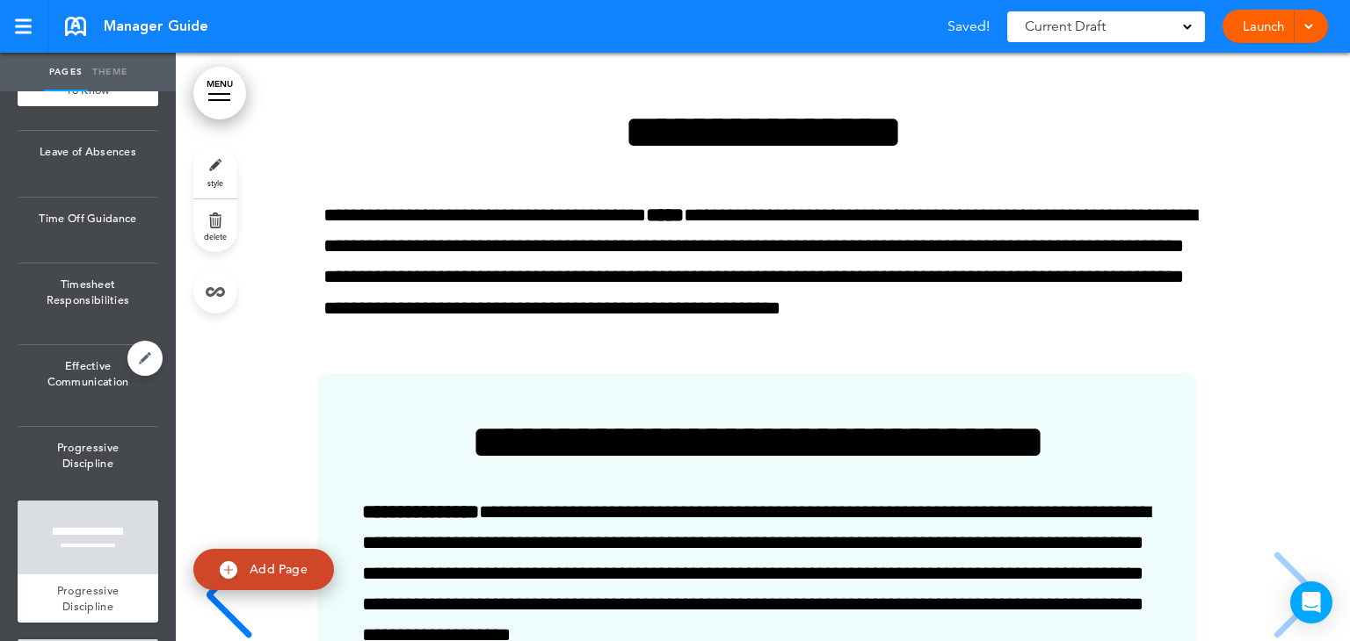
click at [69, 402] on span "Effective Communication" at bounding box center [88, 373] width 141 height 57
